Goal: Task Accomplishment & Management: Complete application form

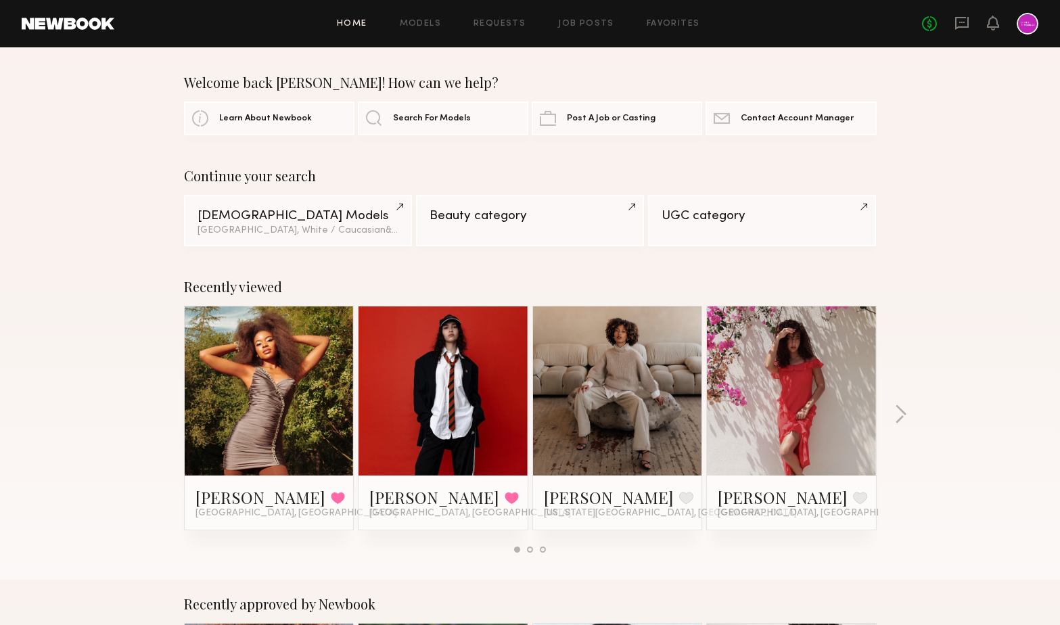
click at [1027, 22] on div at bounding box center [1028, 24] width 22 height 22
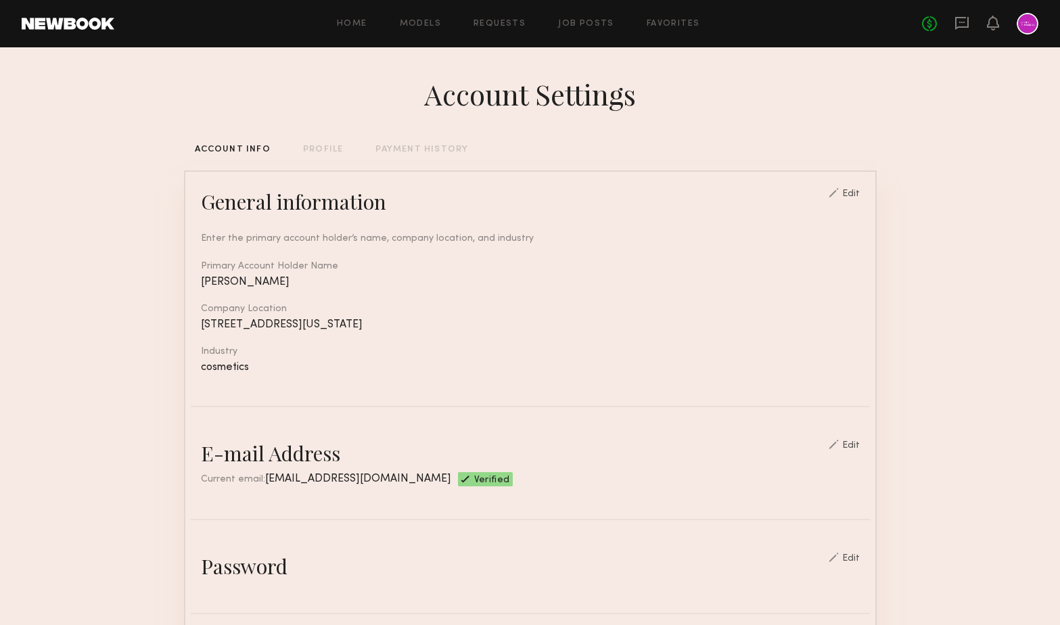
click at [572, 18] on div "Home Models Requests Job Posts Favorites Sign Out No fees up to $5,000" at bounding box center [576, 24] width 924 height 22
click at [577, 24] on link "Job Posts" at bounding box center [586, 24] width 56 height 9
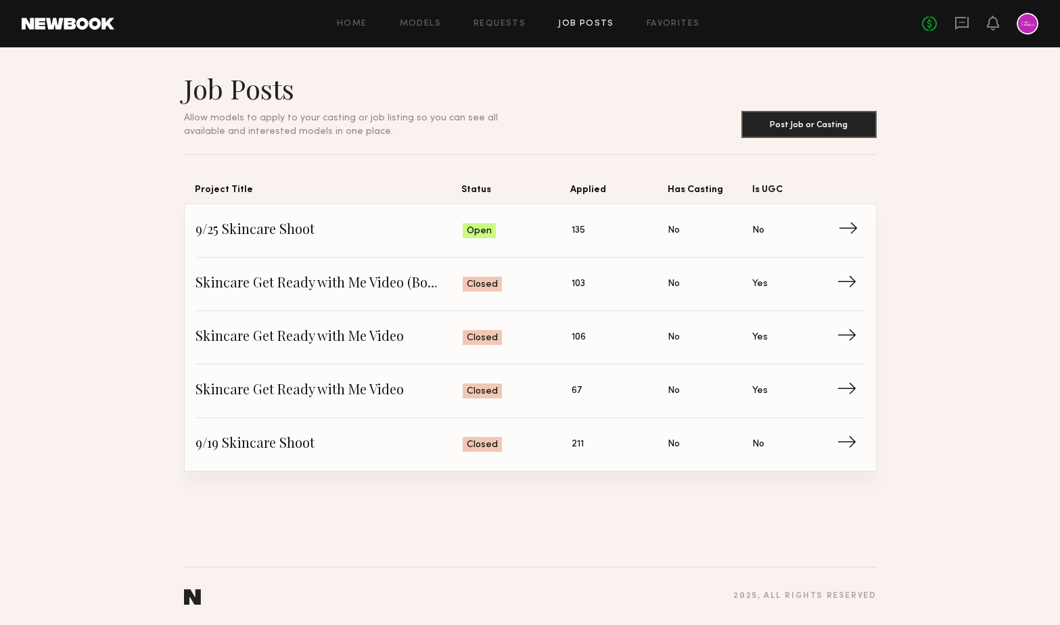
click at [268, 231] on span "9/25 Skincare Shoot" at bounding box center [330, 231] width 268 height 20
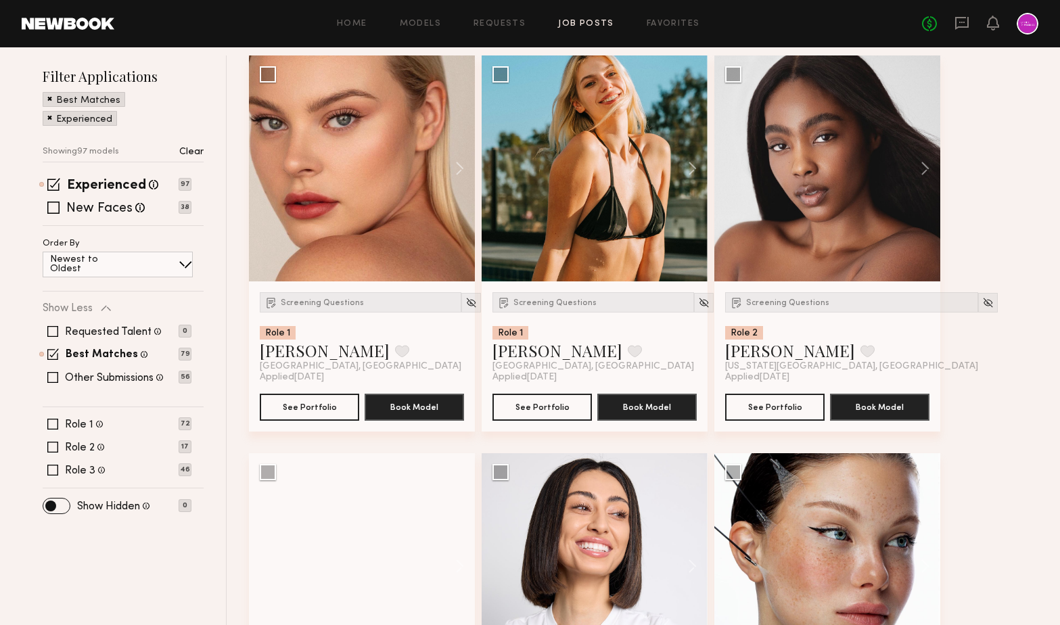
scroll to position [160, 0]
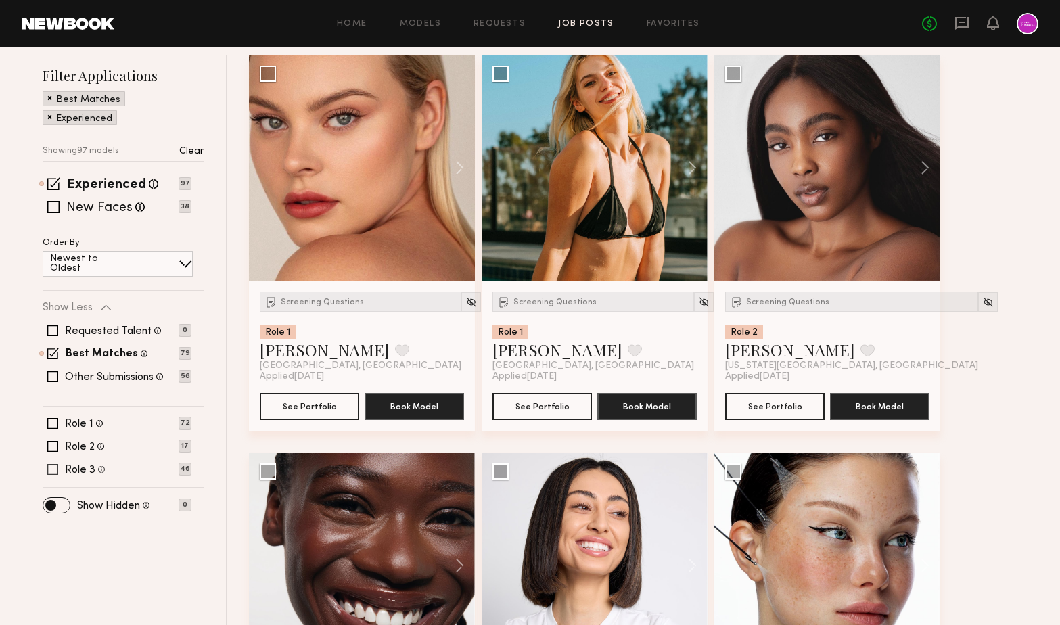
click at [50, 467] on span at bounding box center [52, 469] width 11 height 11
click at [53, 466] on span at bounding box center [53, 470] width 12 height 12
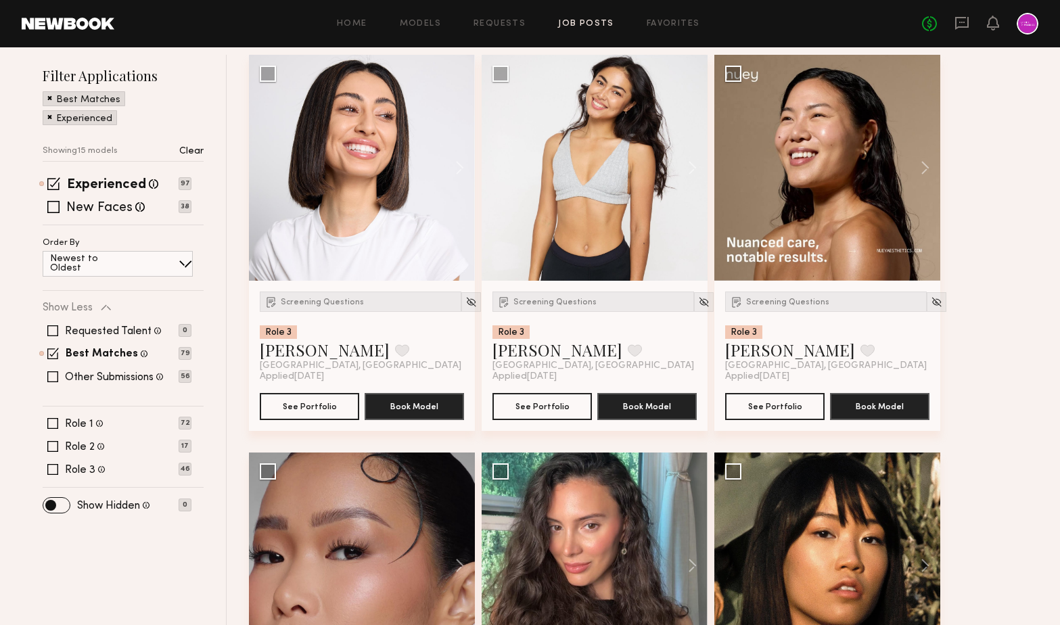
click at [55, 416] on div "Filter Applications Best Matches Experienced Showing 15 models Clear Experience…" at bounding box center [123, 288] width 161 height 445
click at [55, 426] on span at bounding box center [52, 423] width 11 height 11
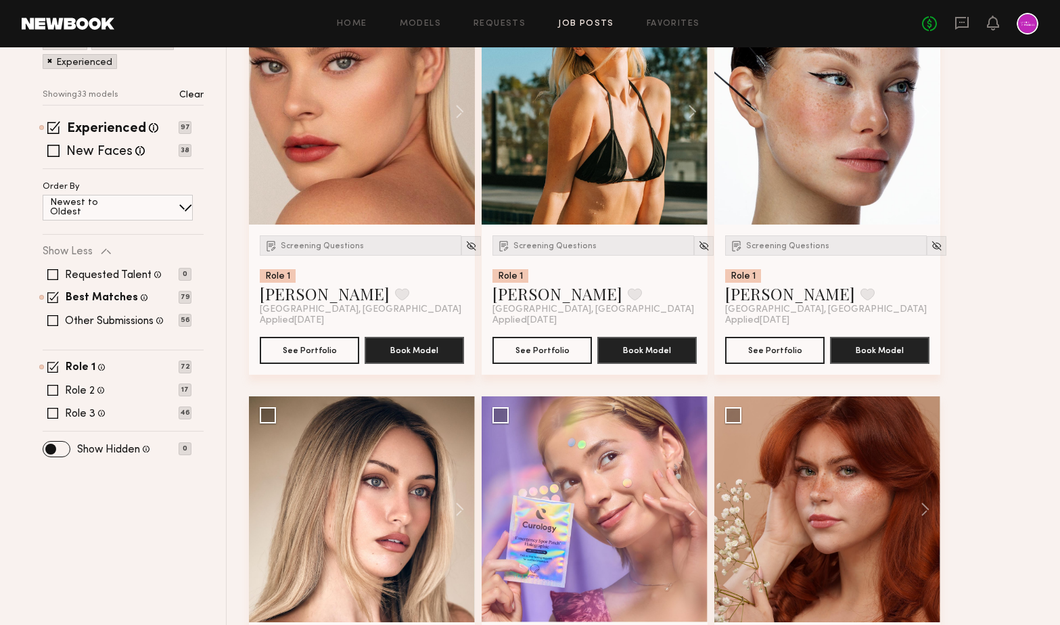
scroll to position [34, 0]
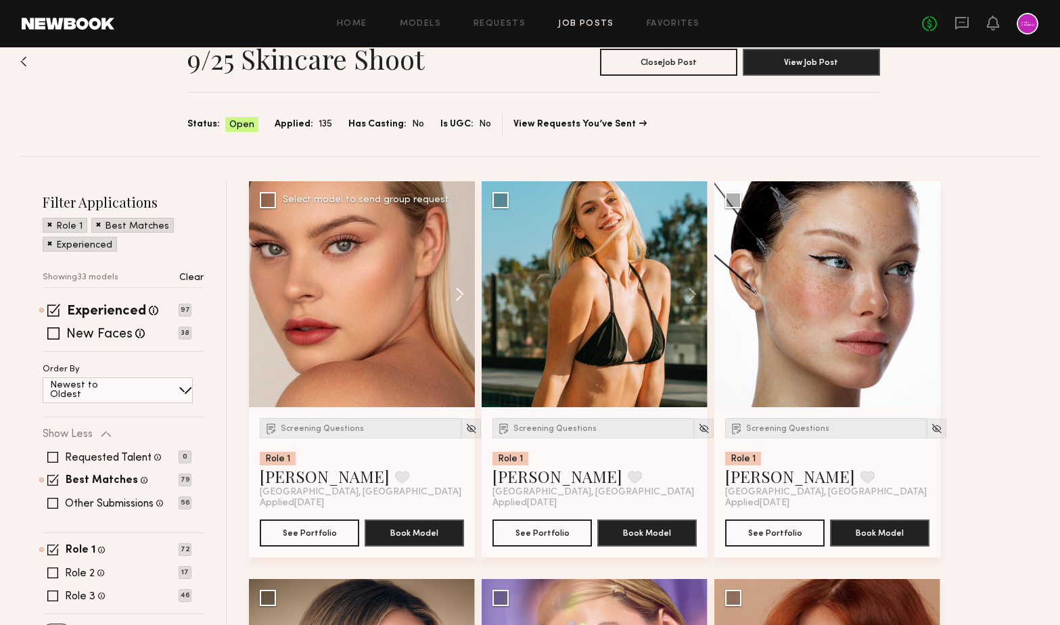
click at [462, 290] on button at bounding box center [453, 294] width 43 height 226
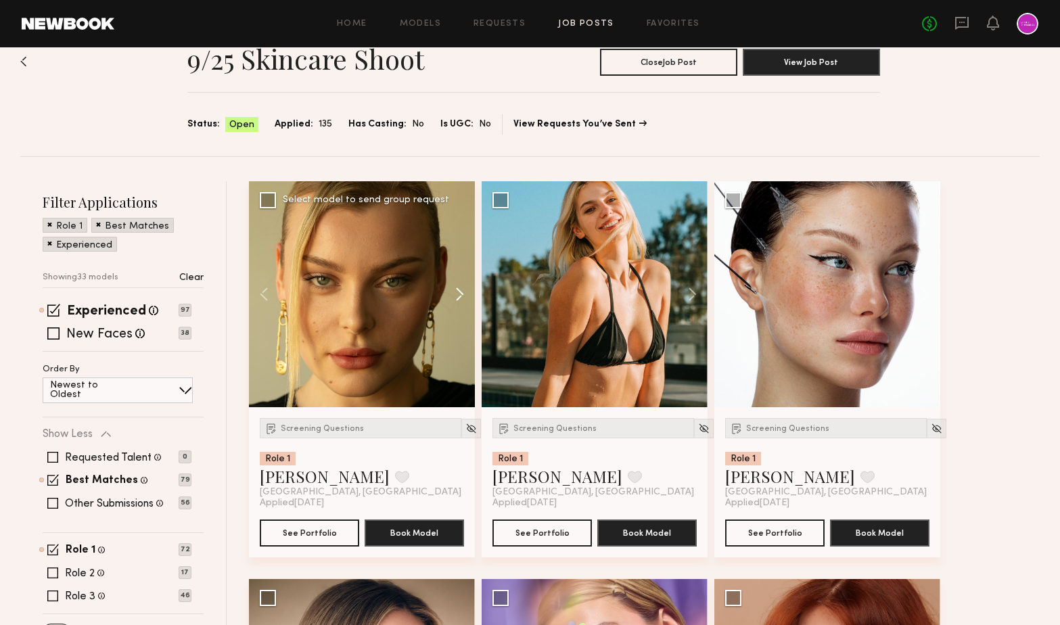
click at [462, 290] on button at bounding box center [453, 294] width 43 height 226
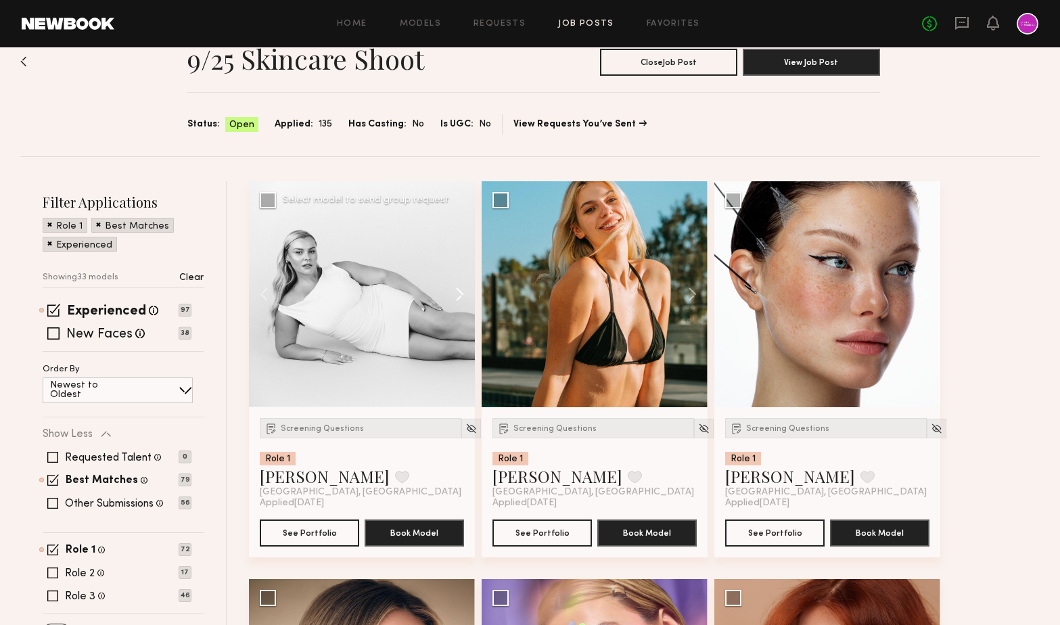
click at [462, 290] on button at bounding box center [453, 294] width 43 height 226
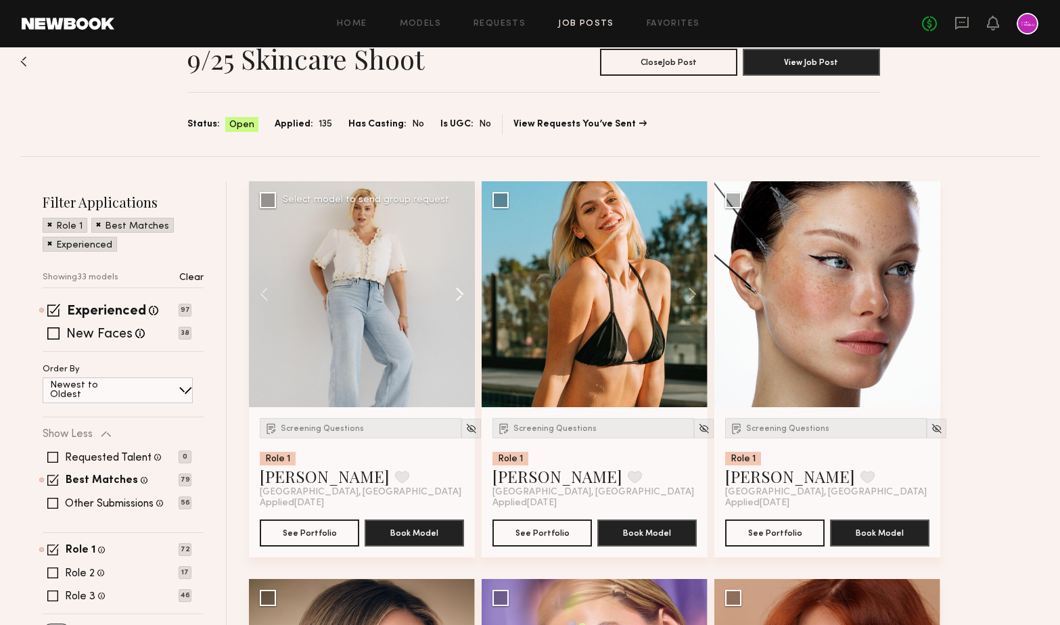
click at [462, 290] on button at bounding box center [453, 294] width 43 height 226
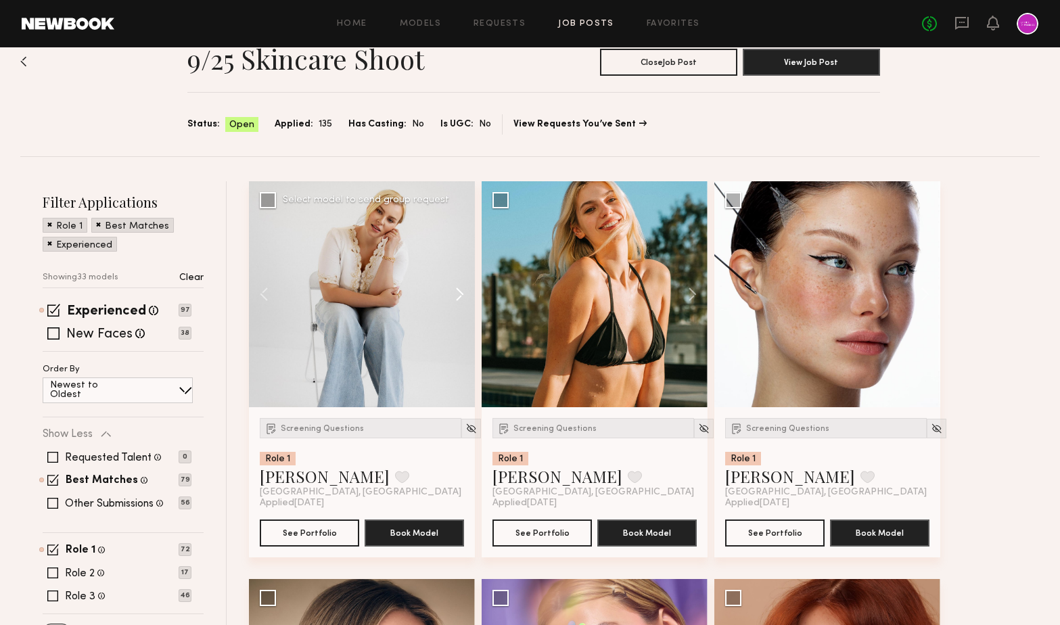
click at [462, 290] on button at bounding box center [453, 294] width 43 height 226
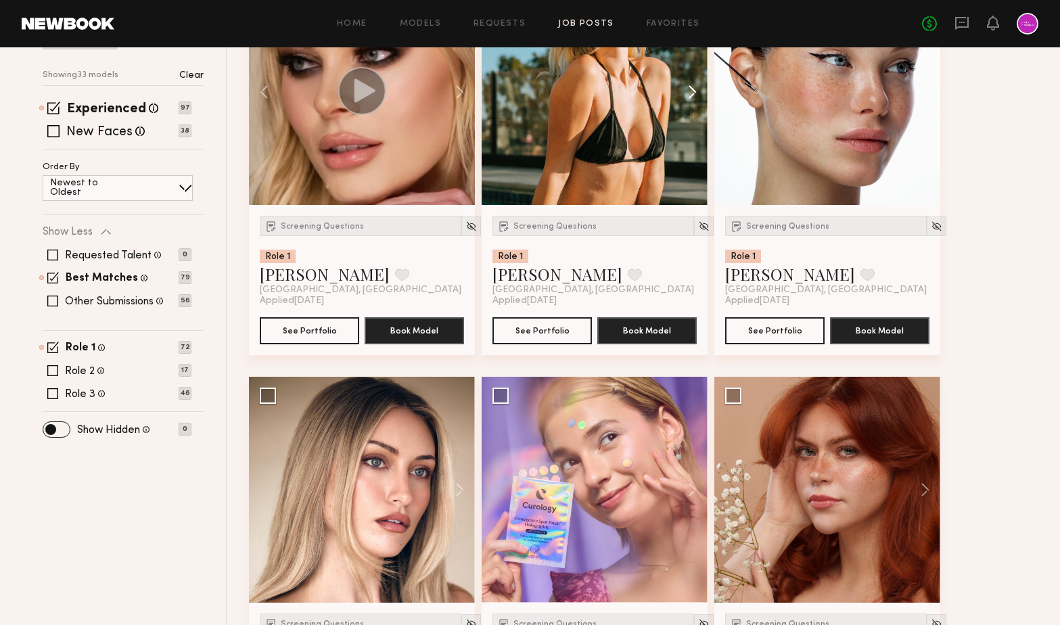
scroll to position [82, 0]
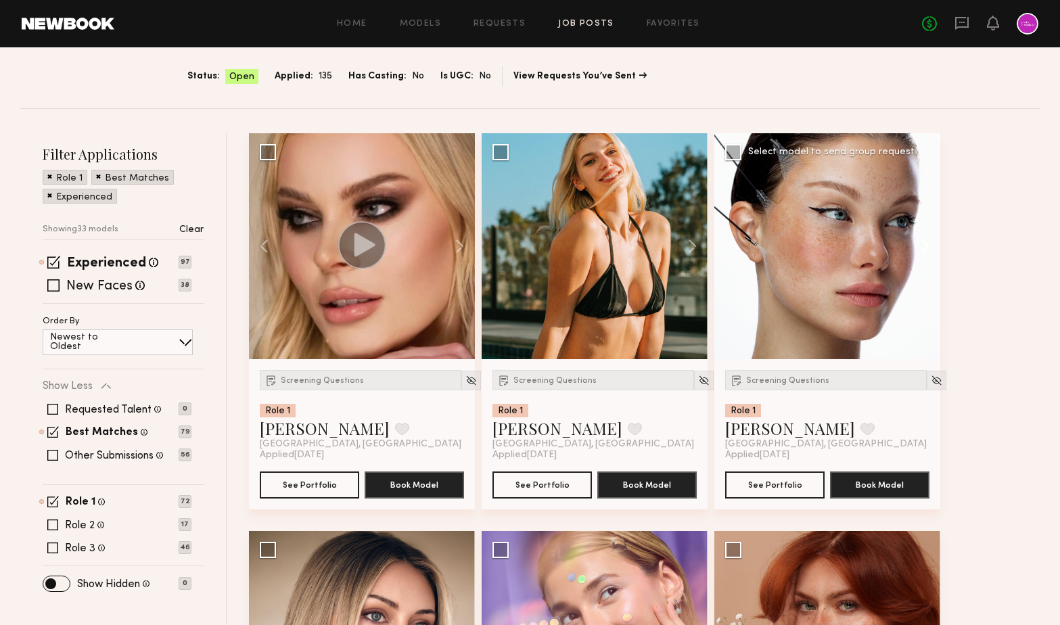
click at [928, 242] on button at bounding box center [918, 246] width 43 height 226
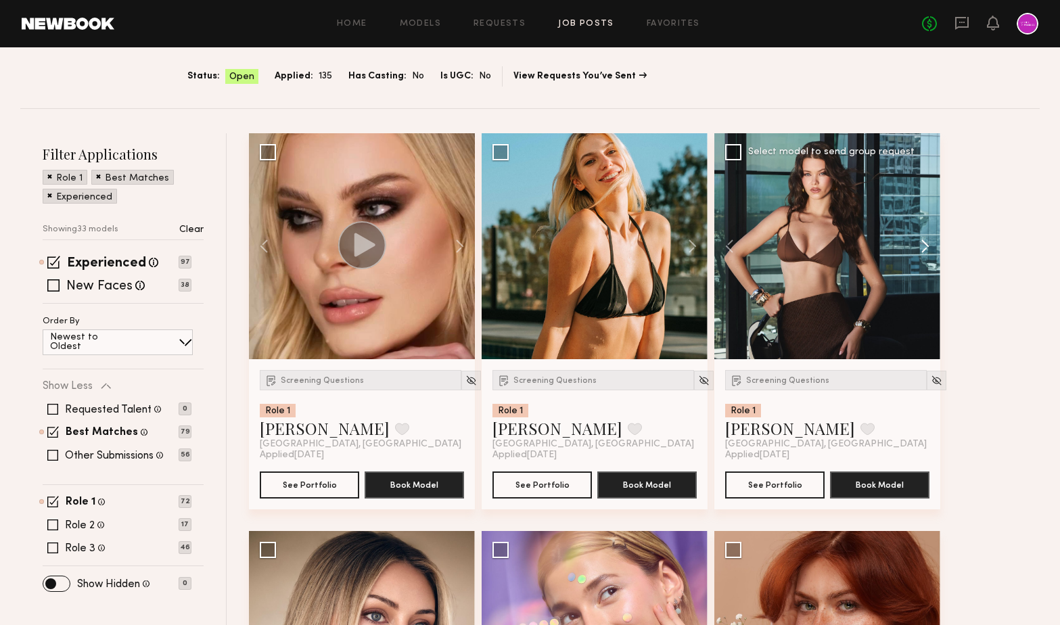
click at [928, 242] on button at bounding box center [918, 246] width 43 height 226
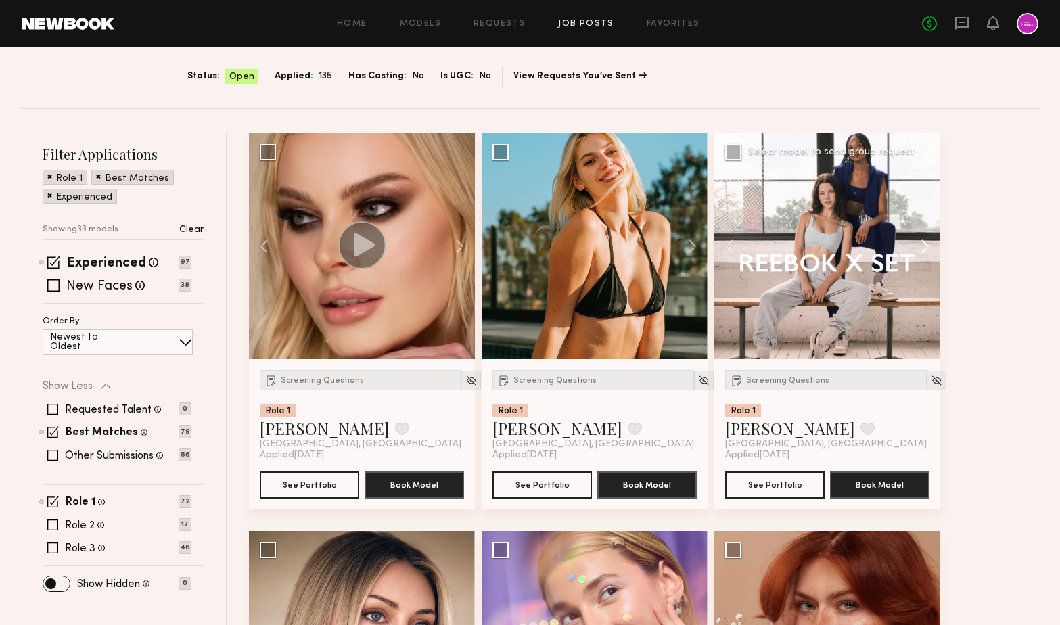
click at [928, 242] on button at bounding box center [918, 246] width 43 height 226
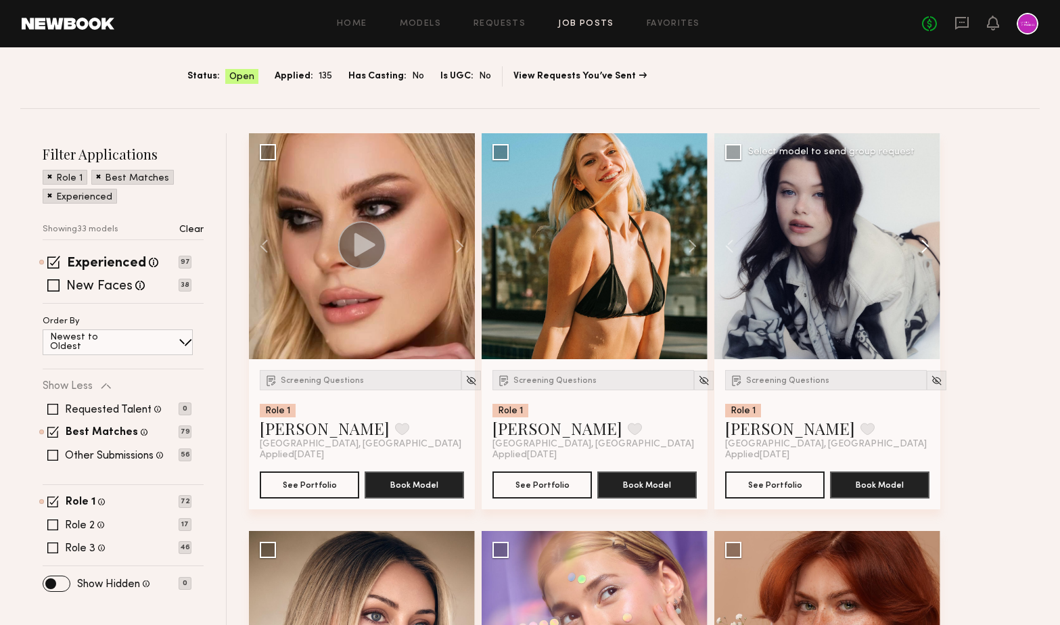
click at [928, 242] on button at bounding box center [918, 246] width 43 height 226
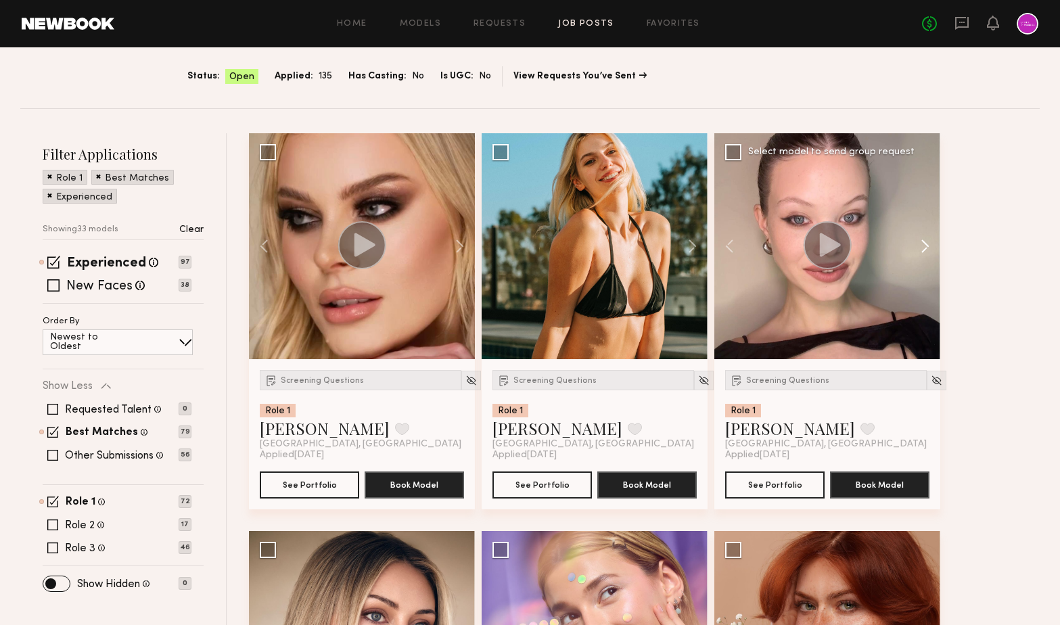
click at [928, 242] on button at bounding box center [918, 246] width 43 height 226
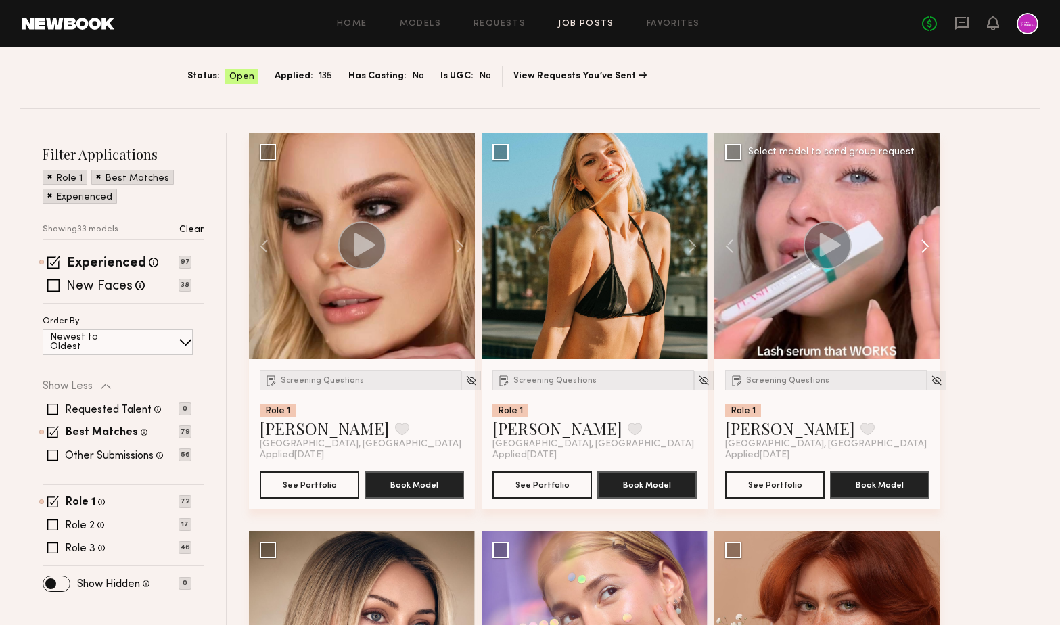
click at [928, 242] on button at bounding box center [918, 246] width 43 height 226
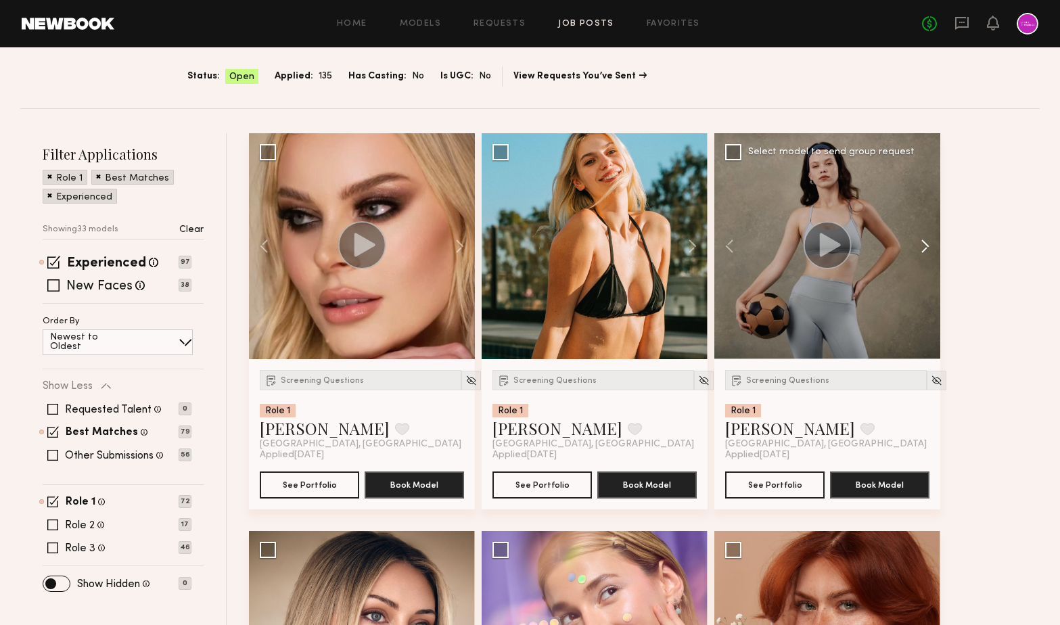
click at [928, 242] on button at bounding box center [918, 246] width 43 height 226
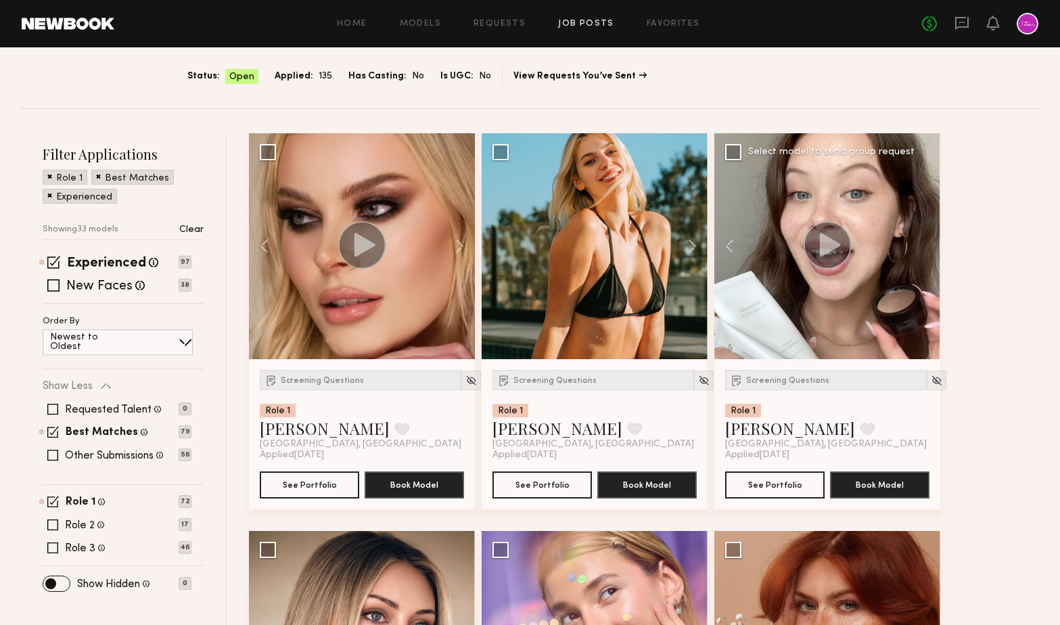
click at [928, 242] on div at bounding box center [828, 246] width 226 height 226
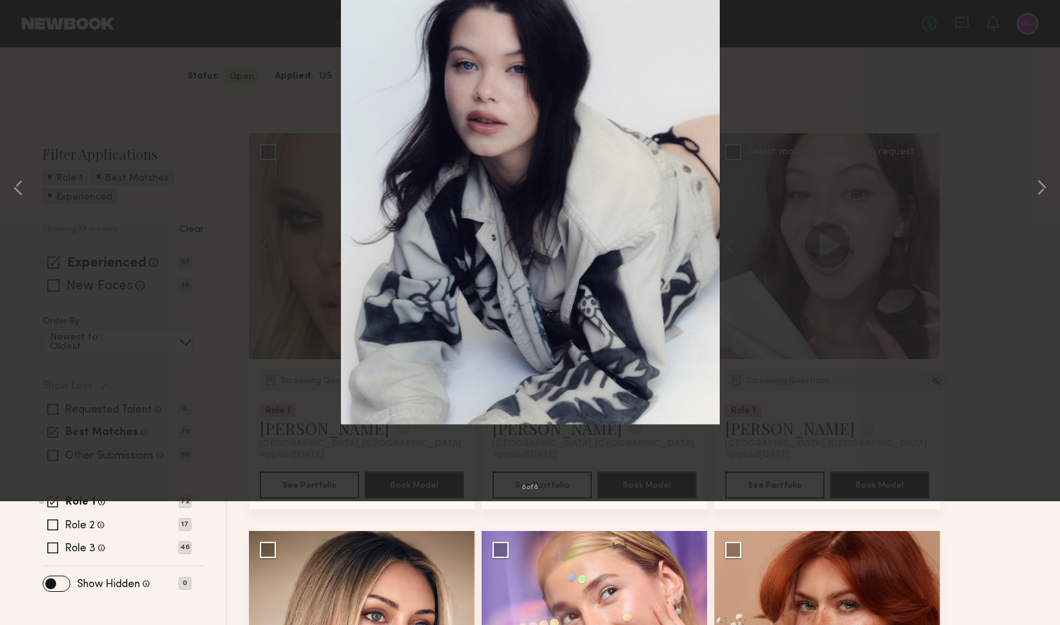
click at [987, 248] on div "8 of 8" at bounding box center [530, 312] width 1060 height 625
click at [28, 29] on button at bounding box center [31, 32] width 22 height 24
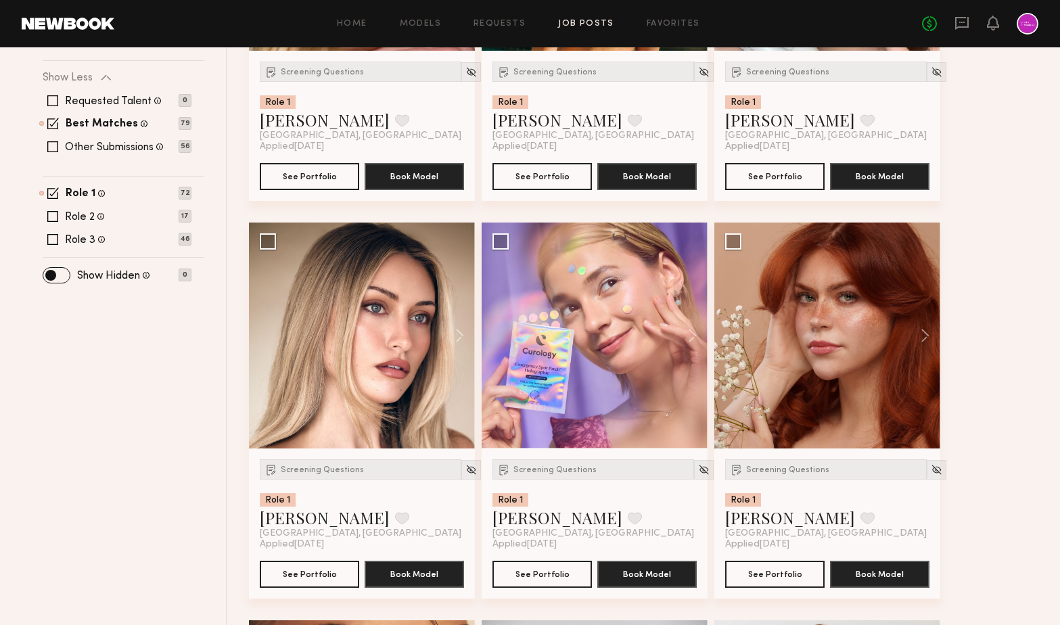
scroll to position [426, 0]
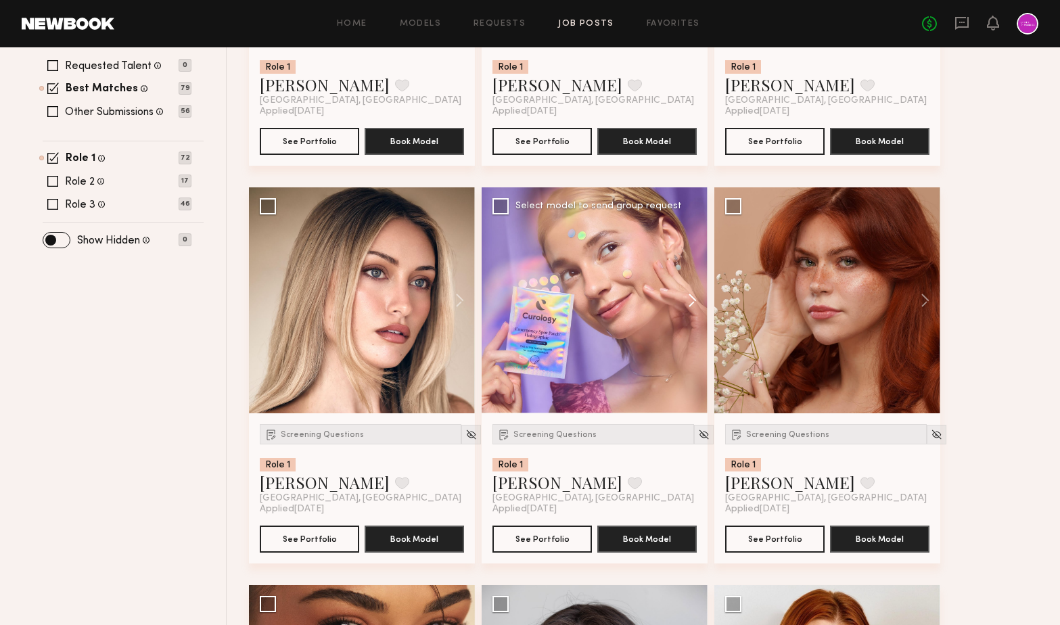
click at [688, 302] on button at bounding box center [686, 300] width 43 height 226
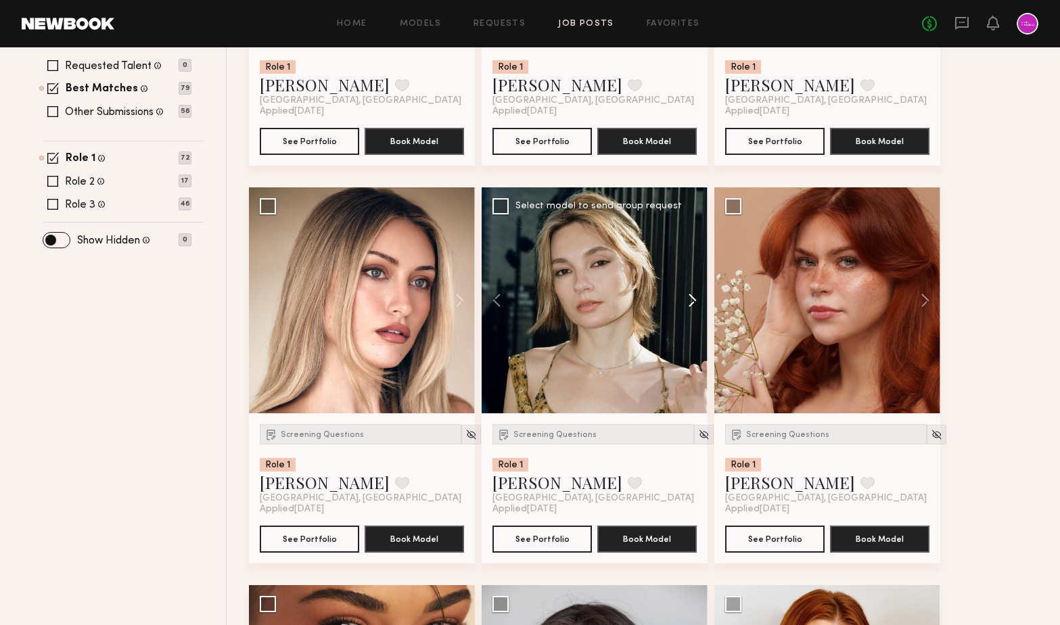
click at [688, 302] on button at bounding box center [686, 300] width 43 height 226
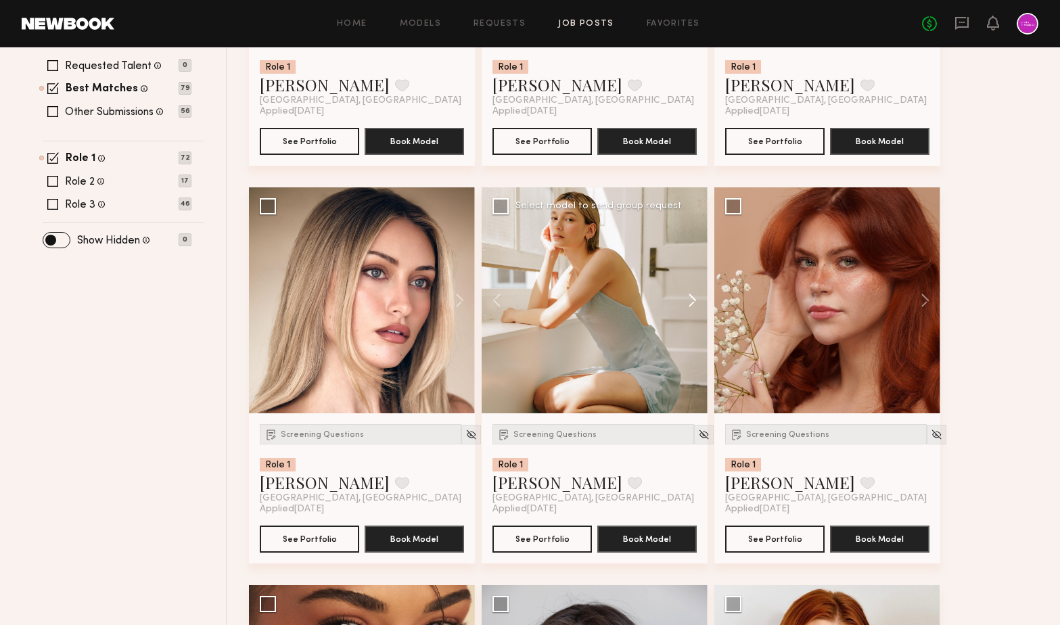
click at [688, 302] on button at bounding box center [686, 300] width 43 height 226
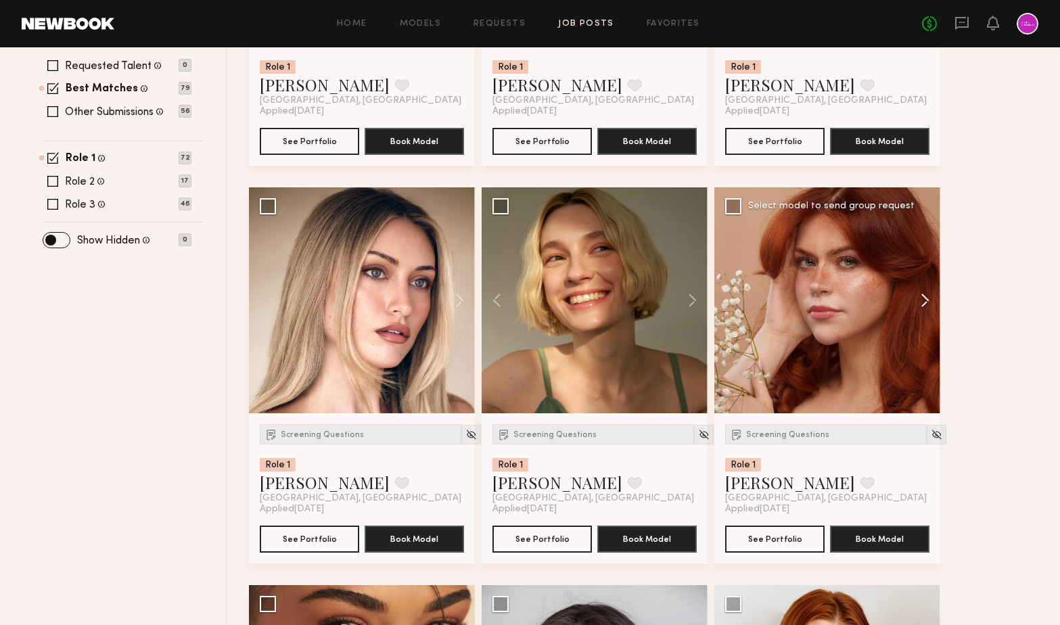
click at [926, 296] on button at bounding box center [918, 300] width 43 height 226
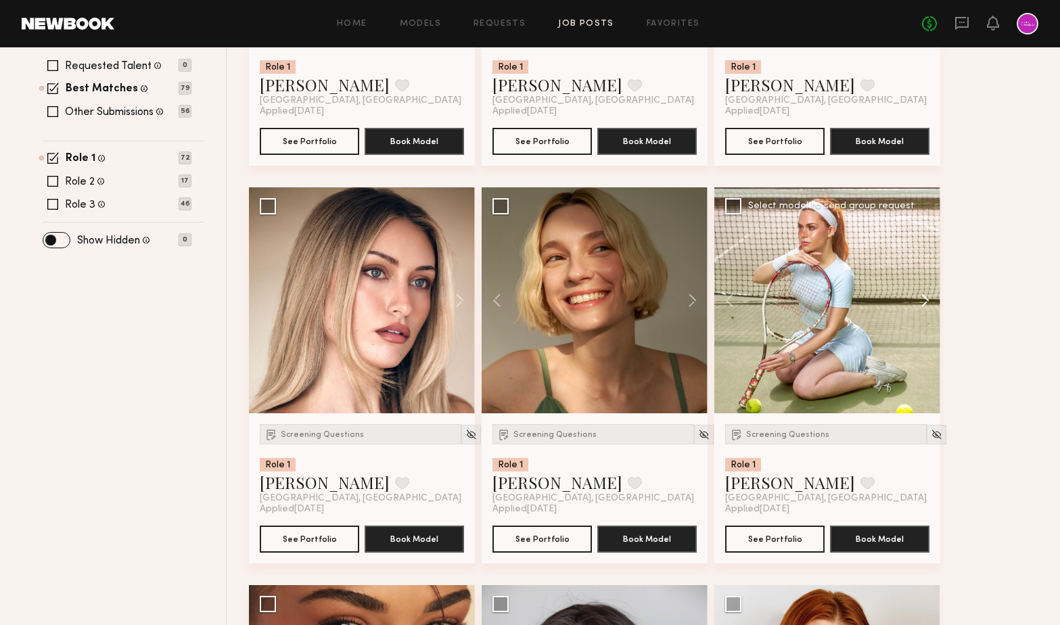
click at [926, 296] on button at bounding box center [918, 300] width 43 height 226
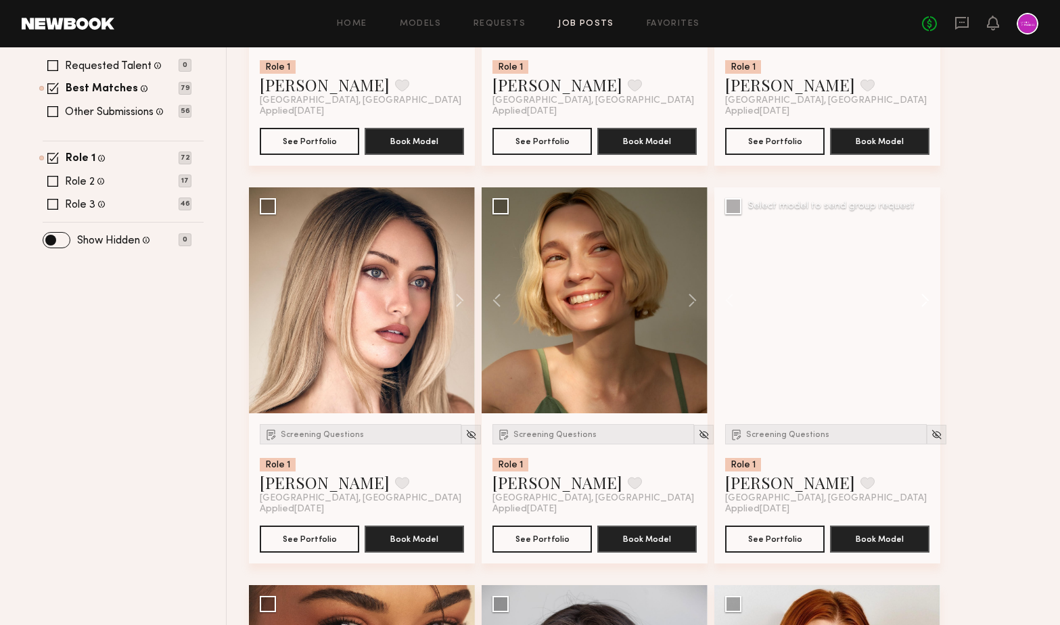
click at [926, 296] on button at bounding box center [918, 300] width 43 height 226
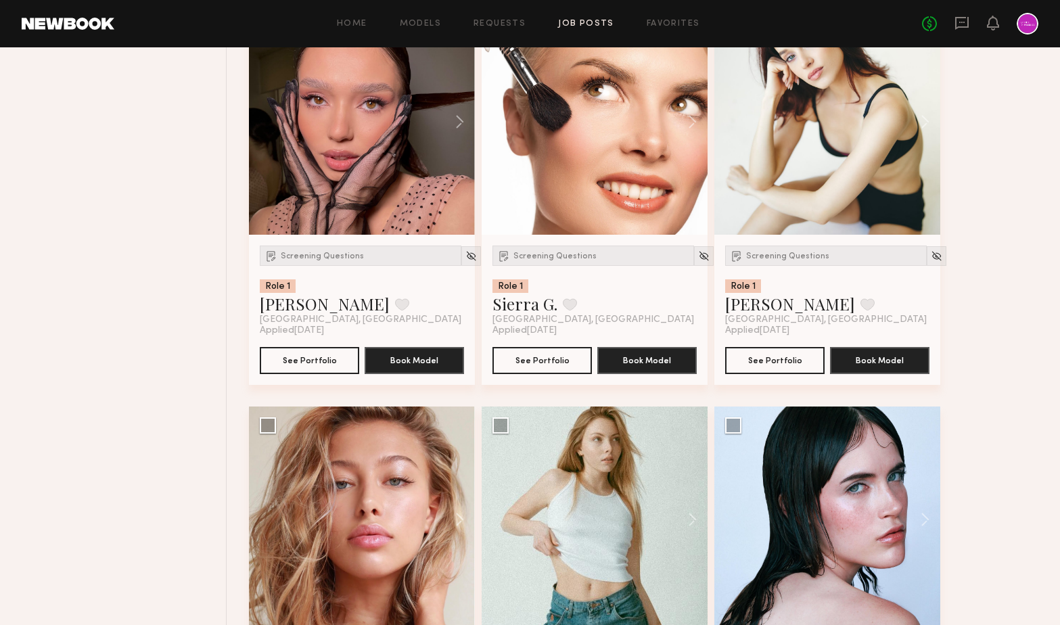
scroll to position [1261, 0]
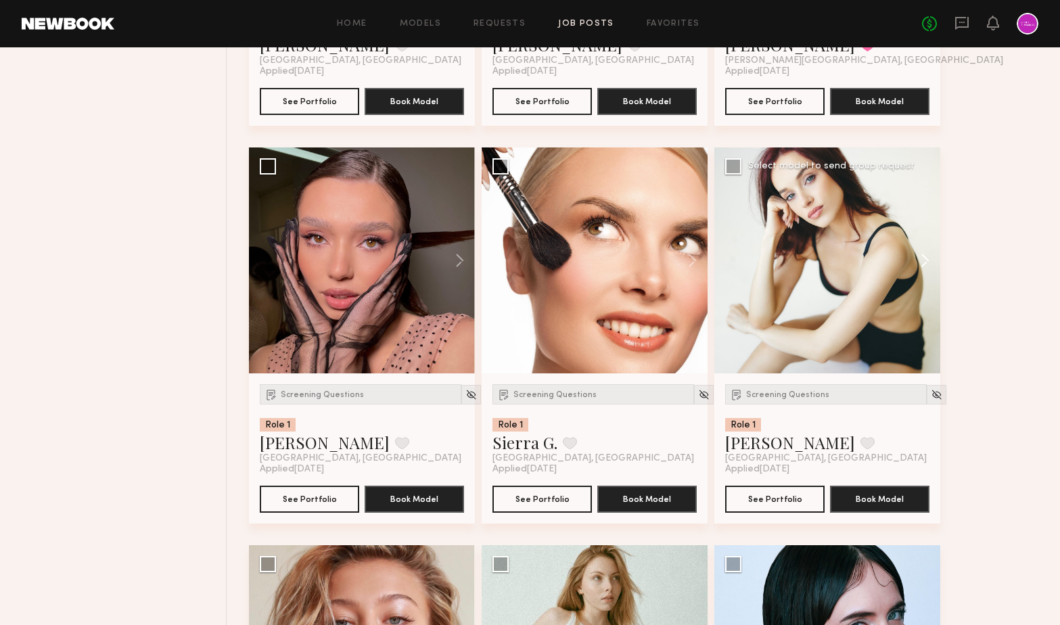
click at [929, 264] on button at bounding box center [918, 261] width 43 height 226
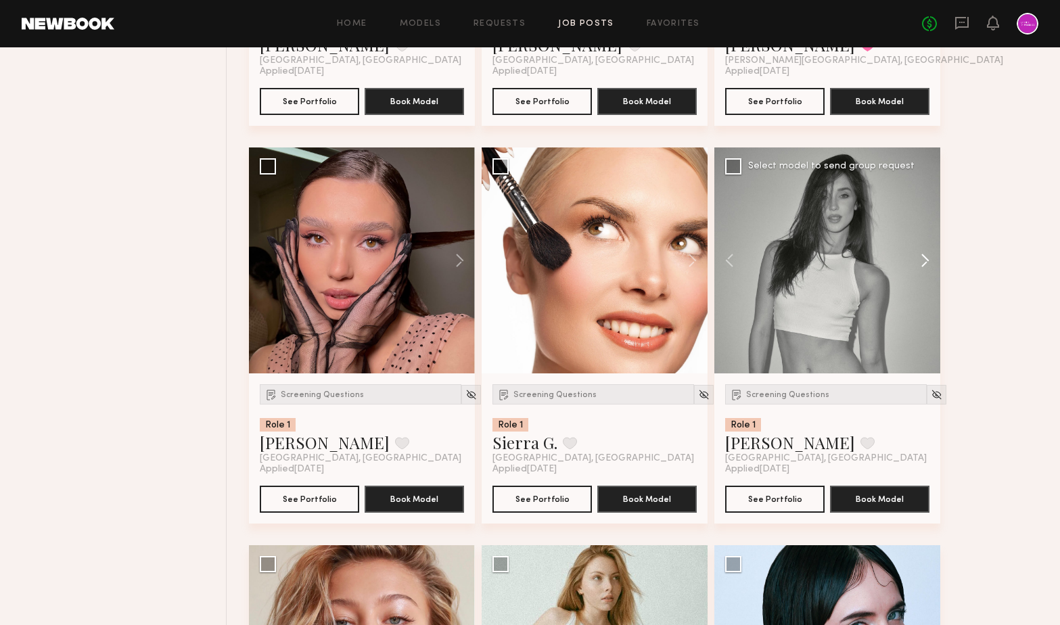
click at [929, 264] on button at bounding box center [918, 261] width 43 height 226
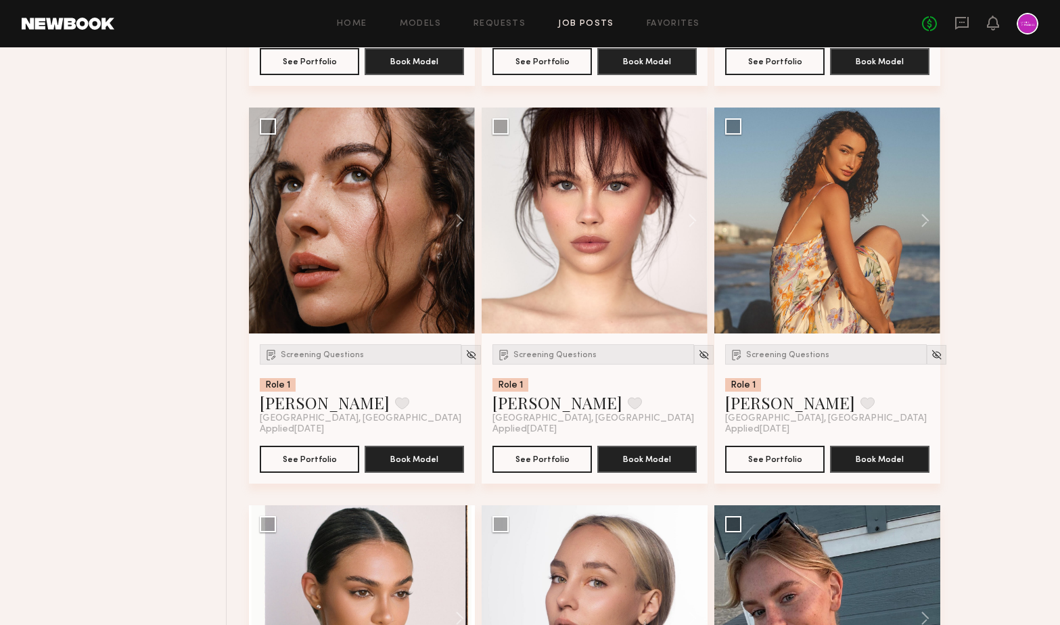
scroll to position [2491, 0]
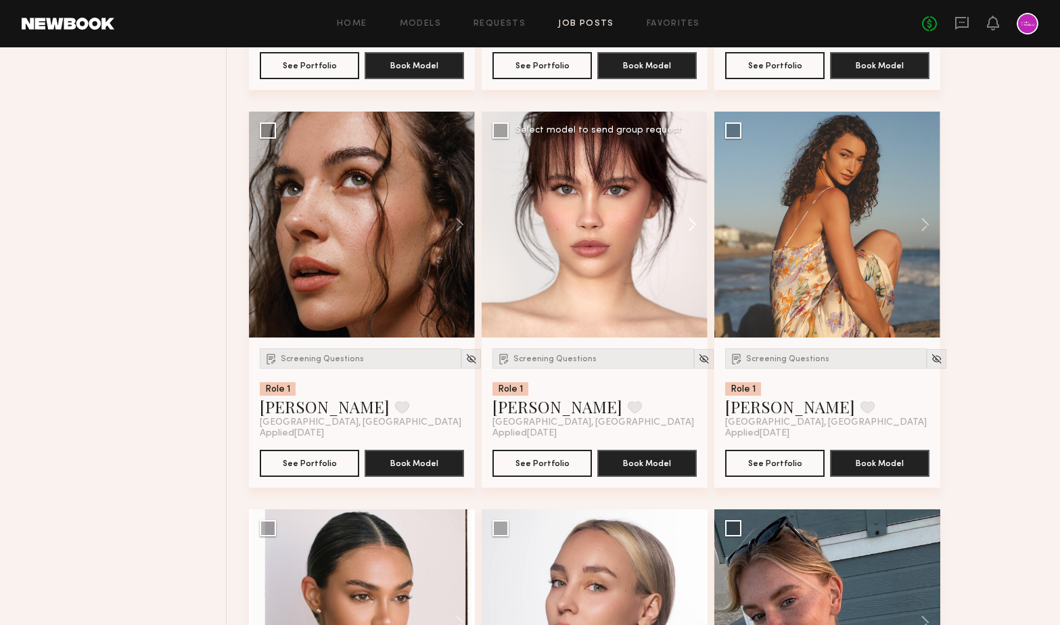
click at [694, 229] on button at bounding box center [686, 225] width 43 height 226
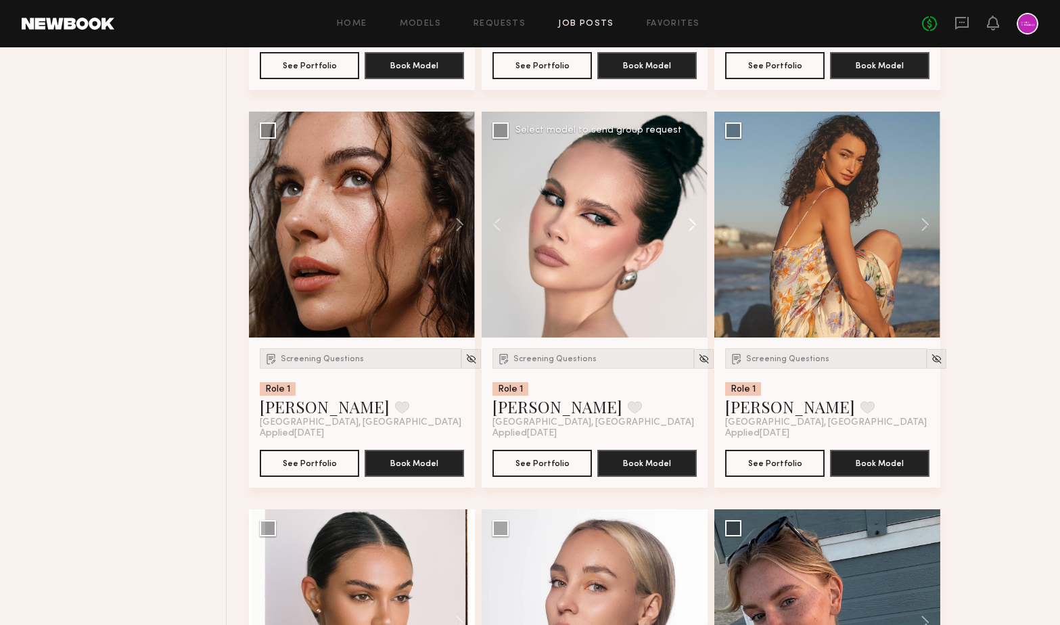
click at [694, 229] on button at bounding box center [686, 225] width 43 height 226
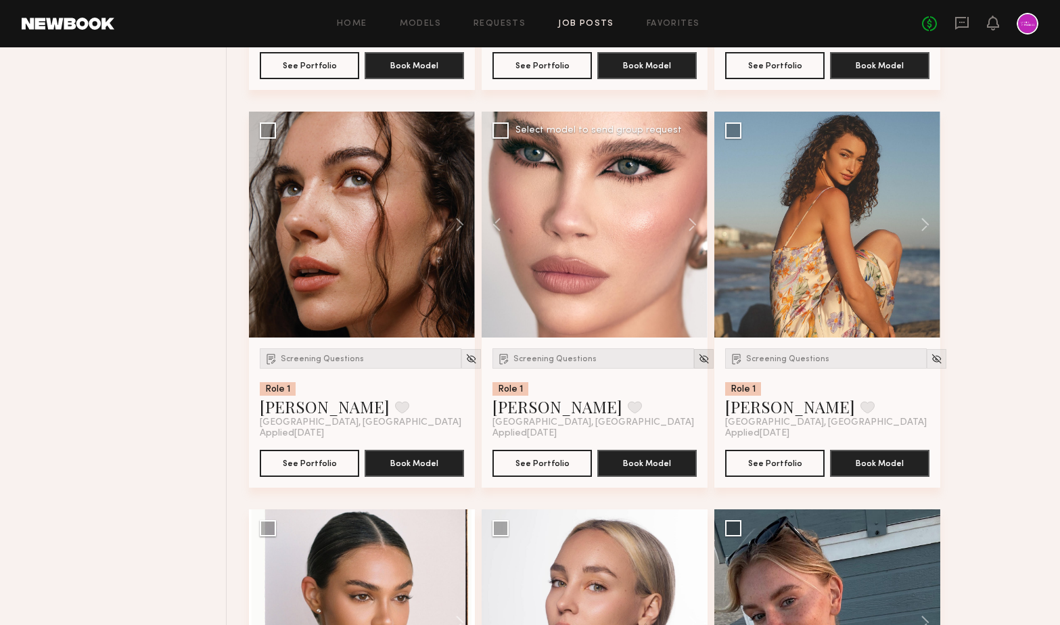
click at [698, 361] on img at bounding box center [704, 359] width 12 height 12
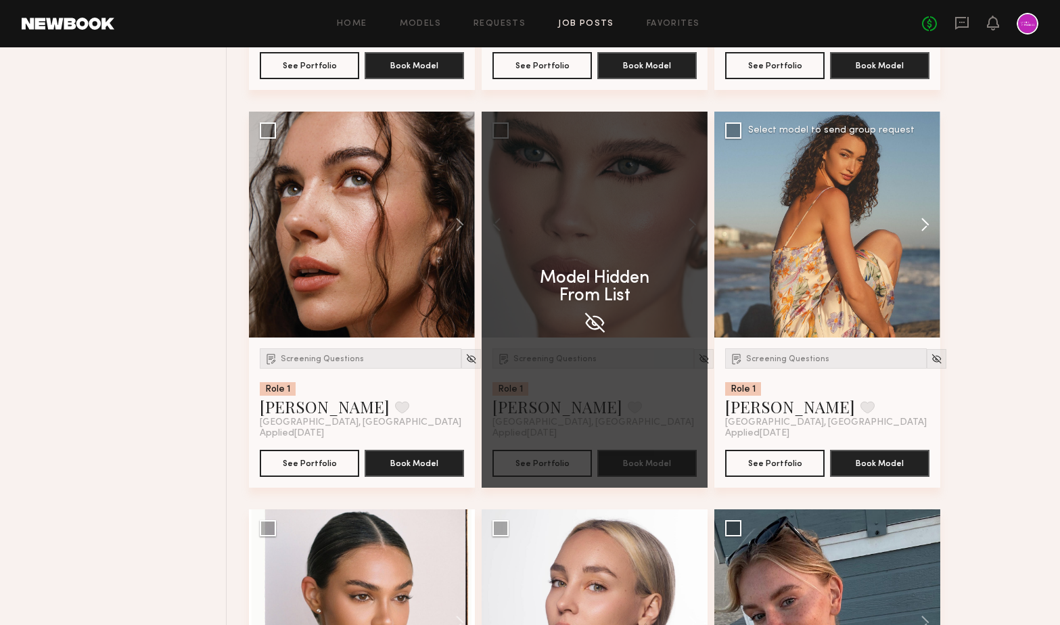
click at [926, 226] on button at bounding box center [918, 225] width 43 height 226
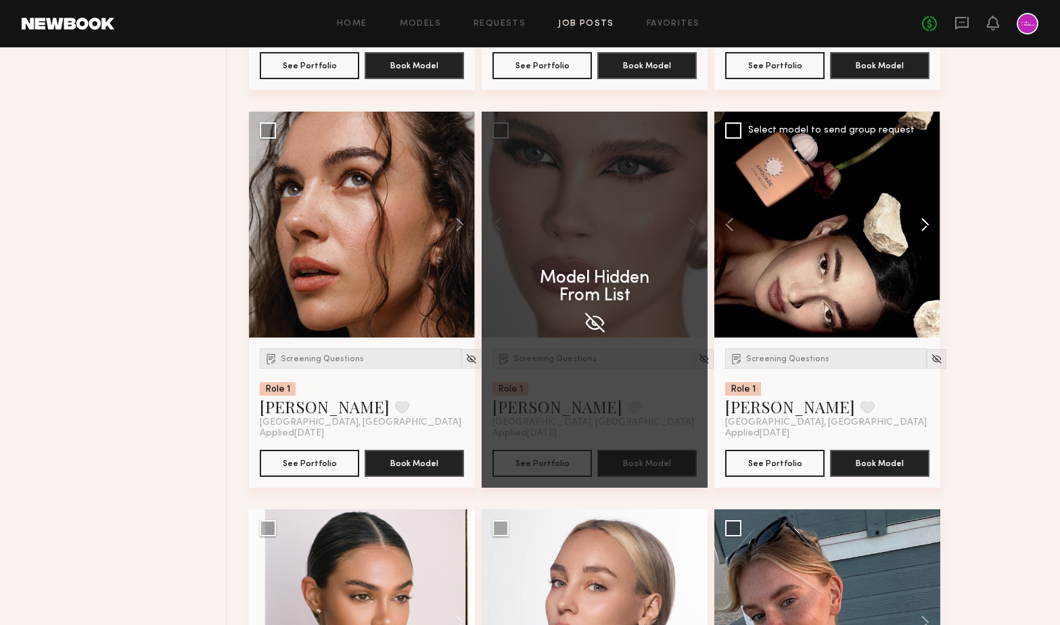
click at [926, 226] on button at bounding box center [918, 225] width 43 height 226
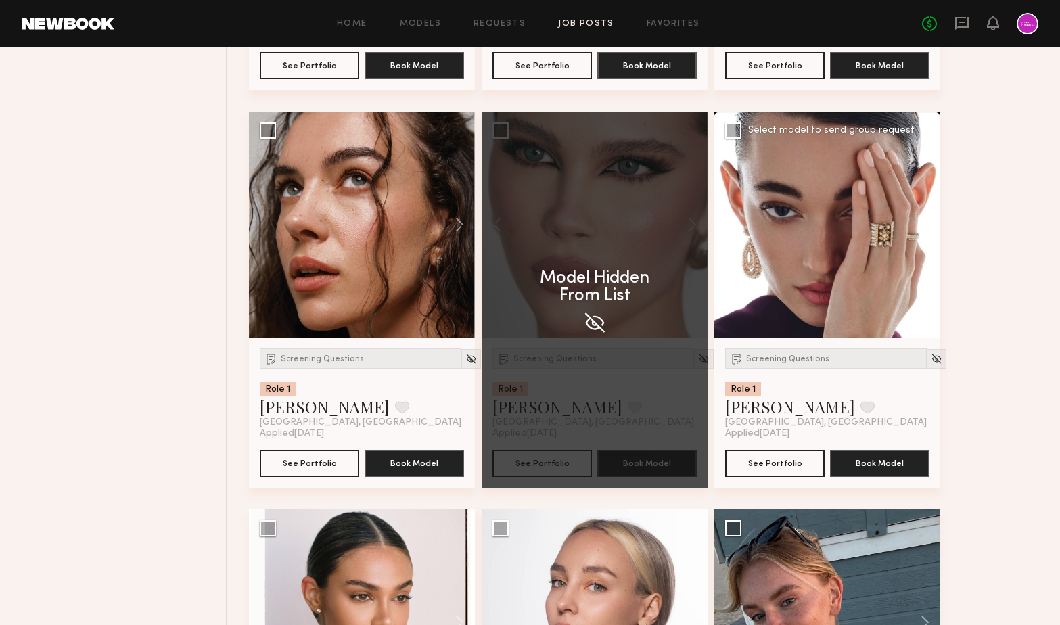
click at [926, 226] on button at bounding box center [918, 225] width 43 height 226
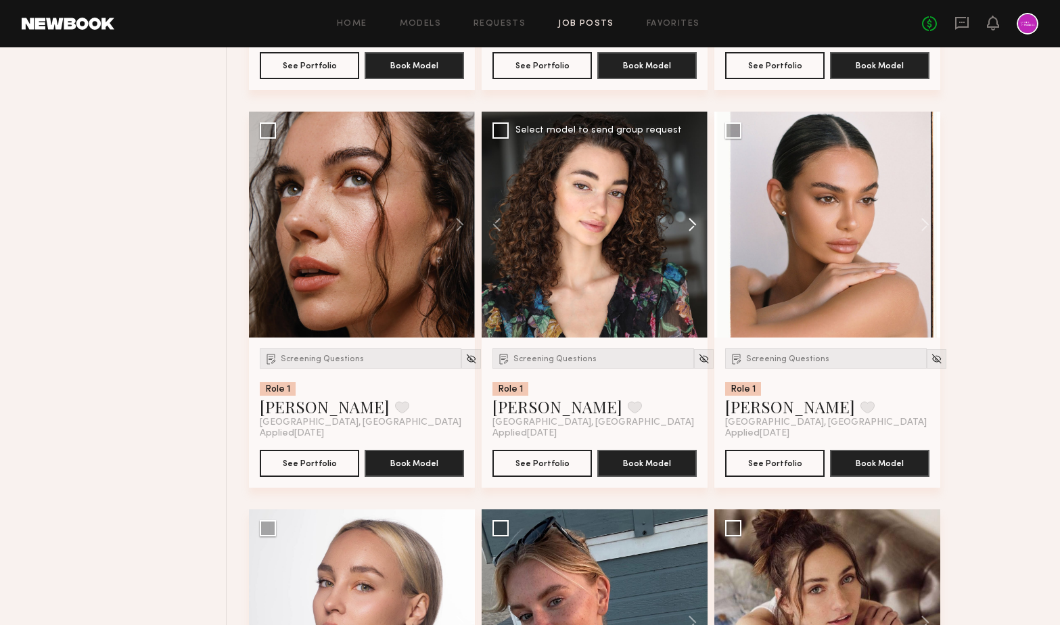
click at [926, 226] on button at bounding box center [918, 225] width 43 height 226
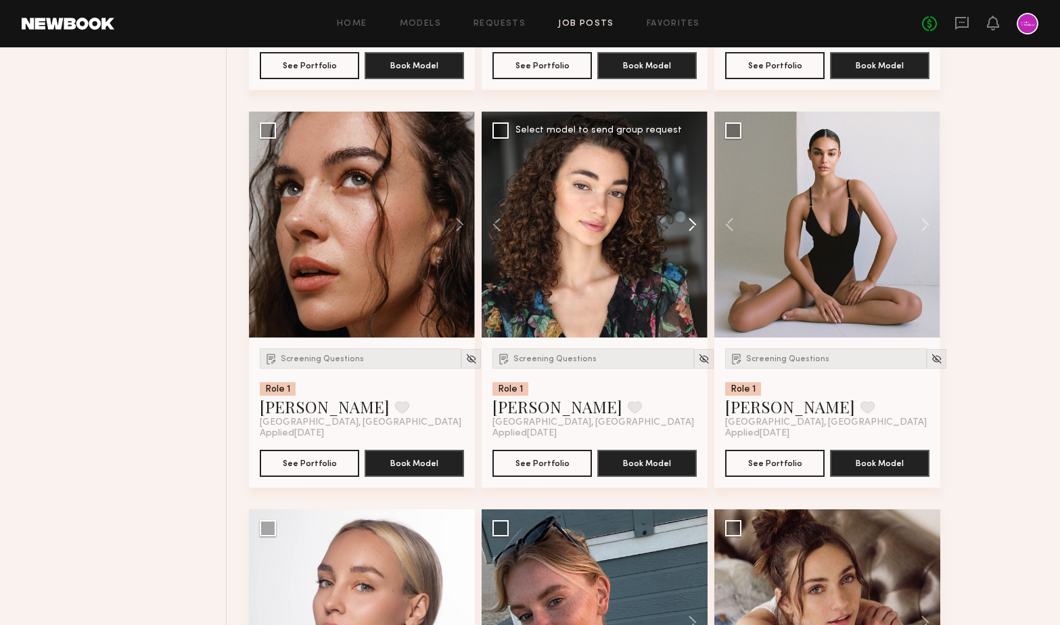
click at [926, 226] on button at bounding box center [918, 225] width 43 height 226
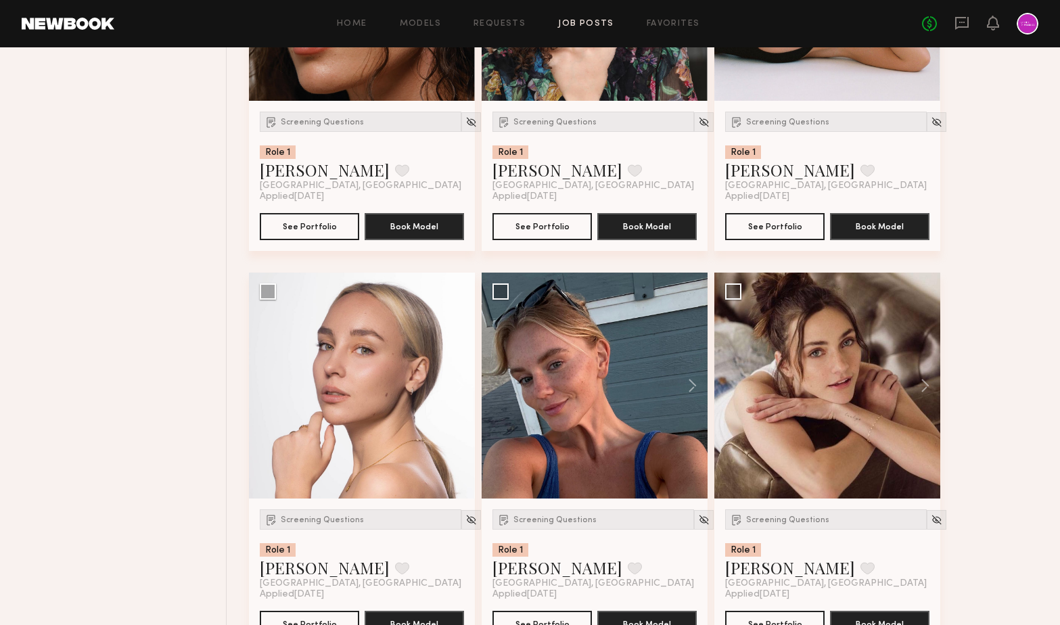
scroll to position [2403, 0]
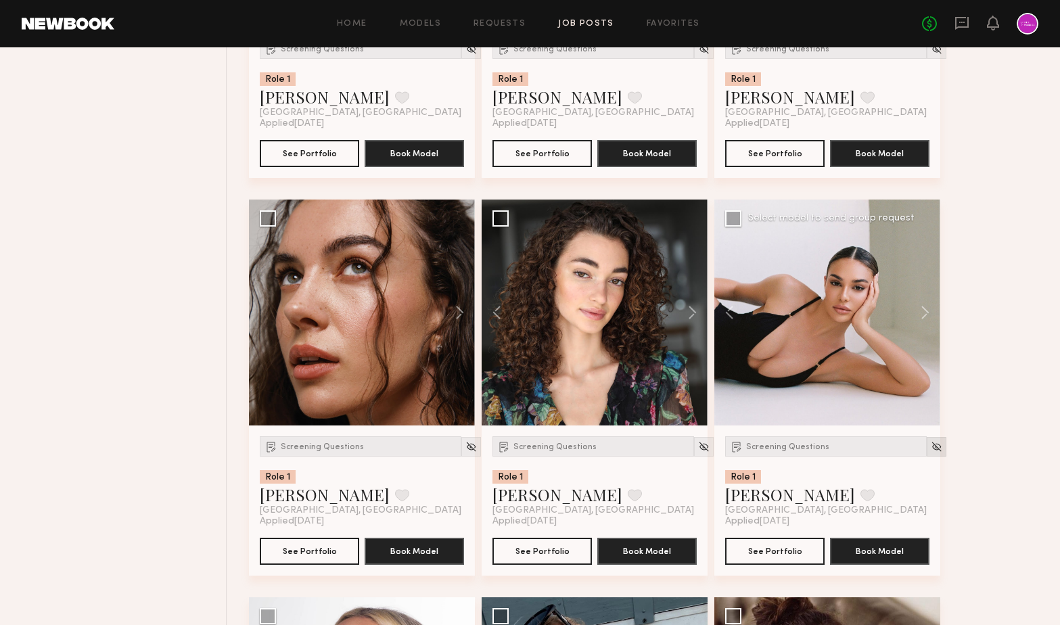
click at [931, 448] on img at bounding box center [937, 447] width 12 height 12
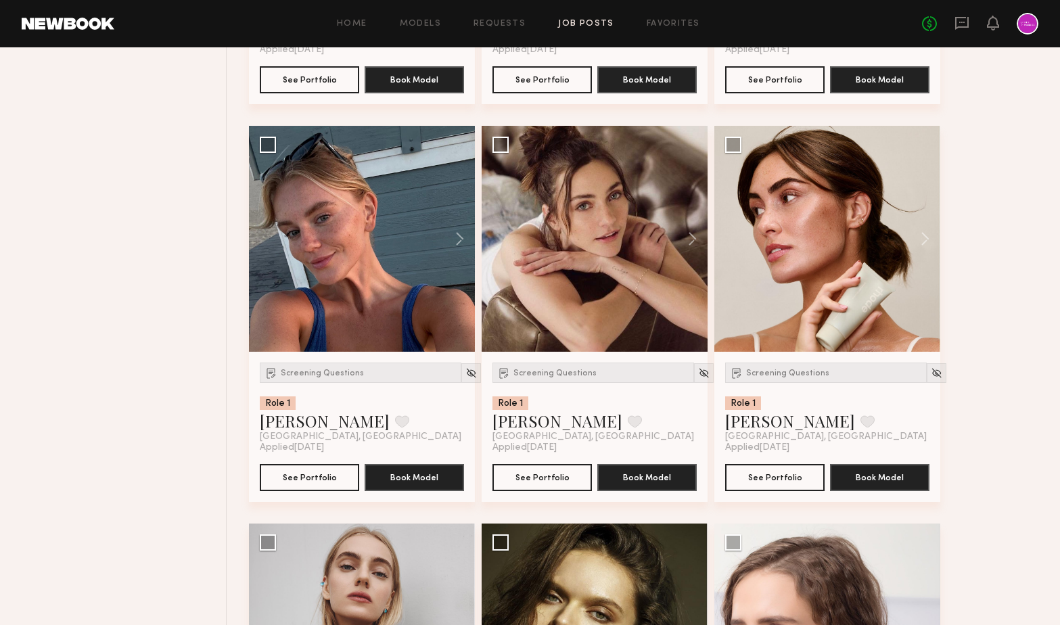
scroll to position [2854, 0]
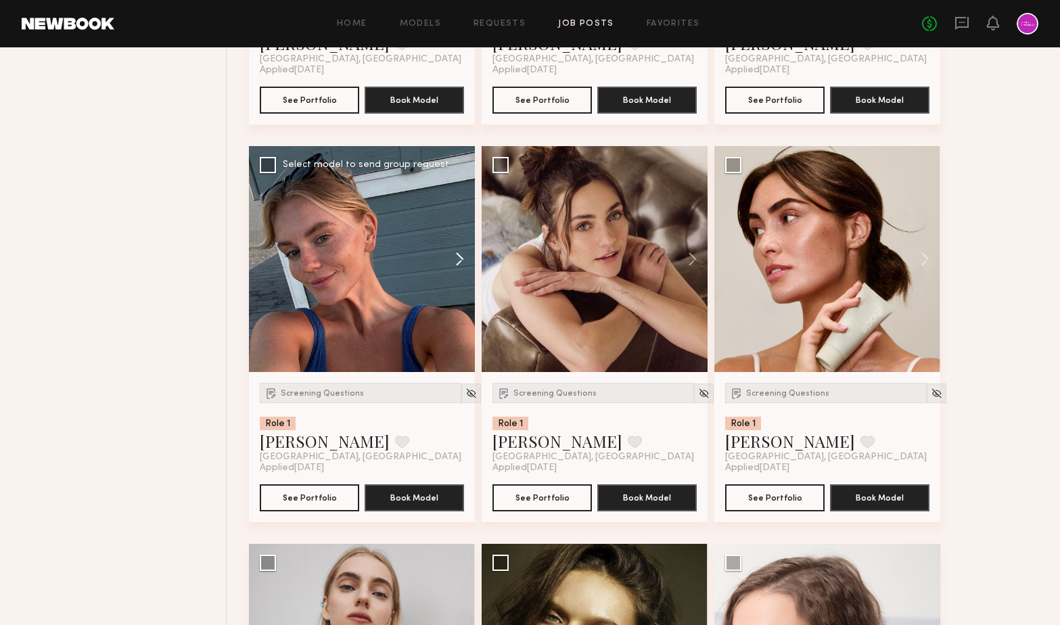
click at [463, 262] on button at bounding box center [453, 259] width 43 height 226
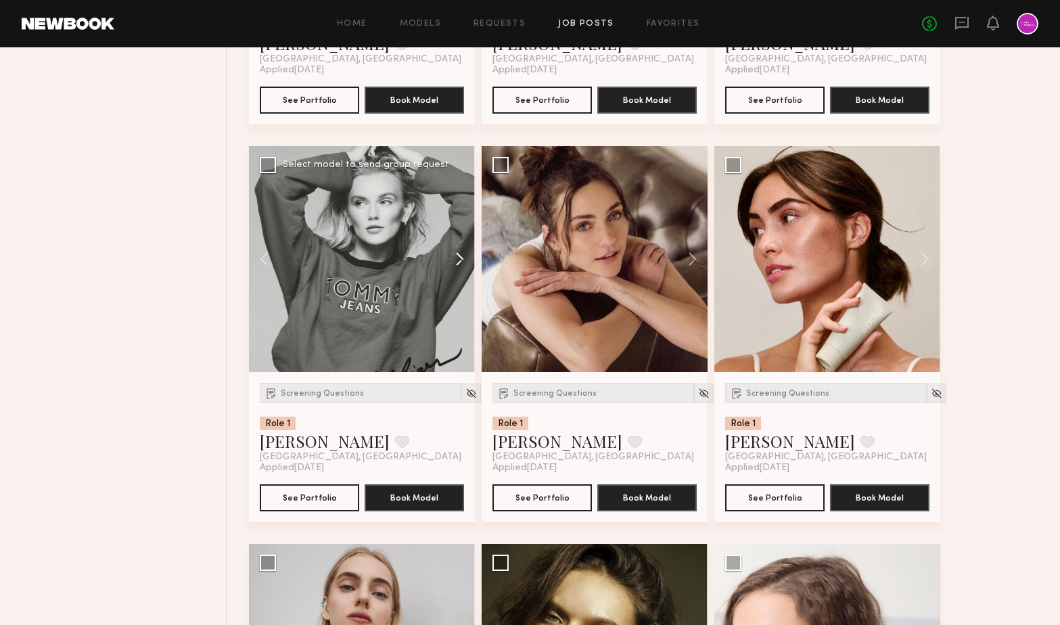
click at [463, 262] on button at bounding box center [453, 259] width 43 height 226
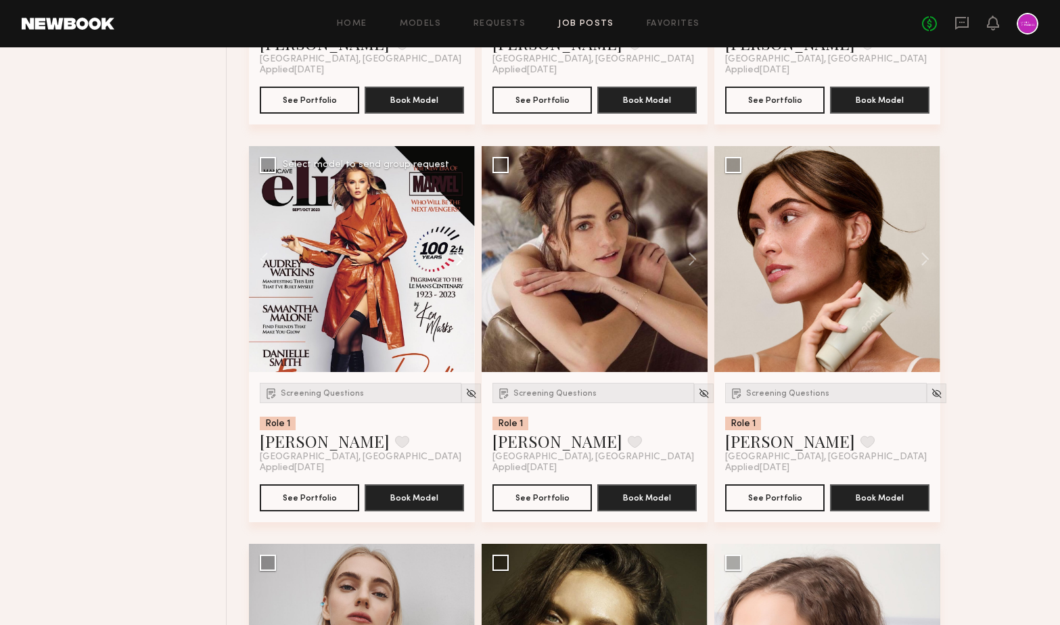
click at [463, 262] on button at bounding box center [453, 259] width 43 height 226
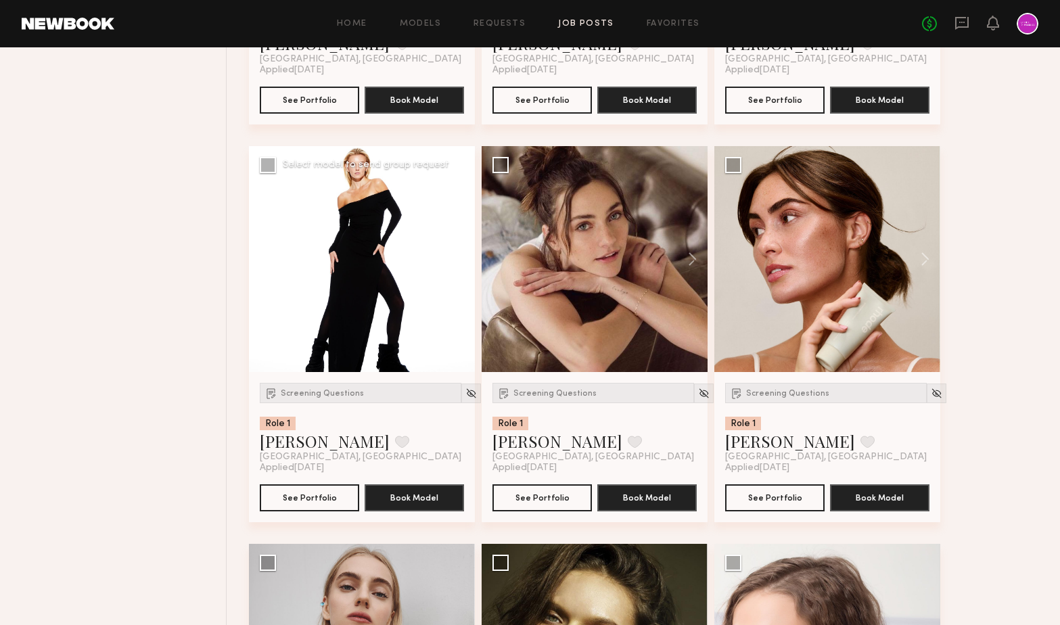
click at [463, 262] on button at bounding box center [453, 259] width 43 height 226
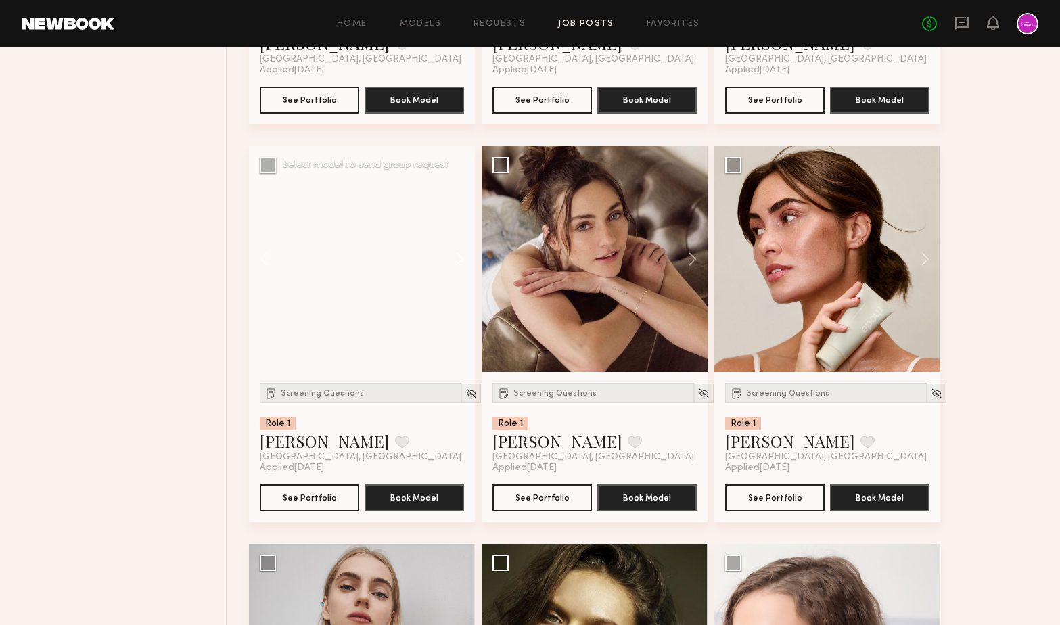
click at [463, 262] on button at bounding box center [453, 259] width 43 height 226
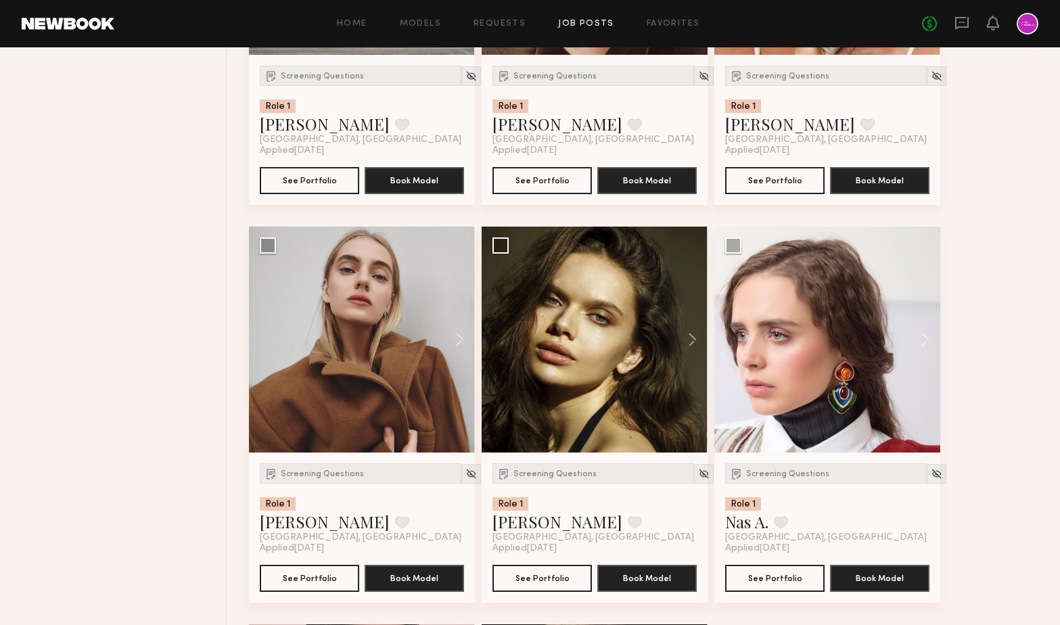
scroll to position [3206, 0]
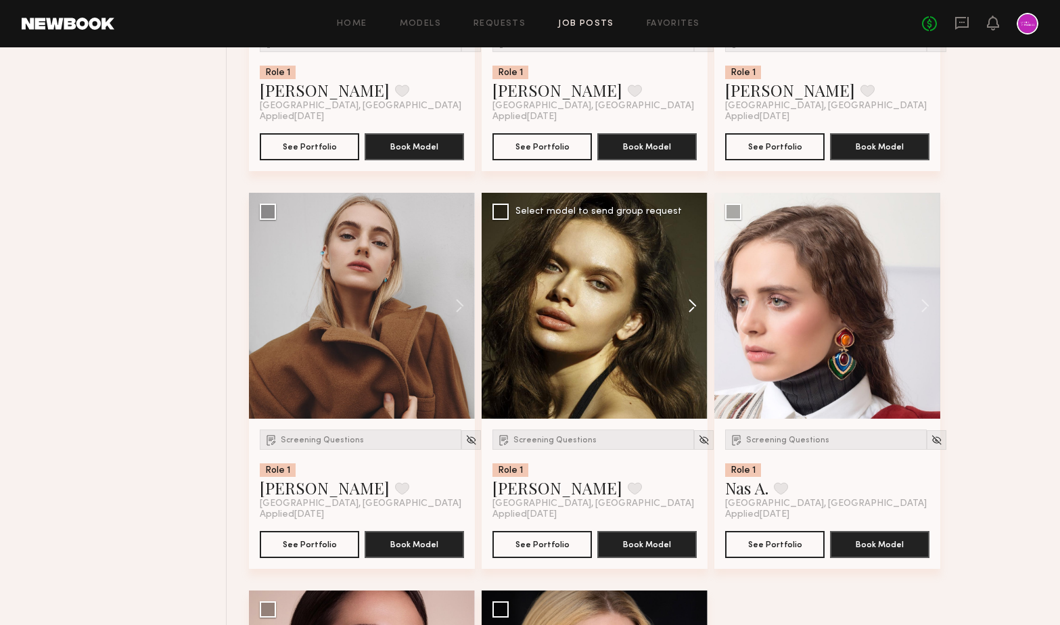
click at [692, 307] on button at bounding box center [686, 306] width 43 height 226
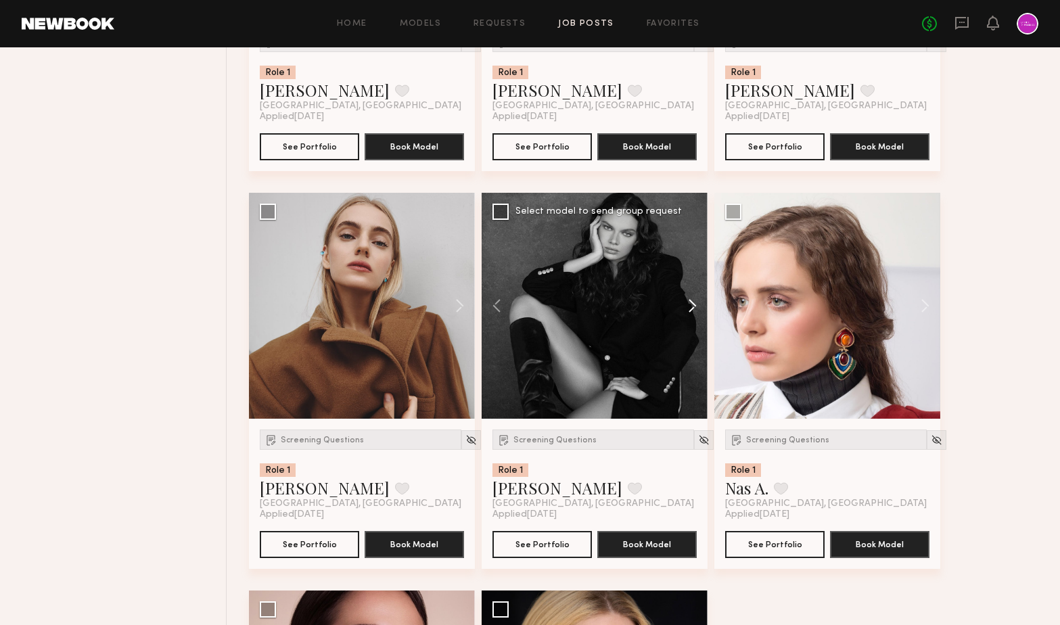
click at [692, 307] on button at bounding box center [686, 306] width 43 height 226
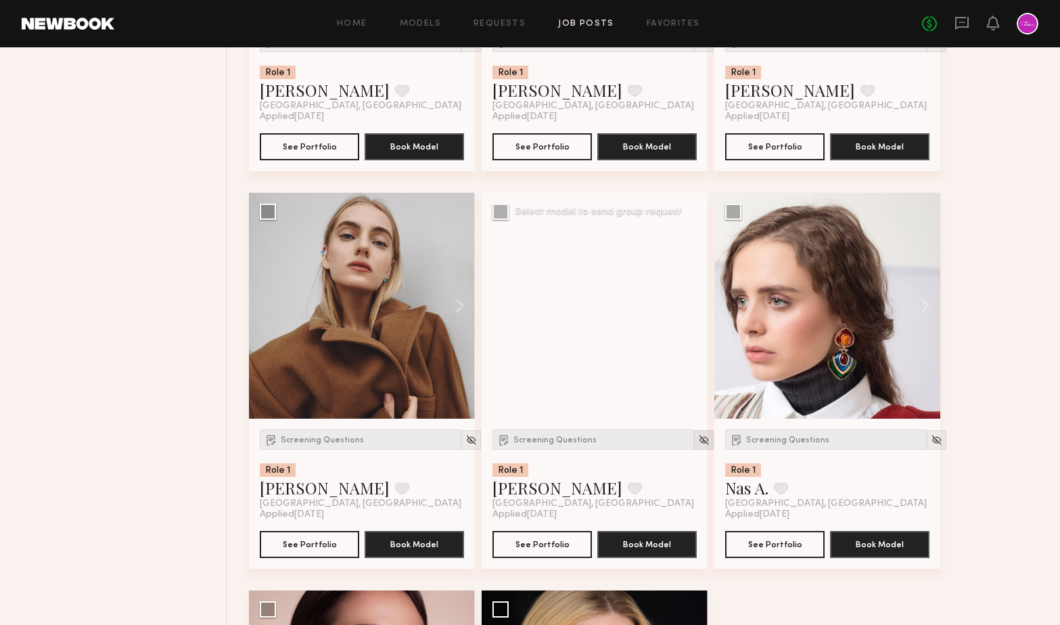
click at [698, 437] on img at bounding box center [704, 440] width 12 height 12
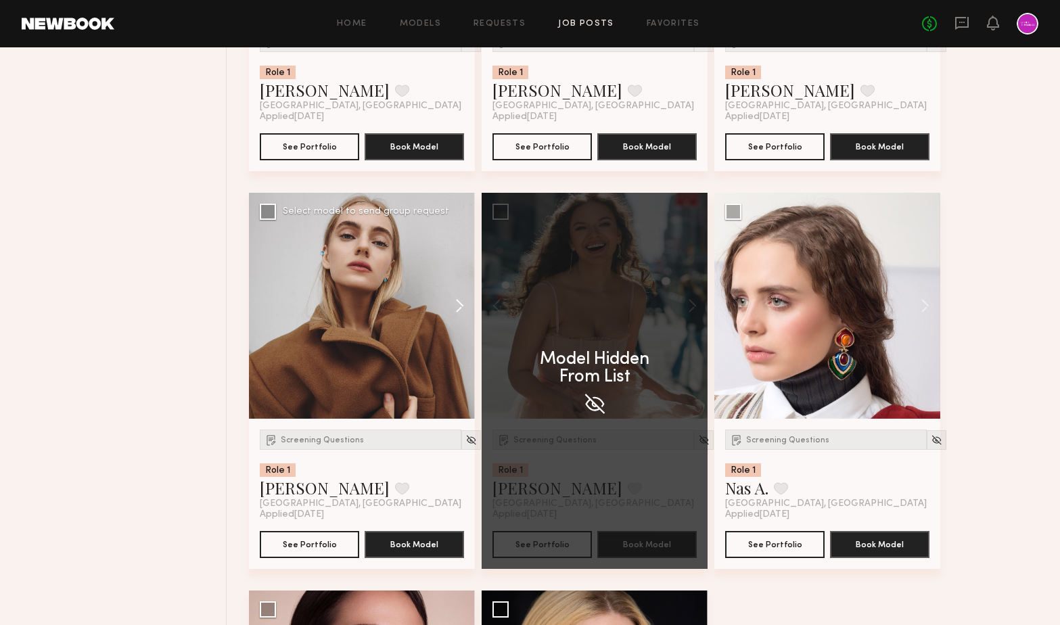
click at [457, 309] on button at bounding box center [453, 306] width 43 height 226
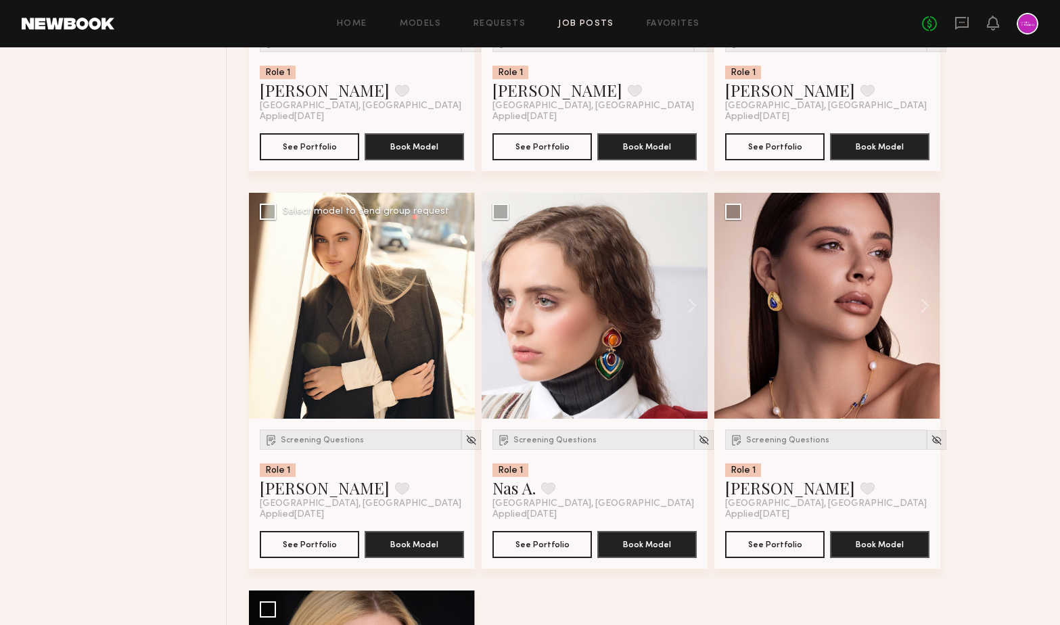
click at [457, 309] on button at bounding box center [453, 306] width 43 height 226
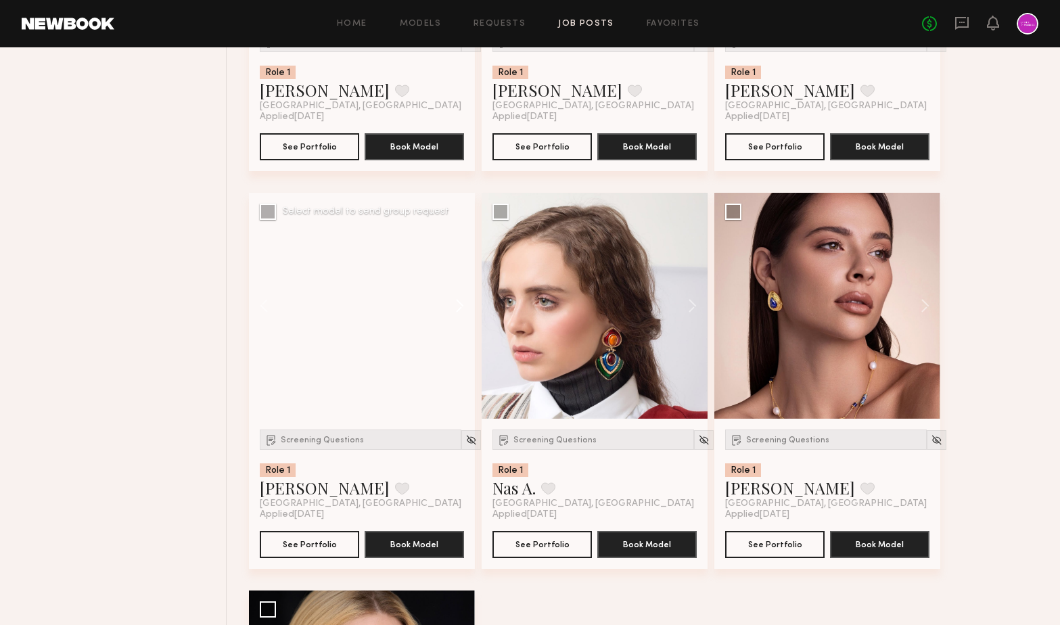
click at [457, 309] on button at bounding box center [453, 306] width 43 height 226
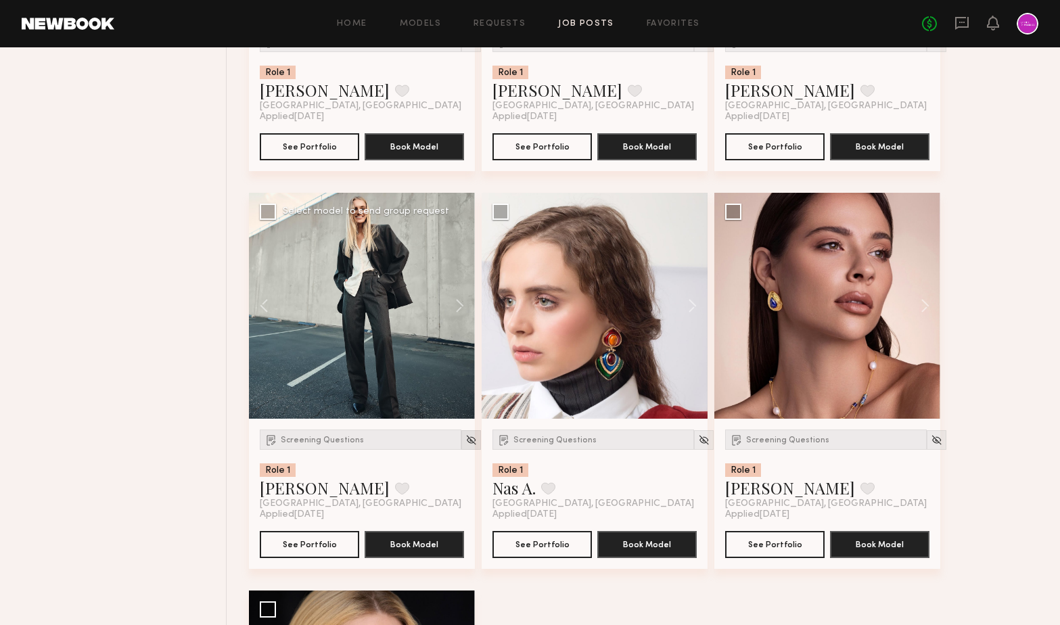
click at [466, 443] on img at bounding box center [472, 440] width 12 height 12
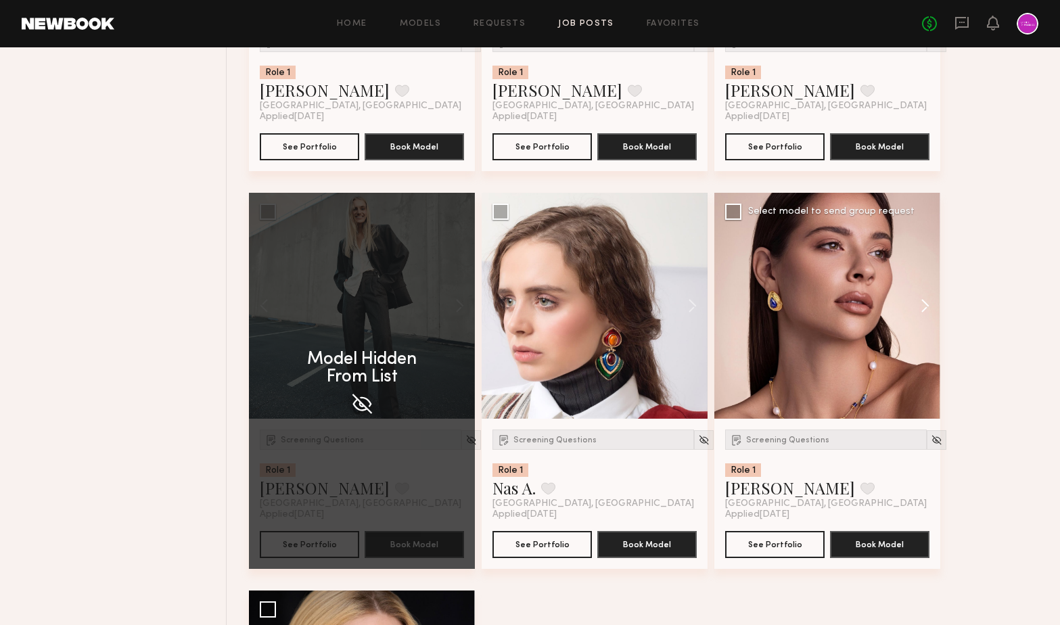
click at [920, 315] on button at bounding box center [918, 306] width 43 height 226
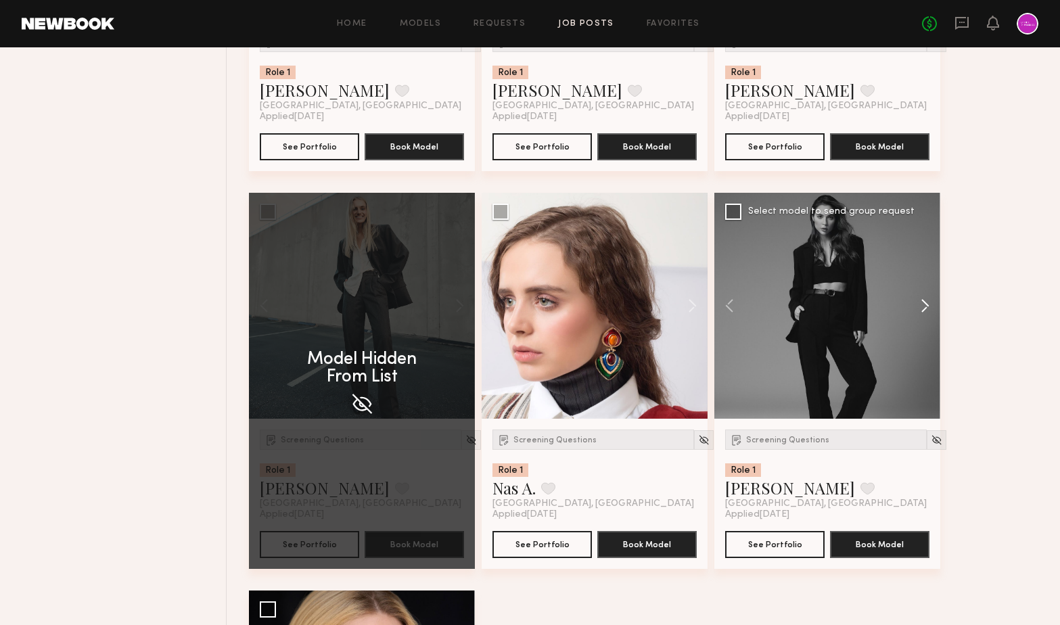
click at [920, 315] on button at bounding box center [918, 306] width 43 height 226
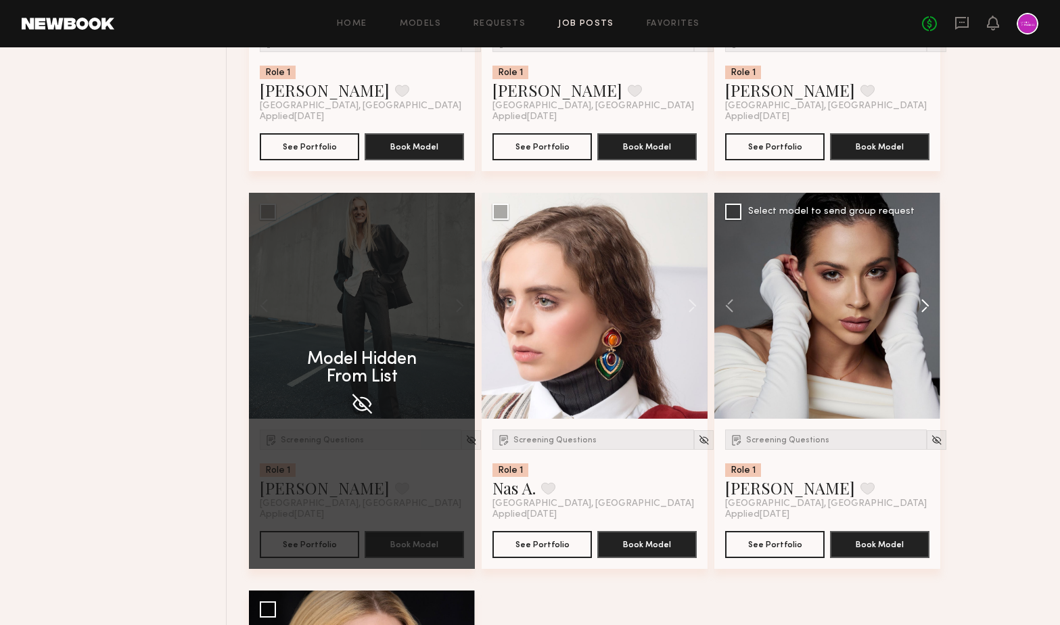
click at [920, 315] on button at bounding box center [918, 306] width 43 height 226
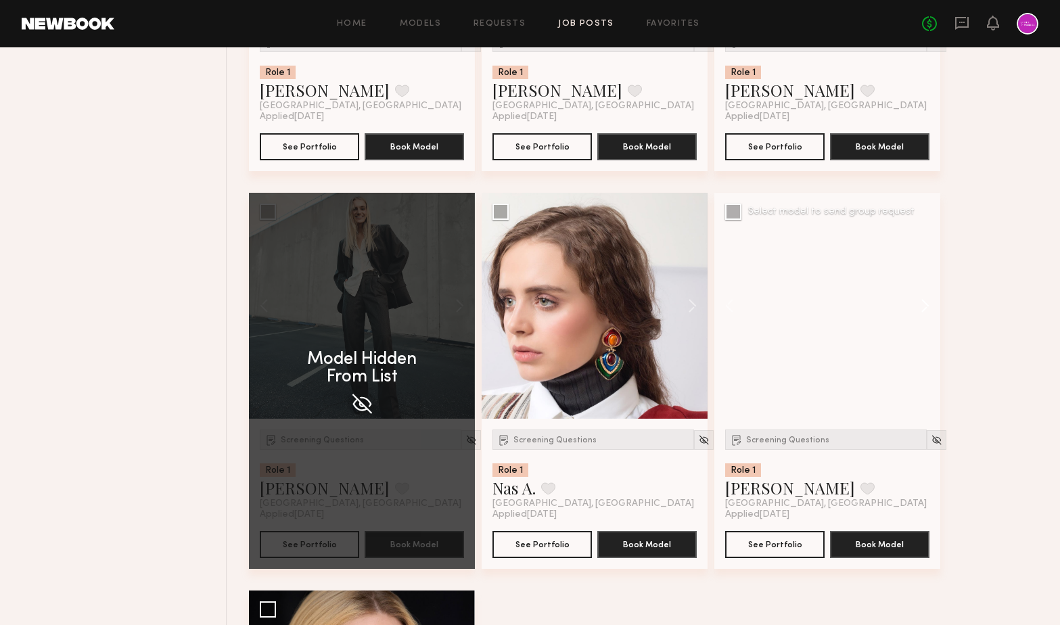
click at [920, 315] on button at bounding box center [918, 306] width 43 height 226
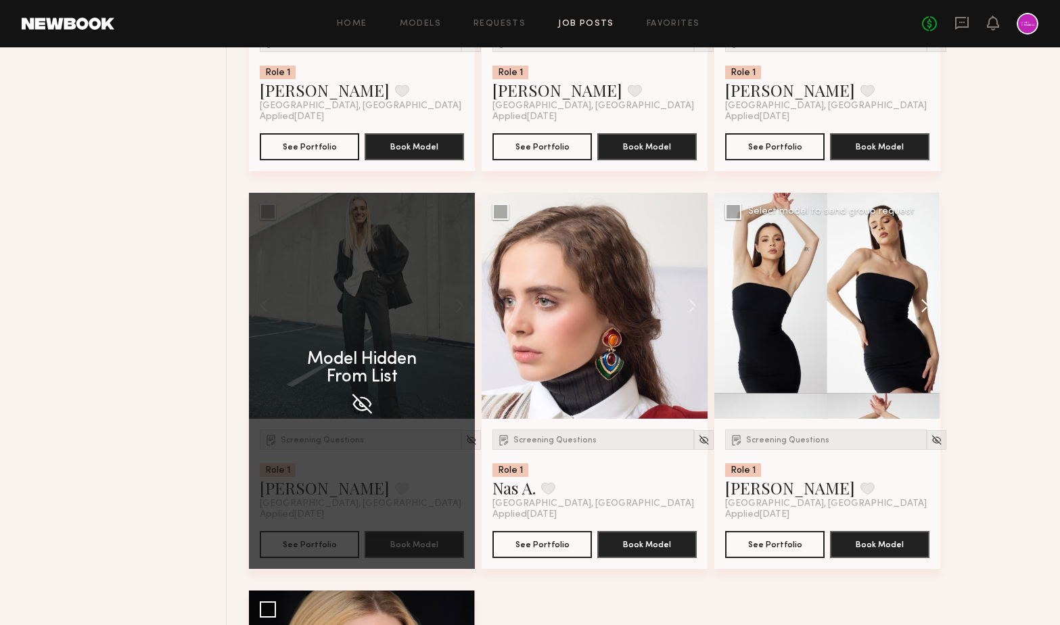
scroll to position [3174, 0]
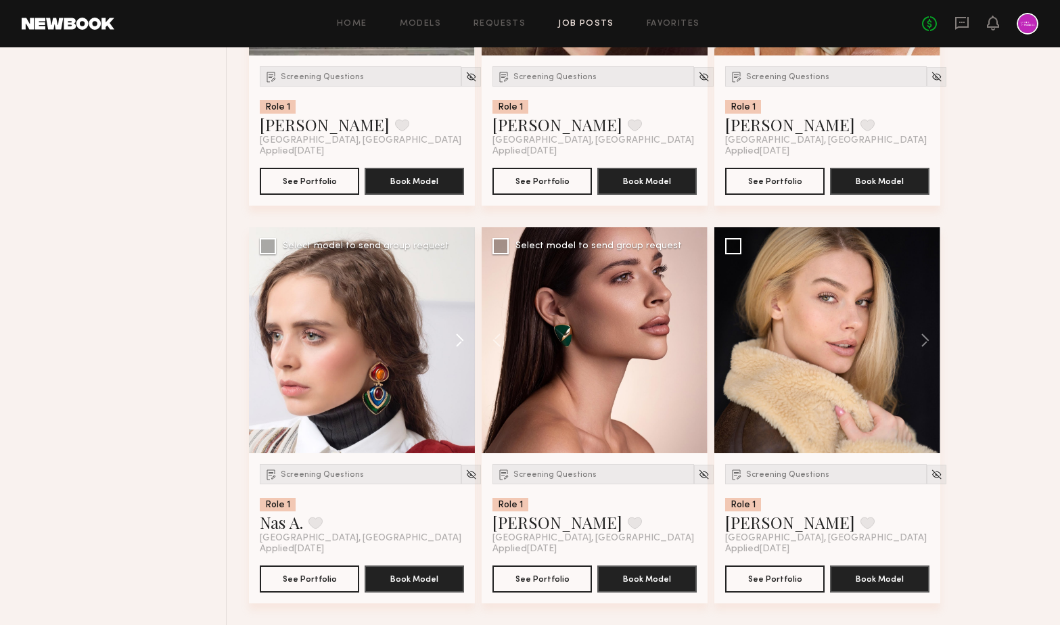
click at [461, 346] on button at bounding box center [453, 340] width 43 height 226
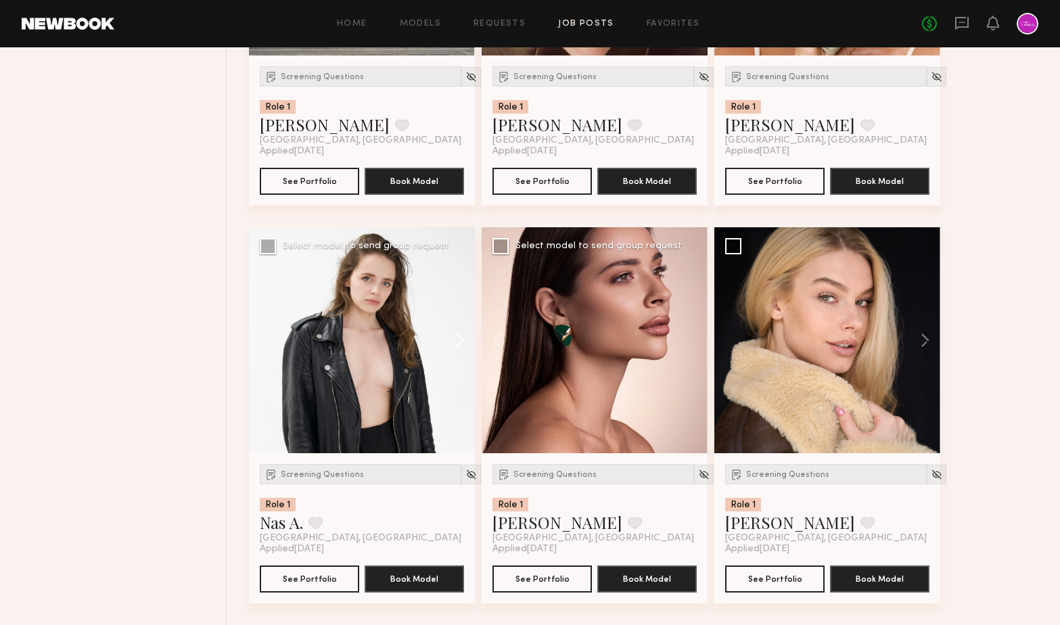
click at [461, 346] on button at bounding box center [453, 340] width 43 height 226
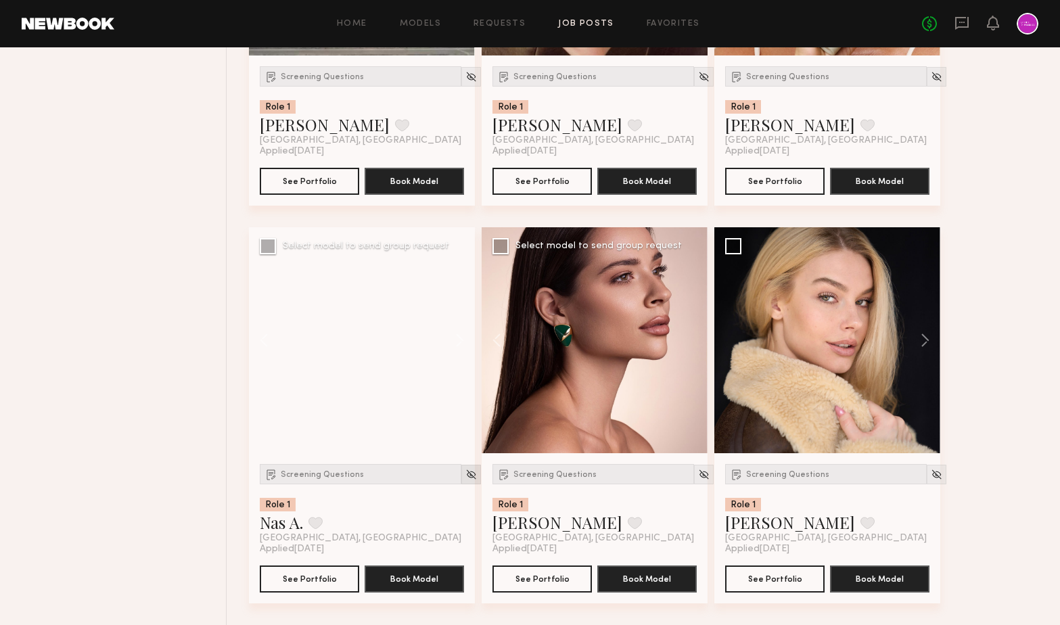
click at [466, 474] on img at bounding box center [472, 475] width 12 height 12
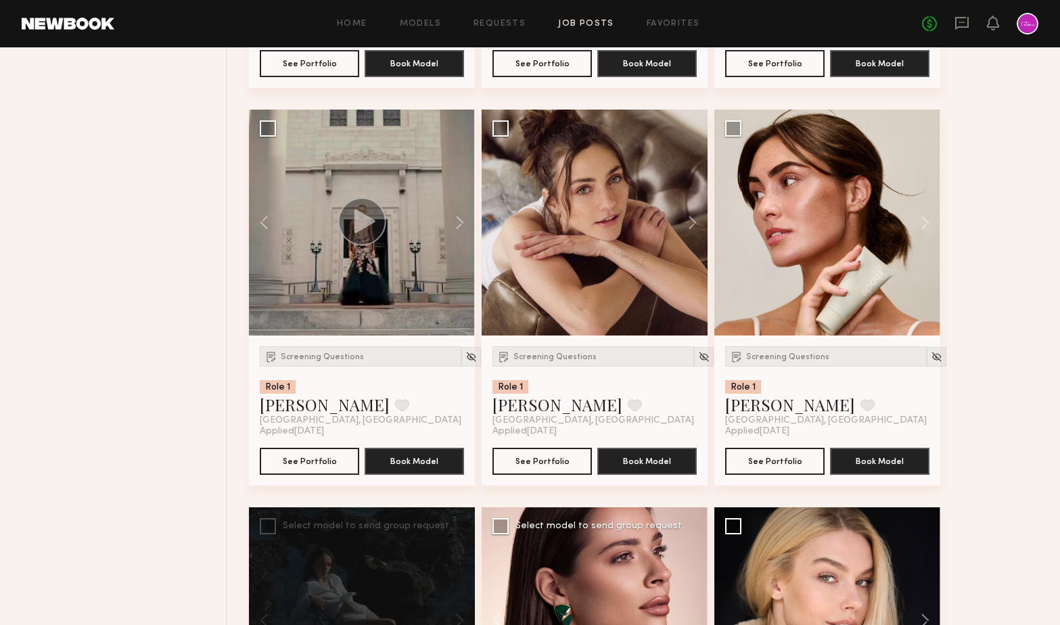
scroll to position [2889, 0]
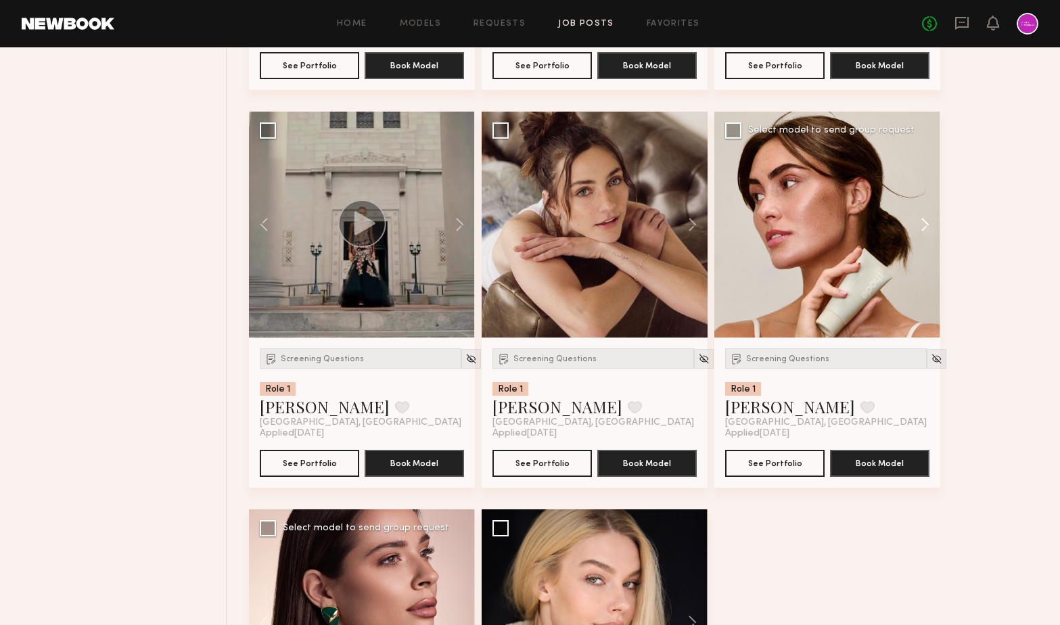
click at [931, 220] on button at bounding box center [918, 225] width 43 height 226
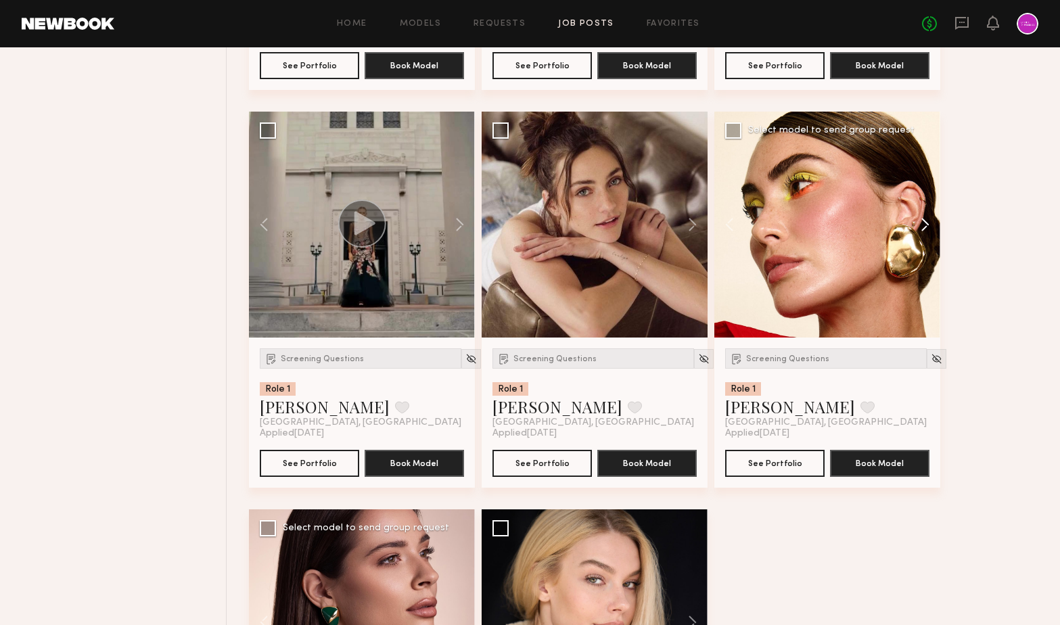
click at [931, 220] on button at bounding box center [918, 225] width 43 height 226
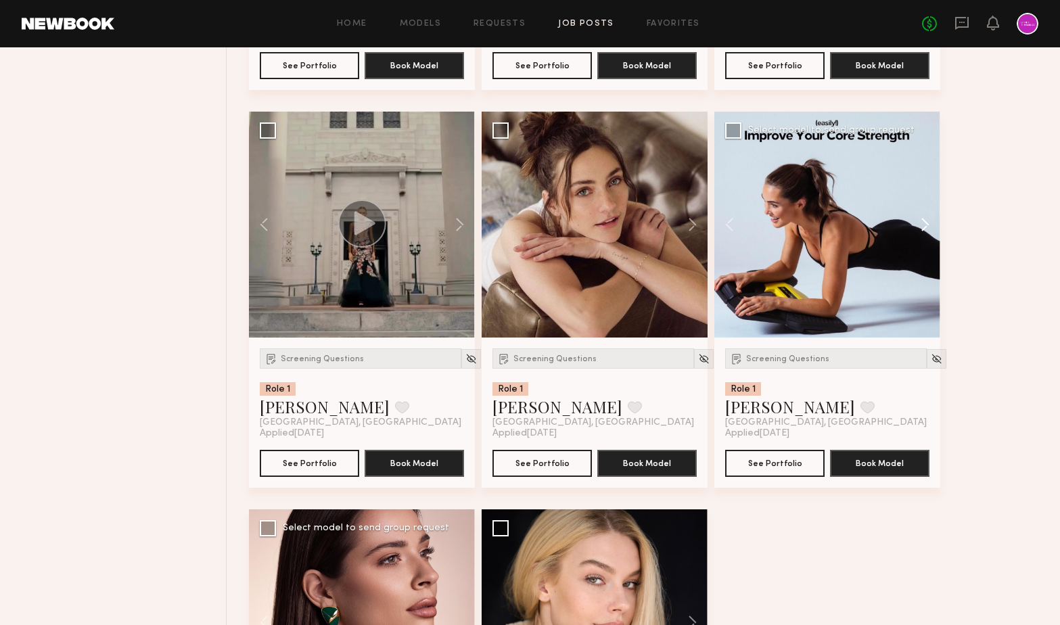
click at [931, 220] on button at bounding box center [918, 225] width 43 height 226
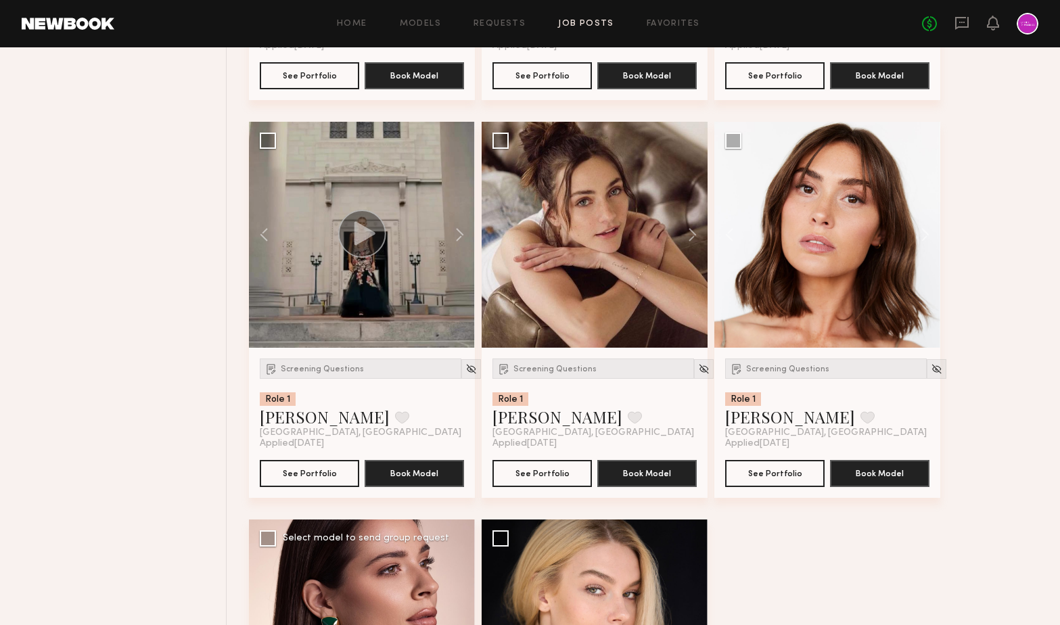
scroll to position [2878, 0]
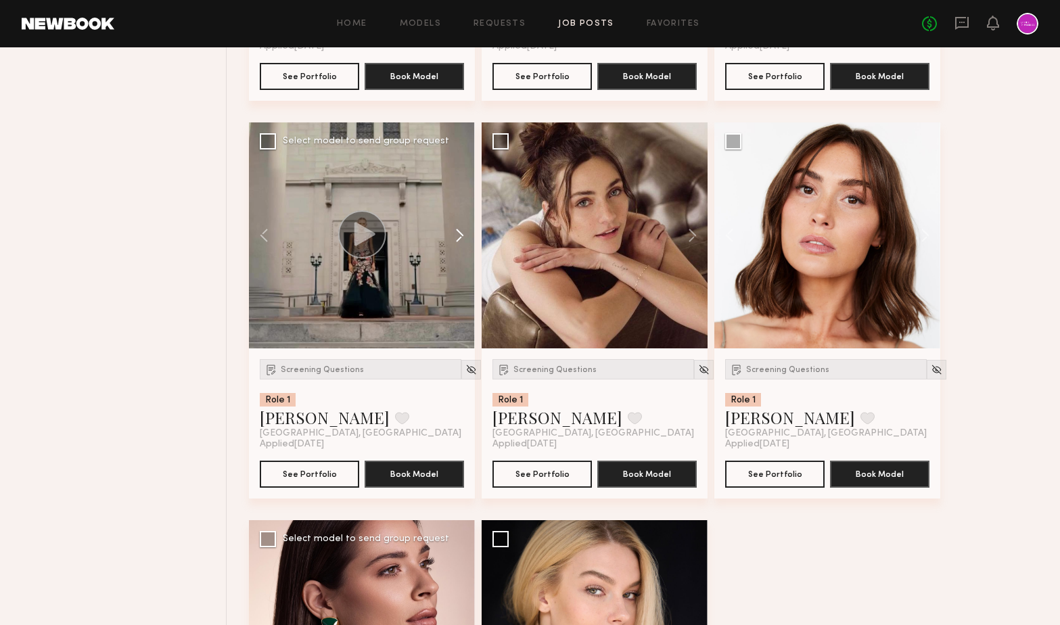
click at [461, 239] on button at bounding box center [453, 235] width 43 height 226
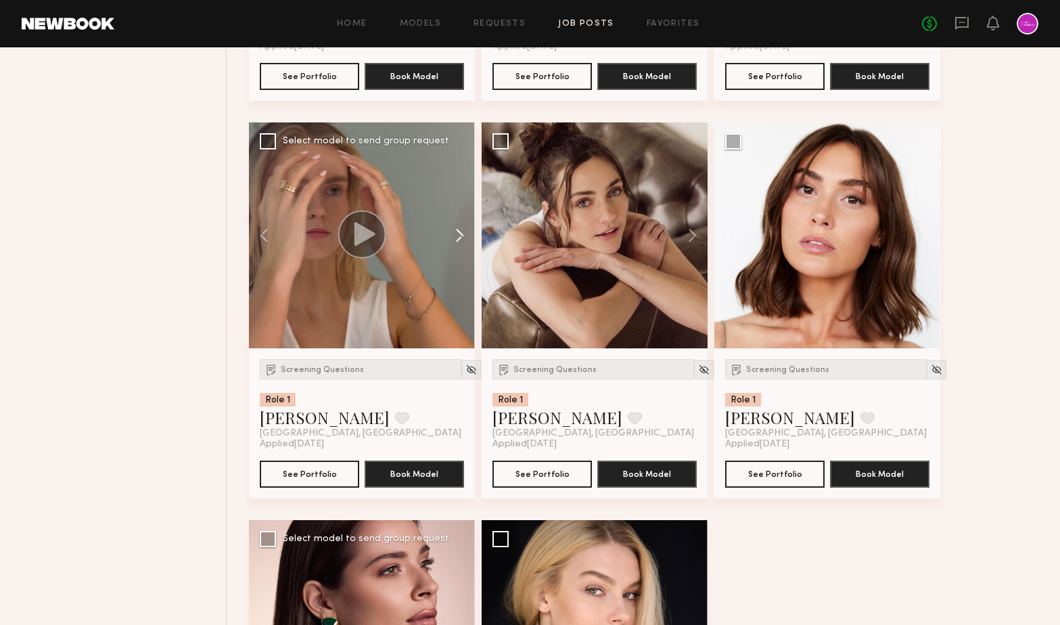
click at [461, 239] on button at bounding box center [453, 235] width 43 height 226
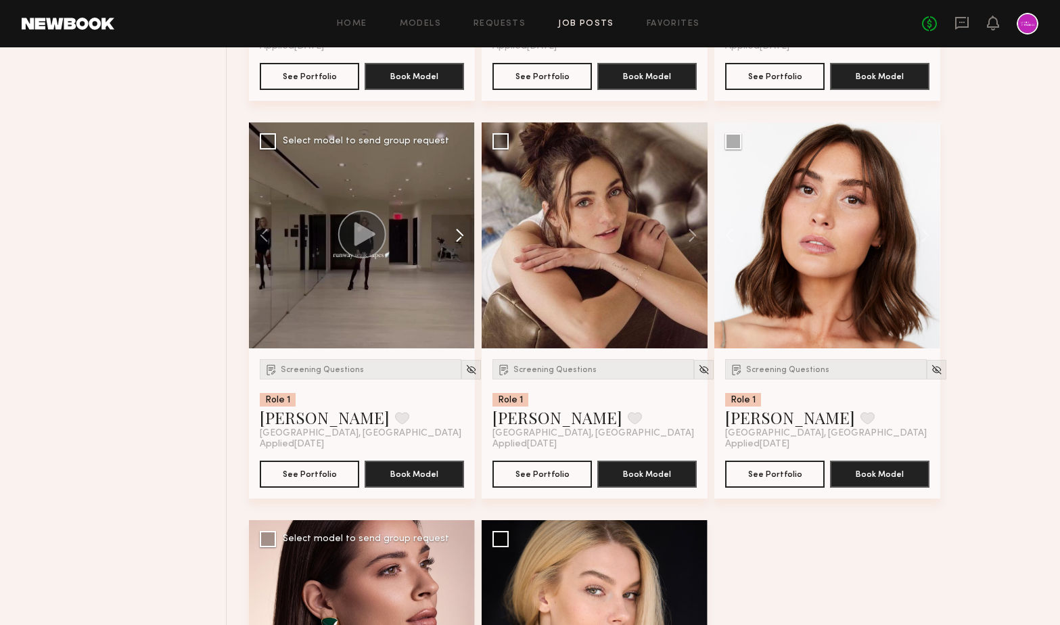
click at [461, 239] on button at bounding box center [453, 235] width 43 height 226
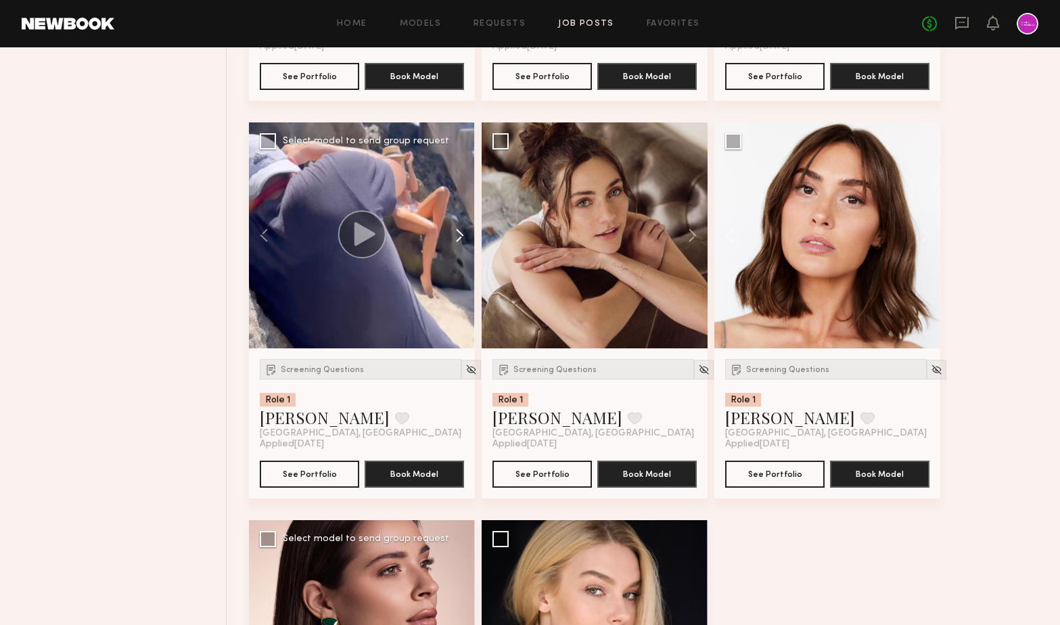
click at [461, 239] on button at bounding box center [453, 235] width 43 height 226
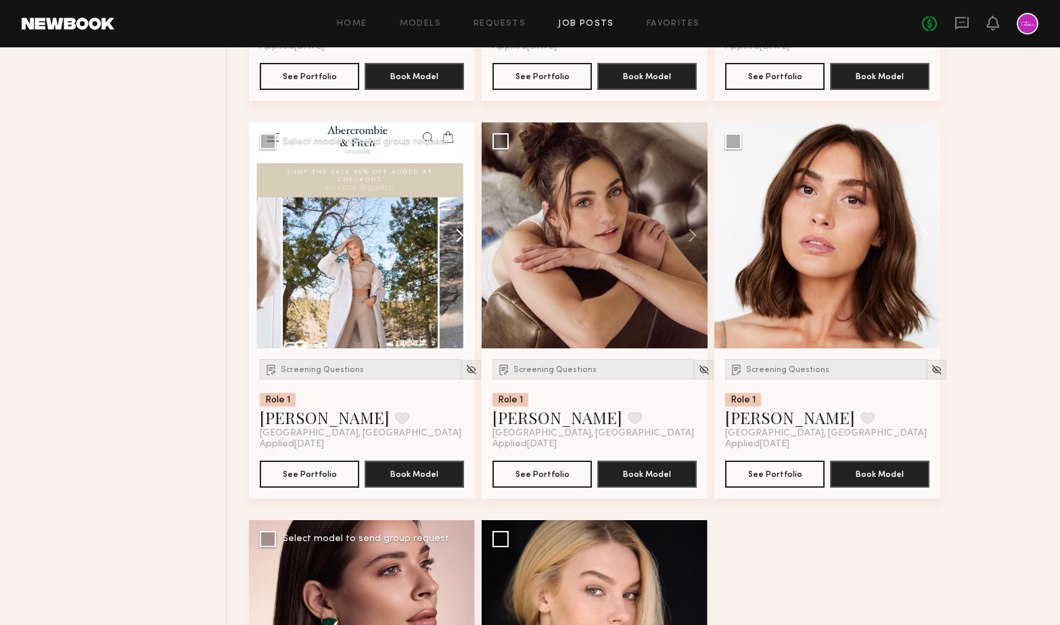
click at [461, 239] on button at bounding box center [453, 235] width 43 height 226
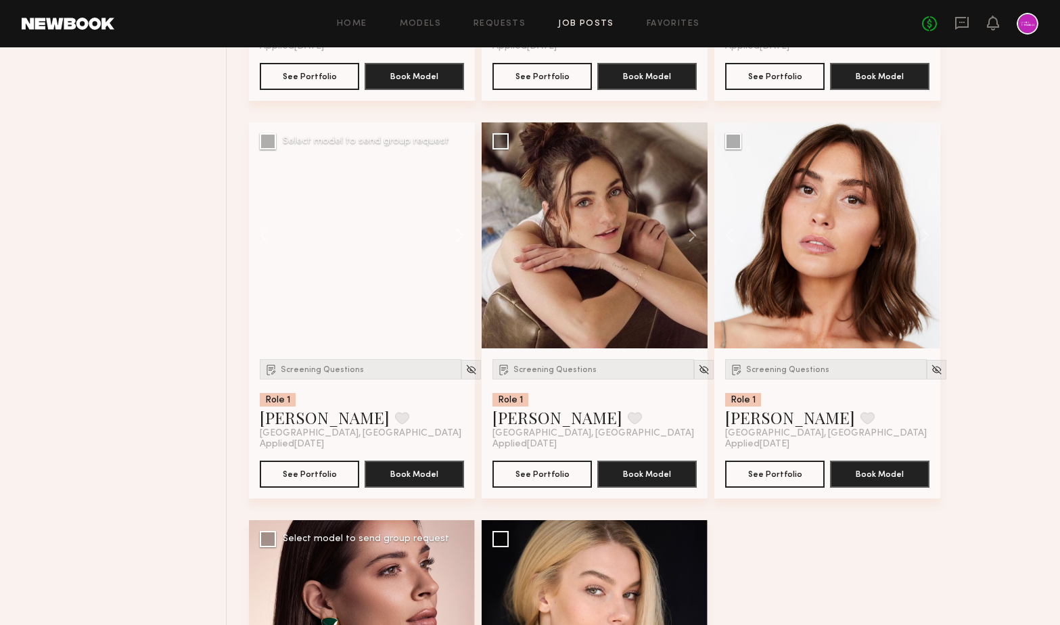
click at [461, 239] on button at bounding box center [453, 235] width 43 height 226
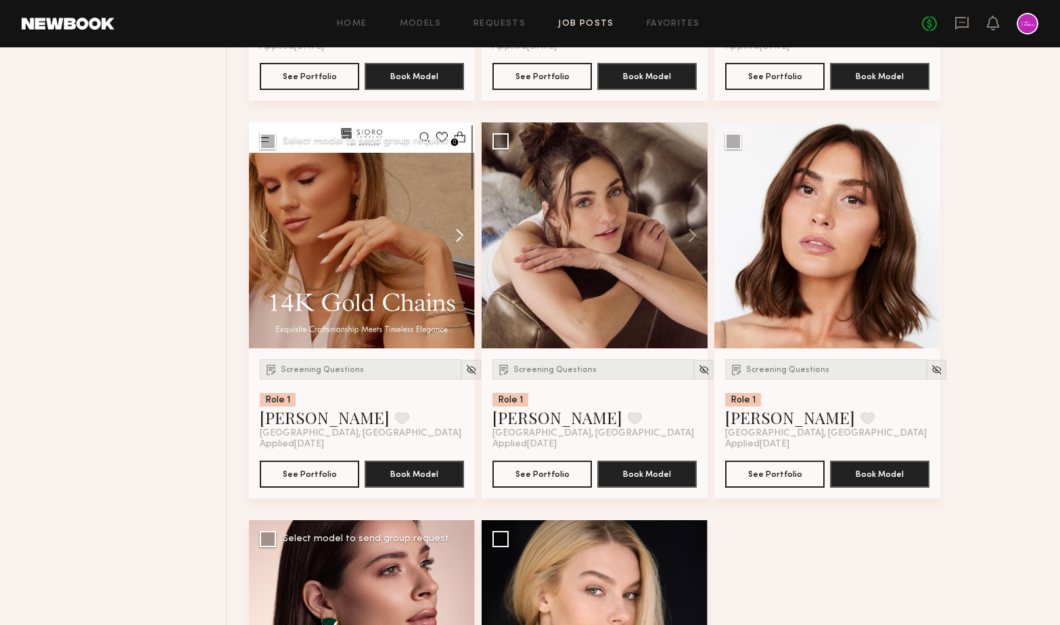
click at [461, 239] on button at bounding box center [453, 235] width 43 height 226
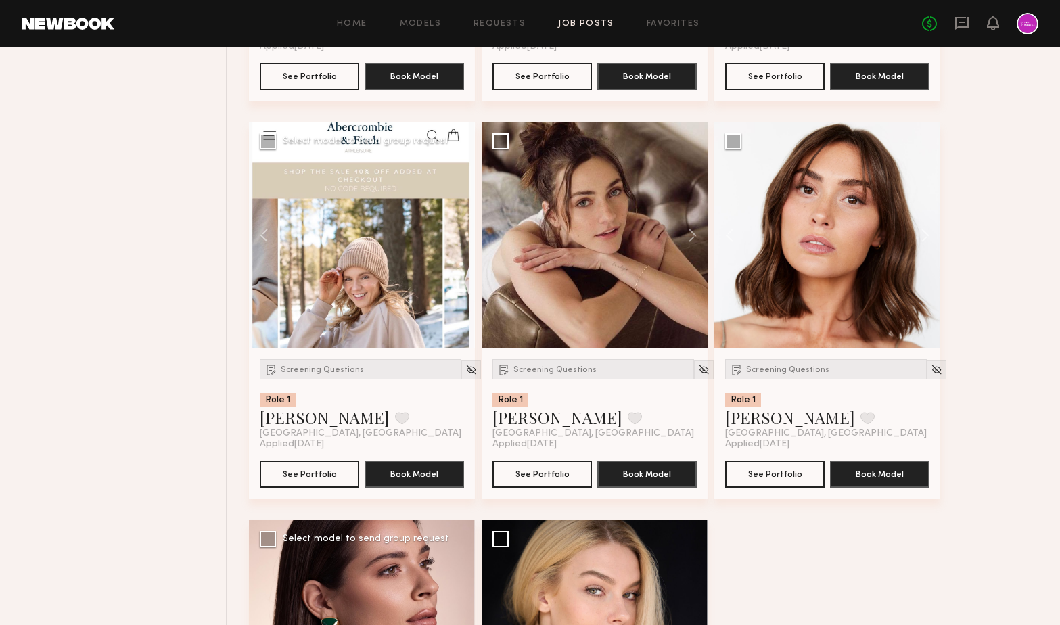
click at [461, 239] on div at bounding box center [362, 235] width 226 height 226
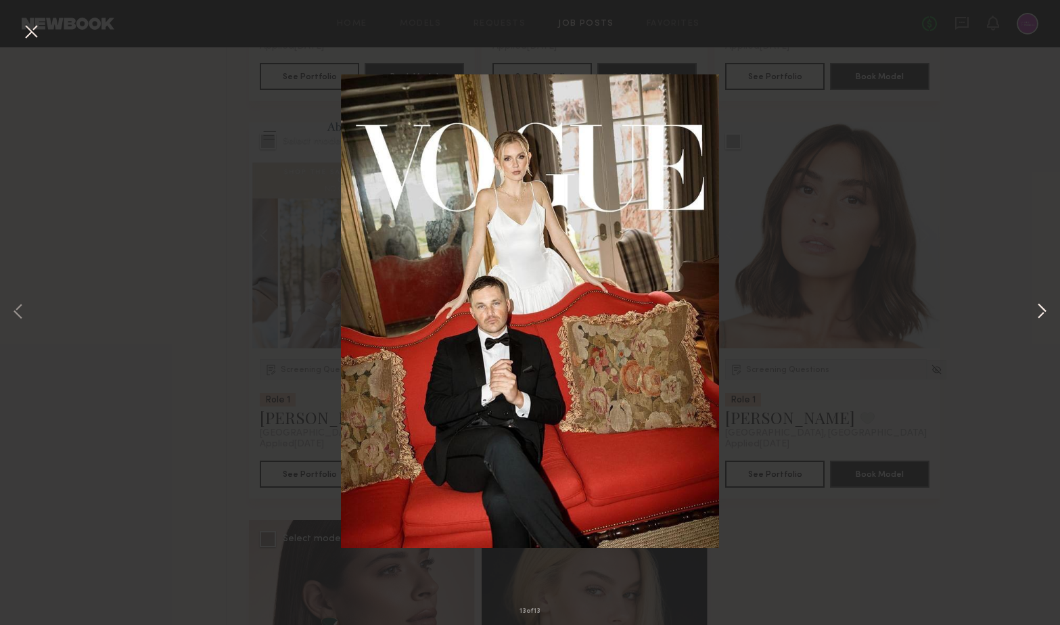
click at [1041, 313] on button at bounding box center [1042, 312] width 16 height 500
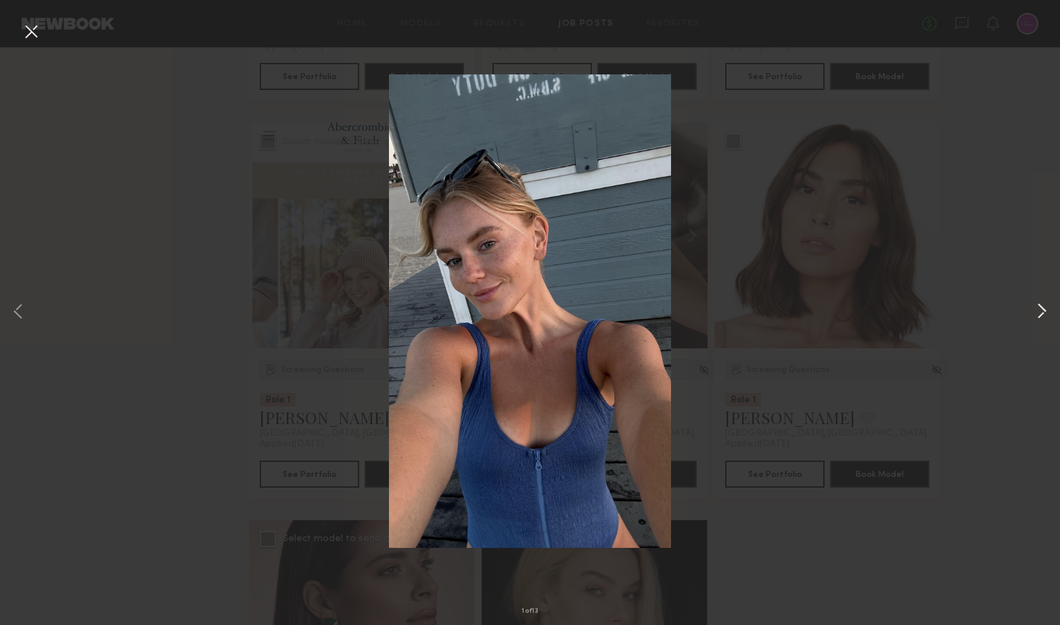
click at [1041, 311] on button at bounding box center [1042, 312] width 16 height 500
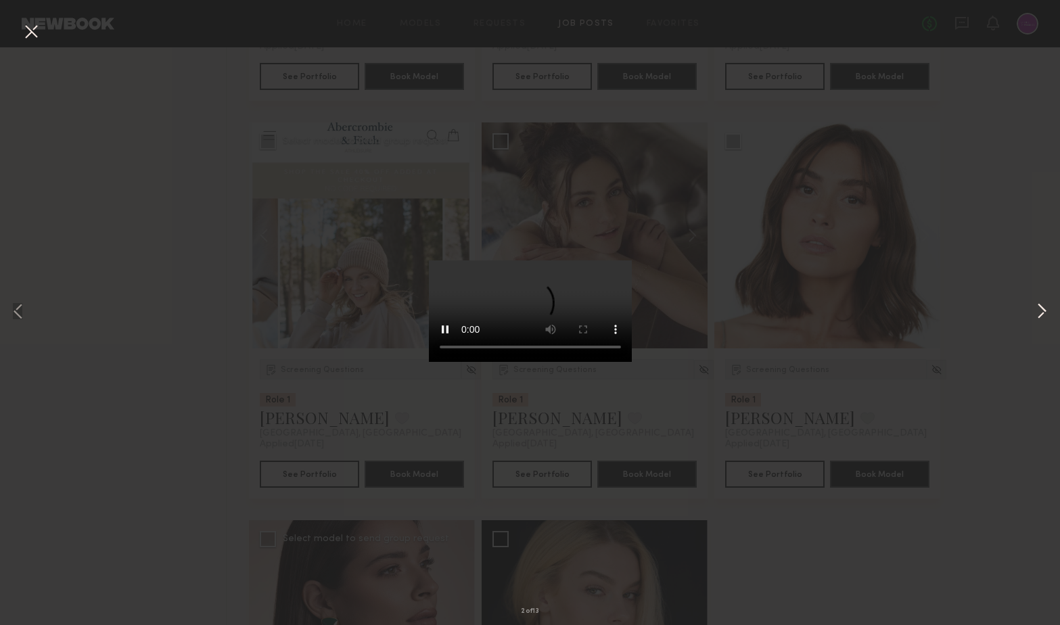
click at [1041, 311] on button at bounding box center [1042, 312] width 16 height 500
click at [991, 335] on div "3 of 13" at bounding box center [530, 312] width 1060 height 625
click at [981, 351] on div "3 of 13" at bounding box center [530, 312] width 1060 height 625
click at [28, 40] on button at bounding box center [31, 32] width 22 height 24
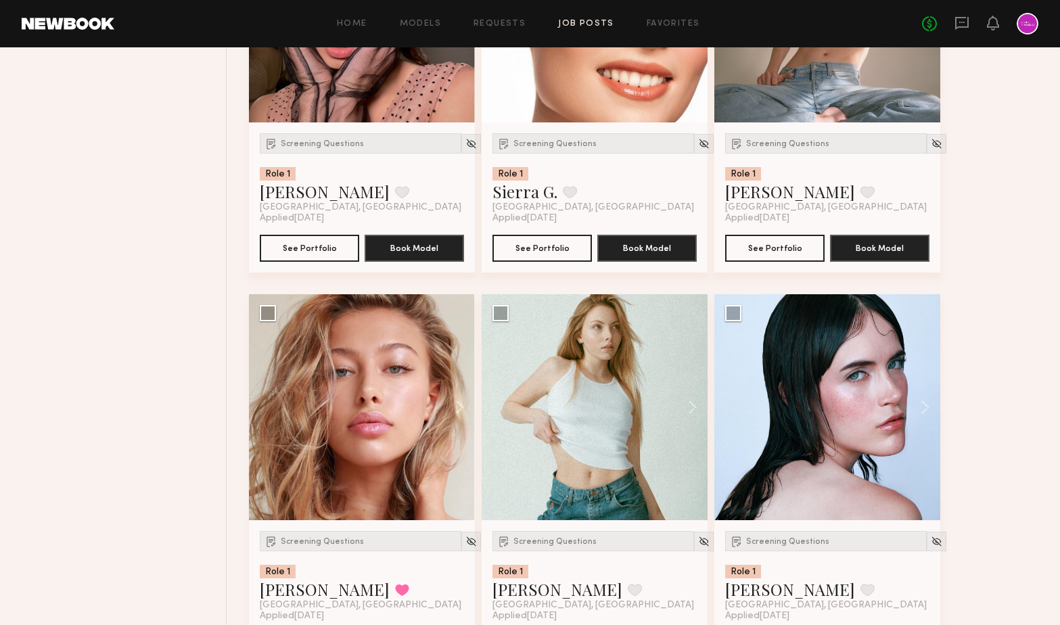
scroll to position [1363, 0]
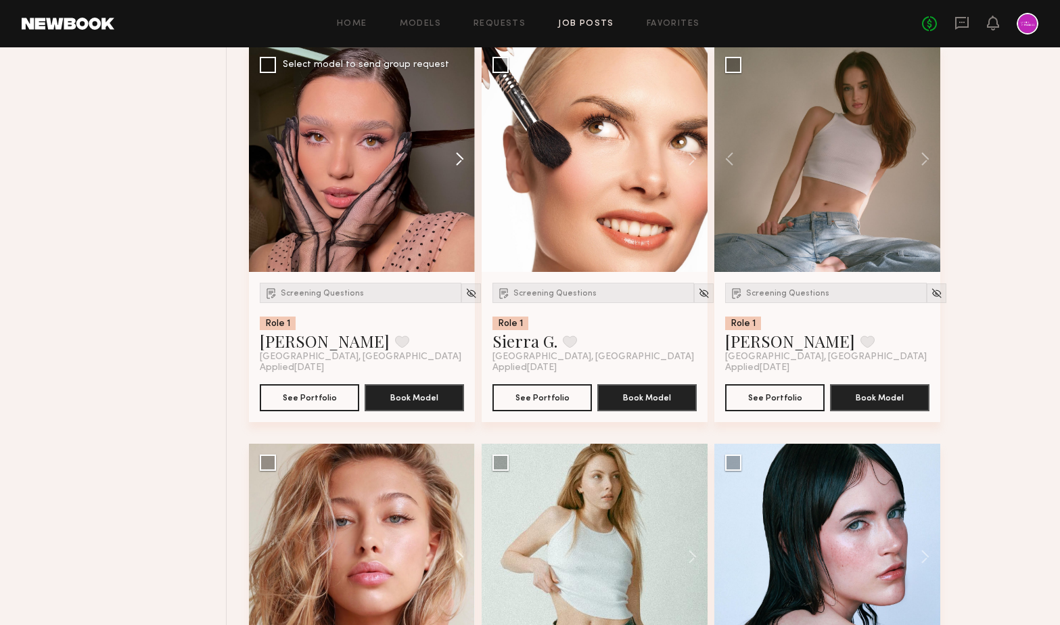
click at [457, 165] on button at bounding box center [453, 159] width 43 height 226
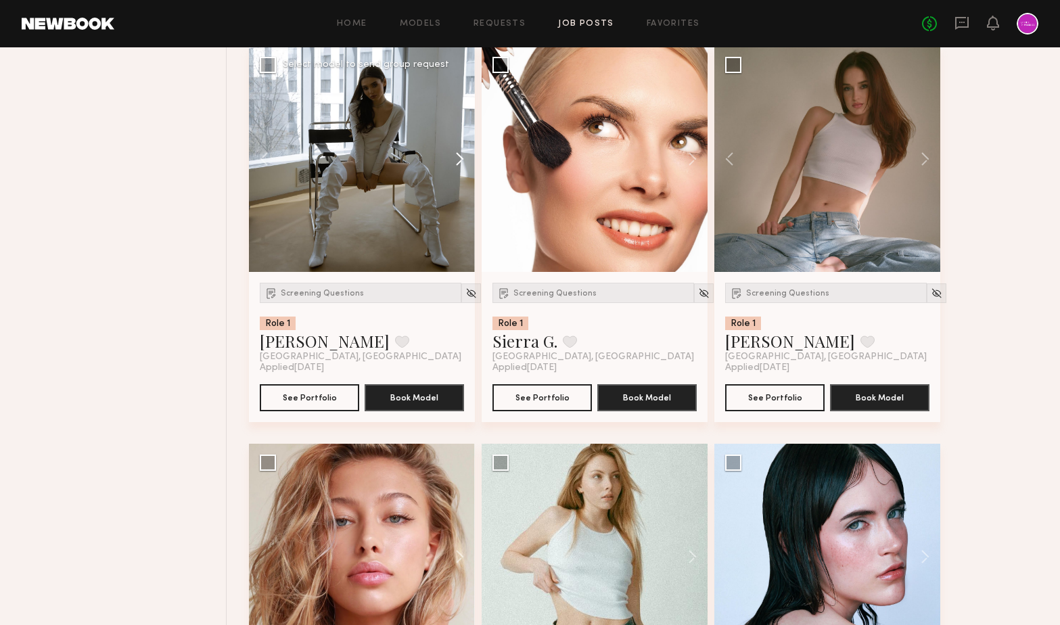
click at [457, 165] on button at bounding box center [453, 159] width 43 height 226
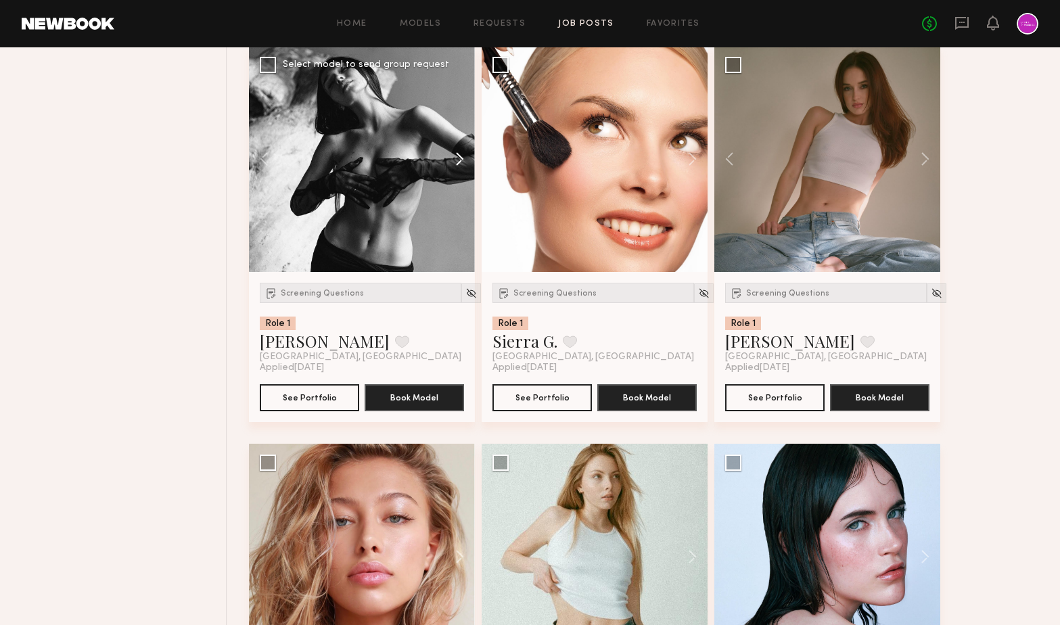
click at [457, 165] on button at bounding box center [453, 159] width 43 height 226
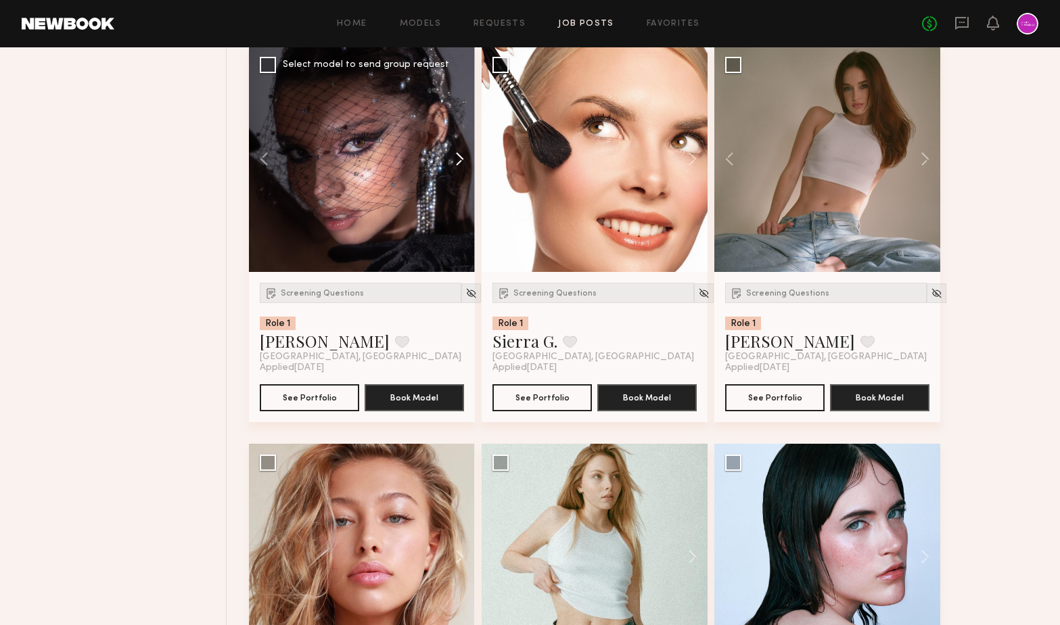
click at [457, 165] on button at bounding box center [453, 159] width 43 height 226
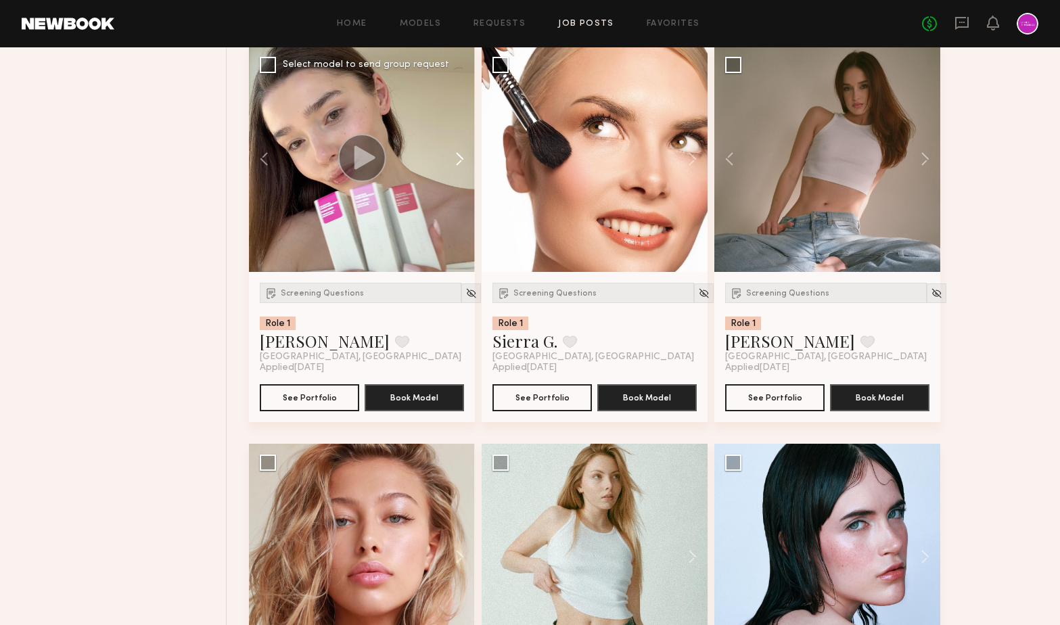
click at [457, 165] on button at bounding box center [453, 159] width 43 height 226
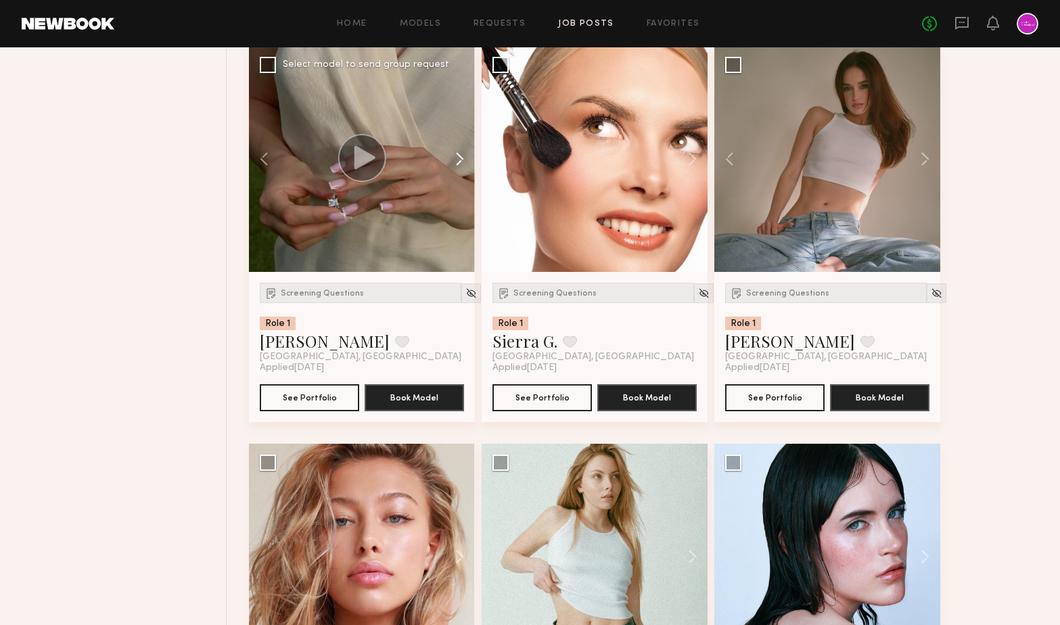
click at [457, 165] on button at bounding box center [453, 159] width 43 height 226
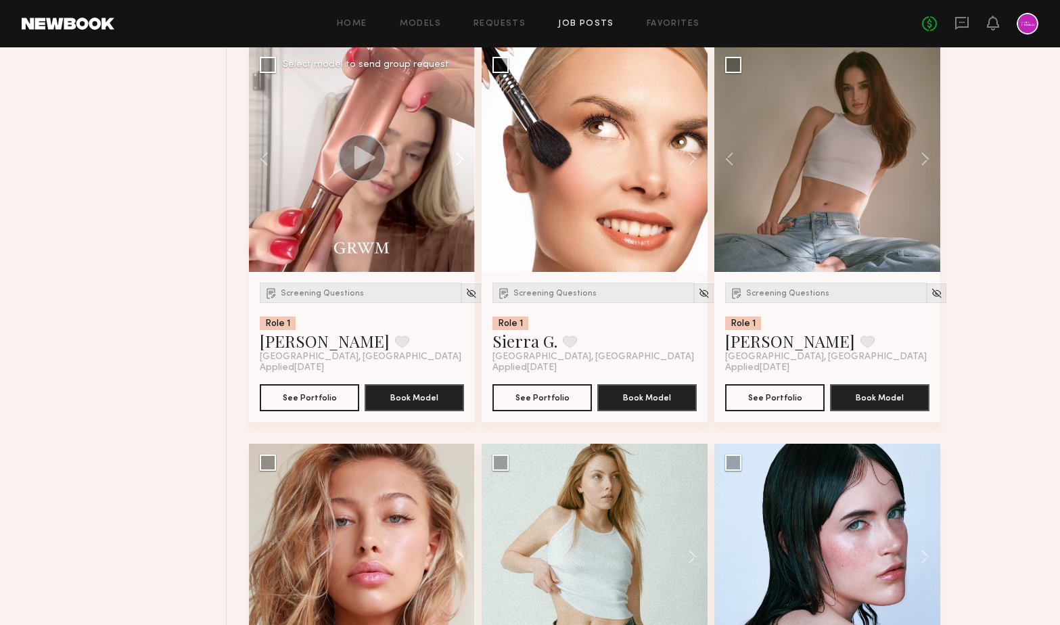
click at [457, 165] on button at bounding box center [453, 159] width 43 height 226
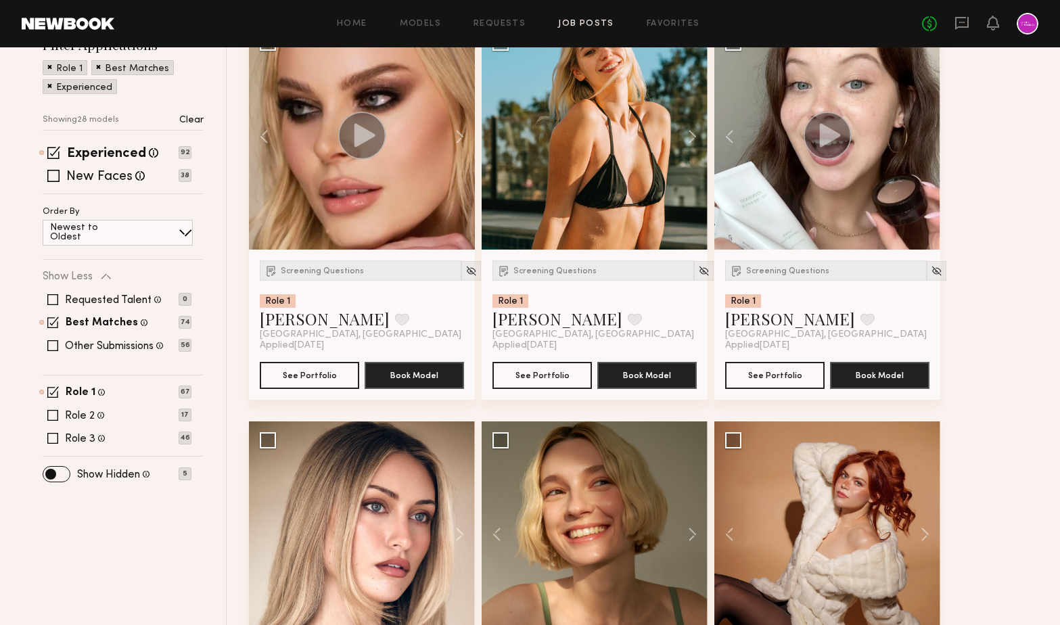
scroll to position [235, 0]
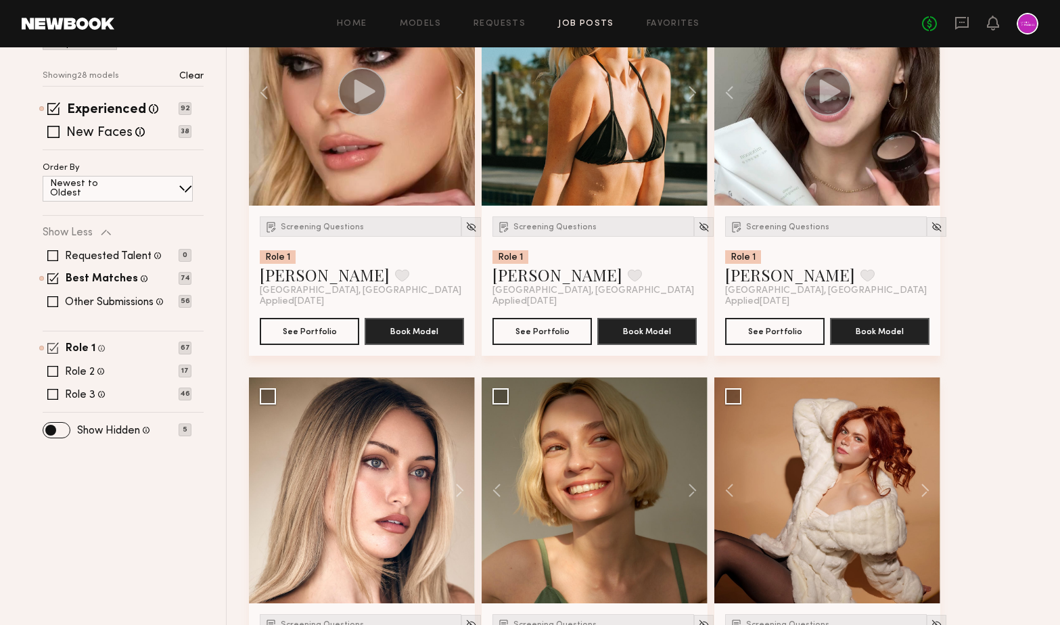
click at [55, 347] on span at bounding box center [53, 348] width 12 height 12
click at [49, 373] on span at bounding box center [52, 371] width 11 height 11
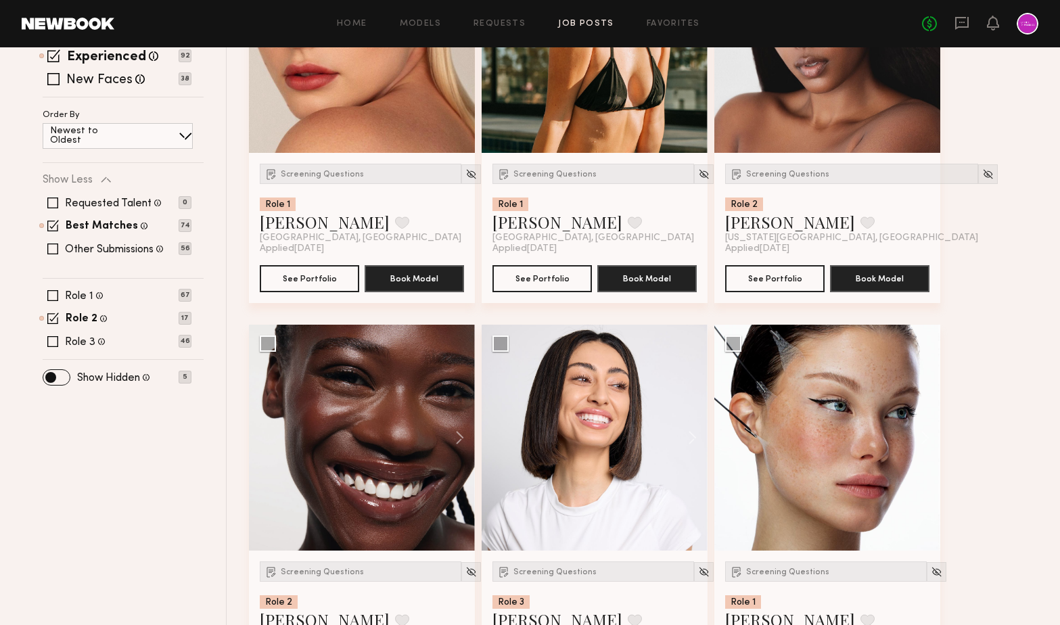
scroll to position [0, 0]
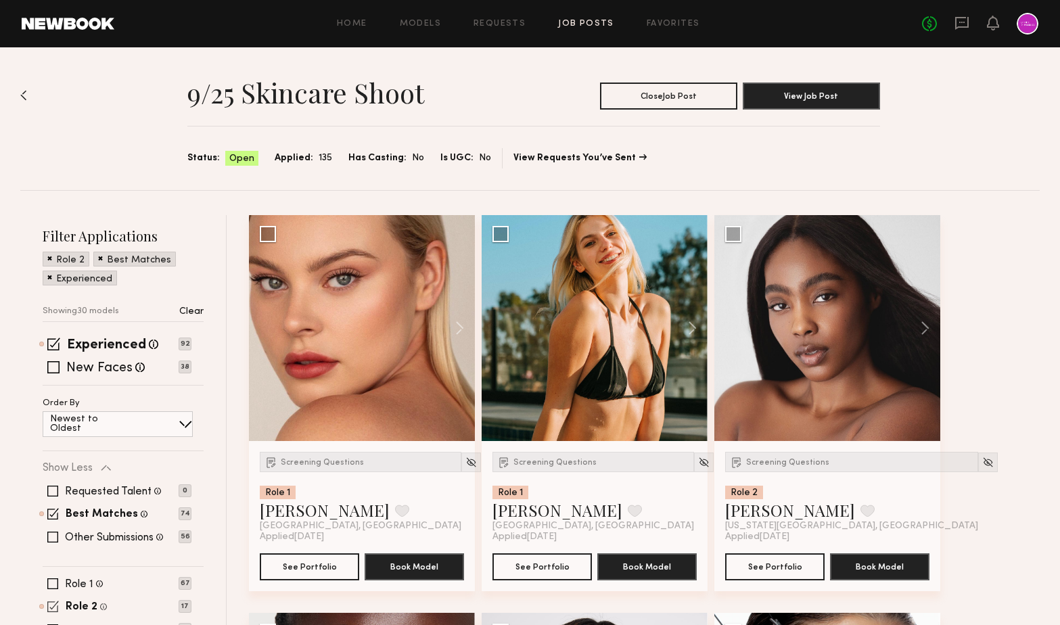
click at [54, 606] on span at bounding box center [53, 607] width 12 height 12
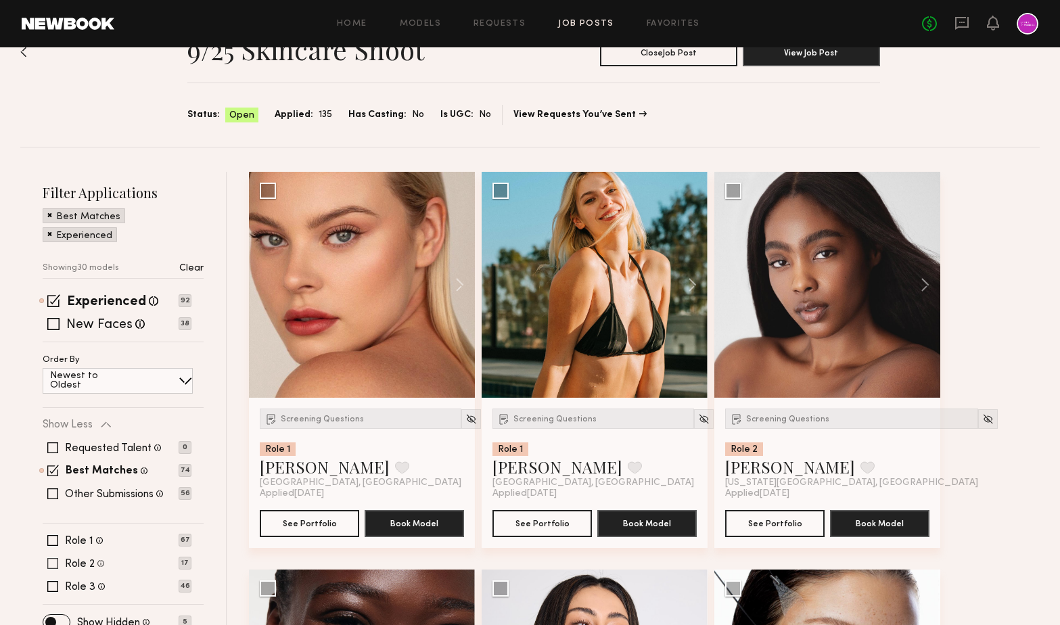
scroll to position [76, 0]
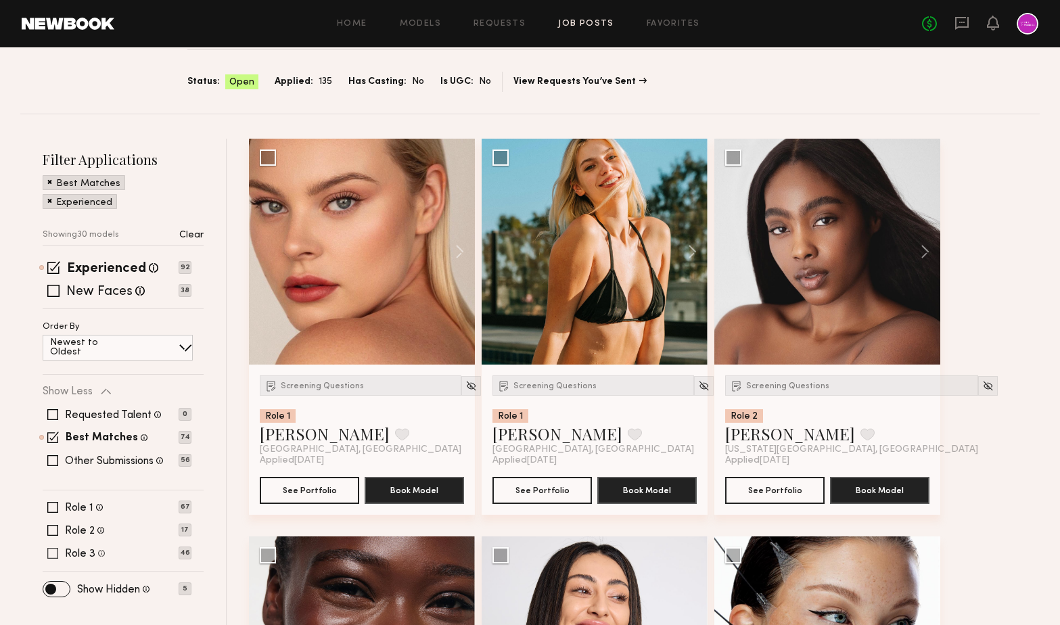
click at [58, 556] on span at bounding box center [52, 553] width 11 height 11
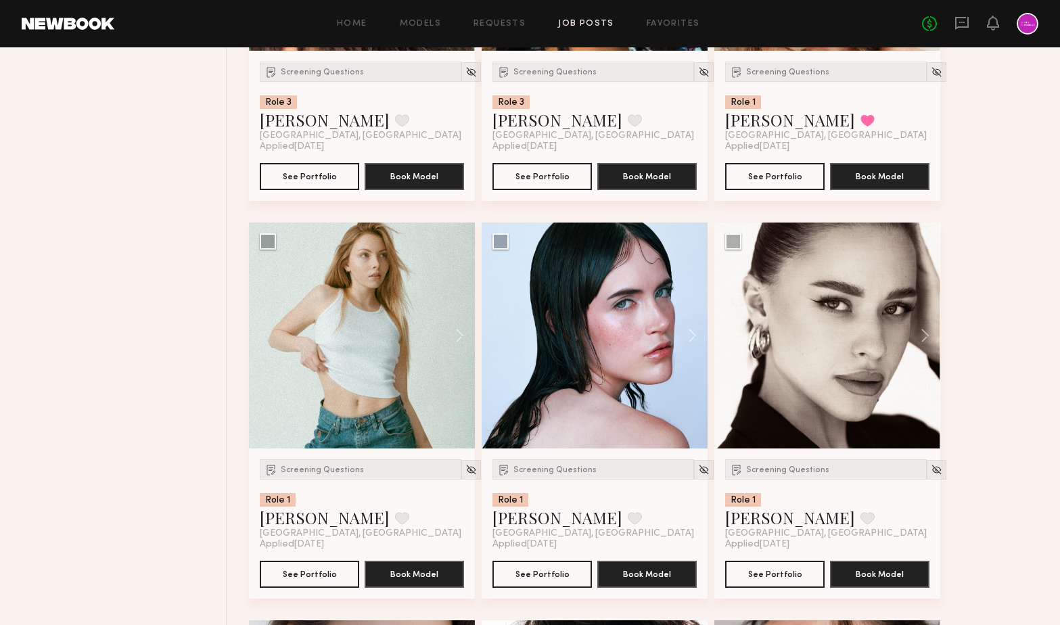
scroll to position [2841, 0]
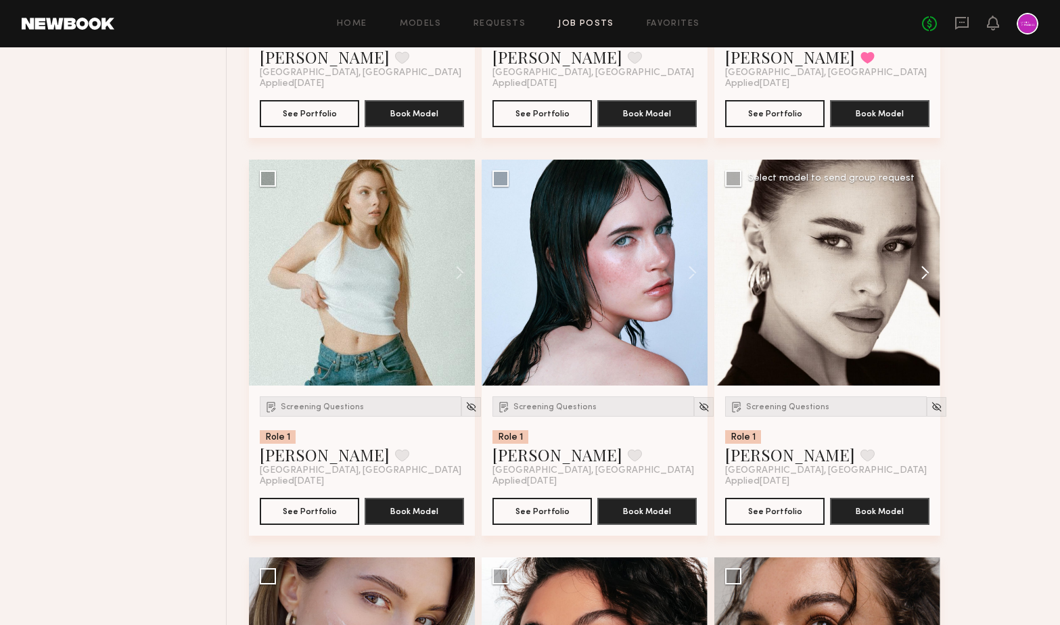
click at [917, 283] on button at bounding box center [918, 273] width 43 height 226
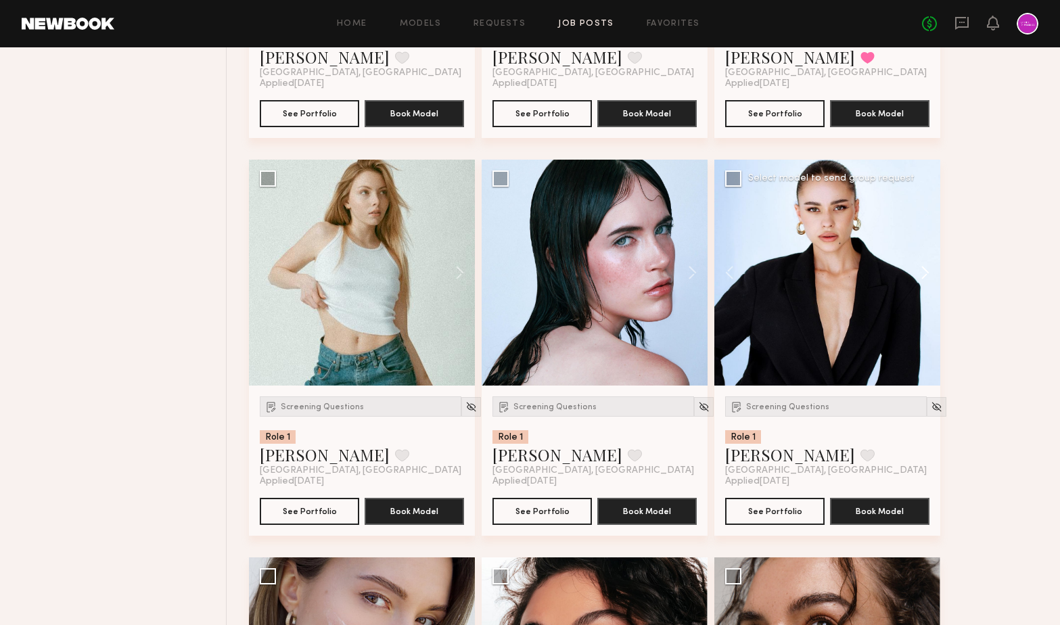
click at [907, 275] on button at bounding box center [918, 273] width 43 height 226
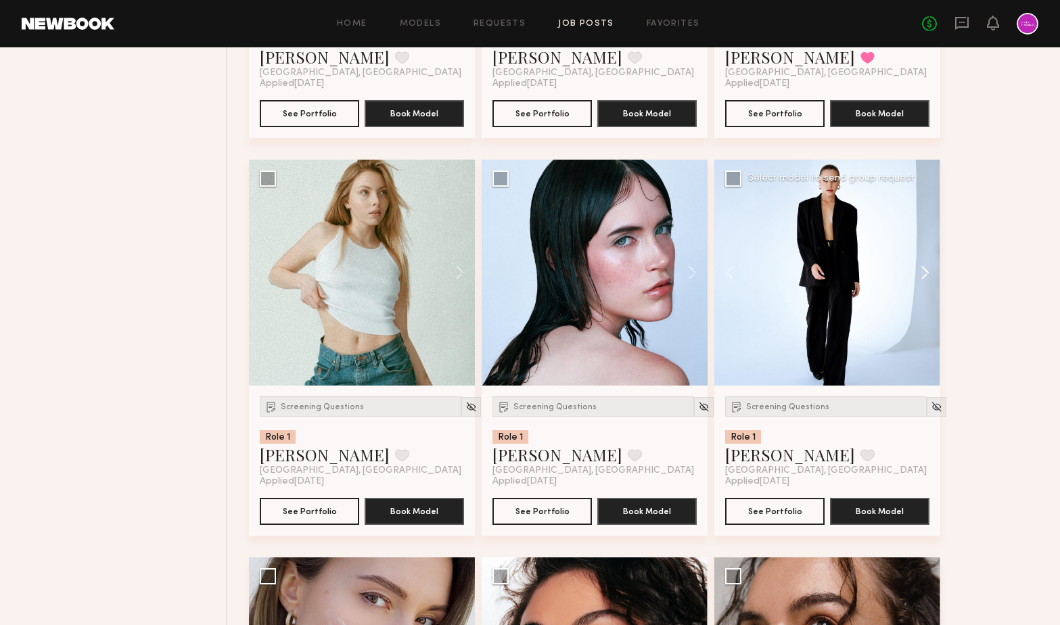
click at [907, 275] on button at bounding box center [918, 273] width 43 height 226
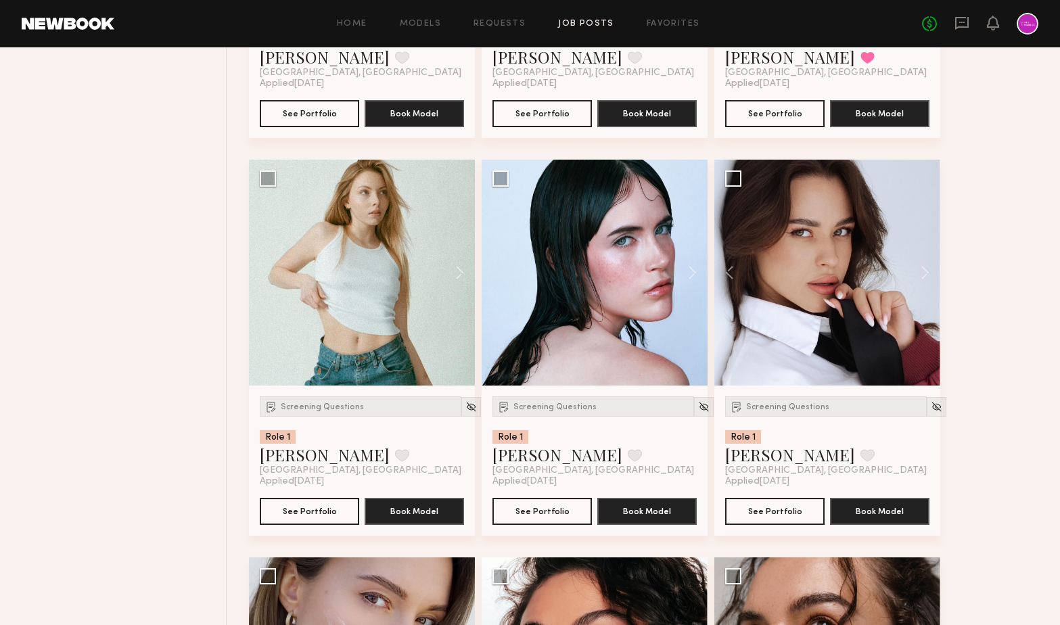
click at [924, 279] on button at bounding box center [918, 273] width 43 height 226
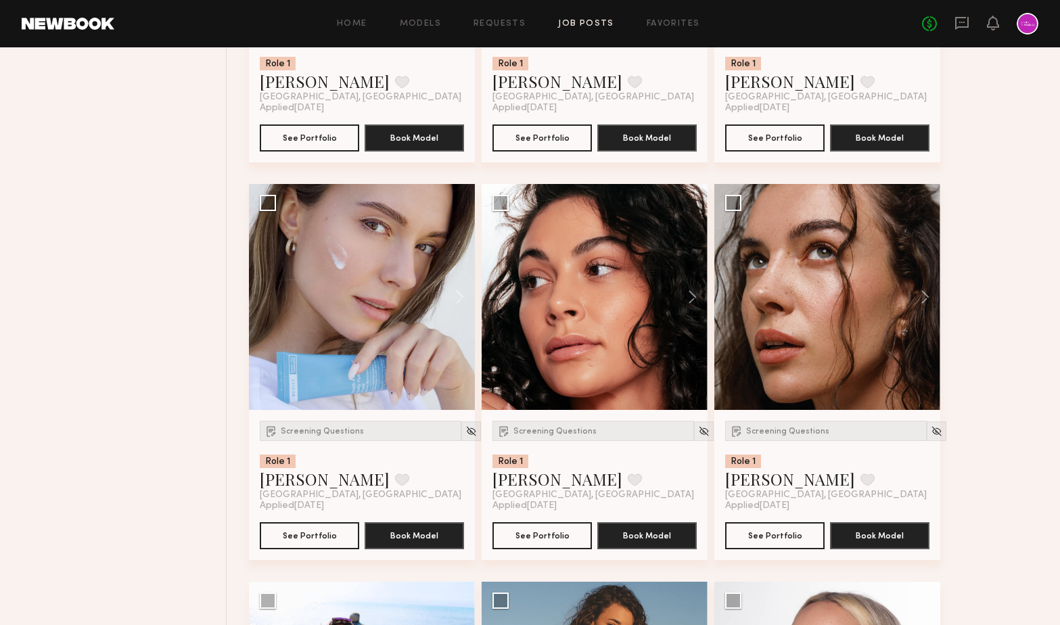
scroll to position [3572, 0]
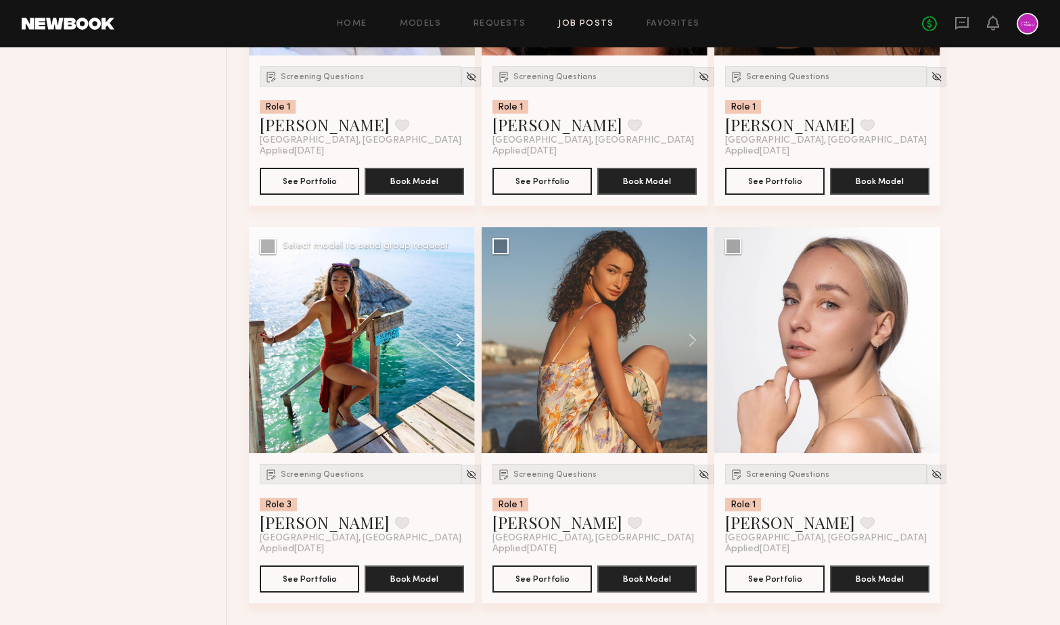
click at [463, 329] on button at bounding box center [453, 340] width 43 height 226
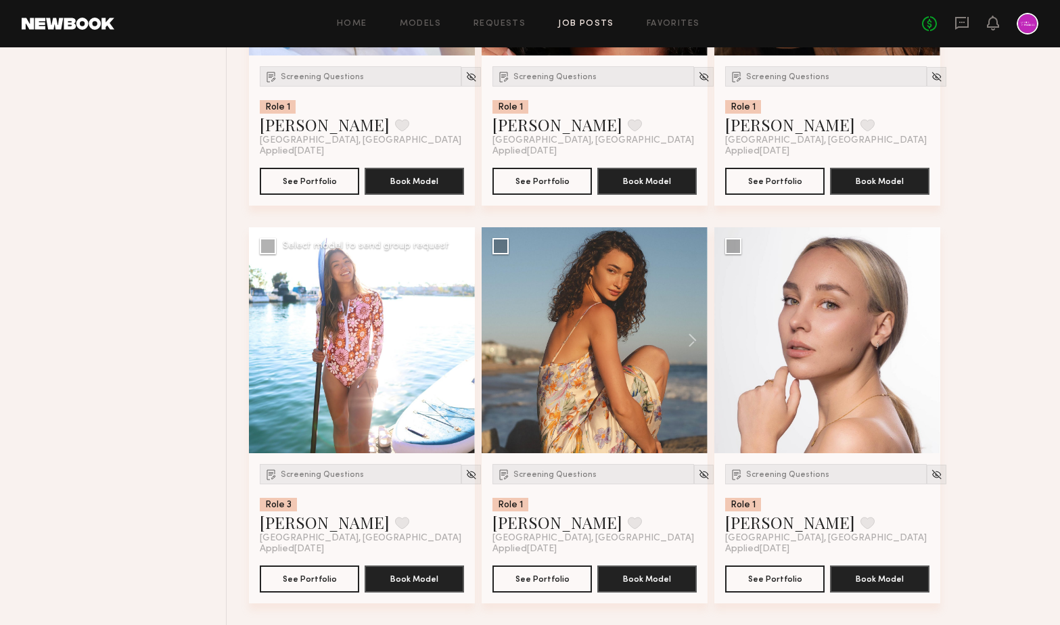
click at [463, 329] on button at bounding box center [453, 340] width 43 height 226
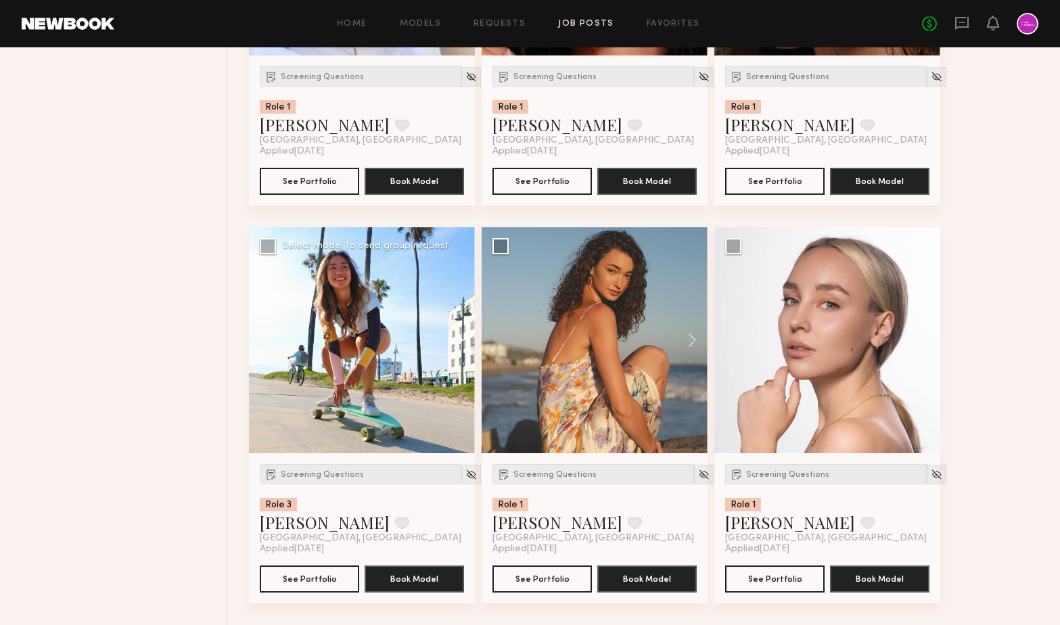
click at [463, 329] on button at bounding box center [453, 340] width 43 height 226
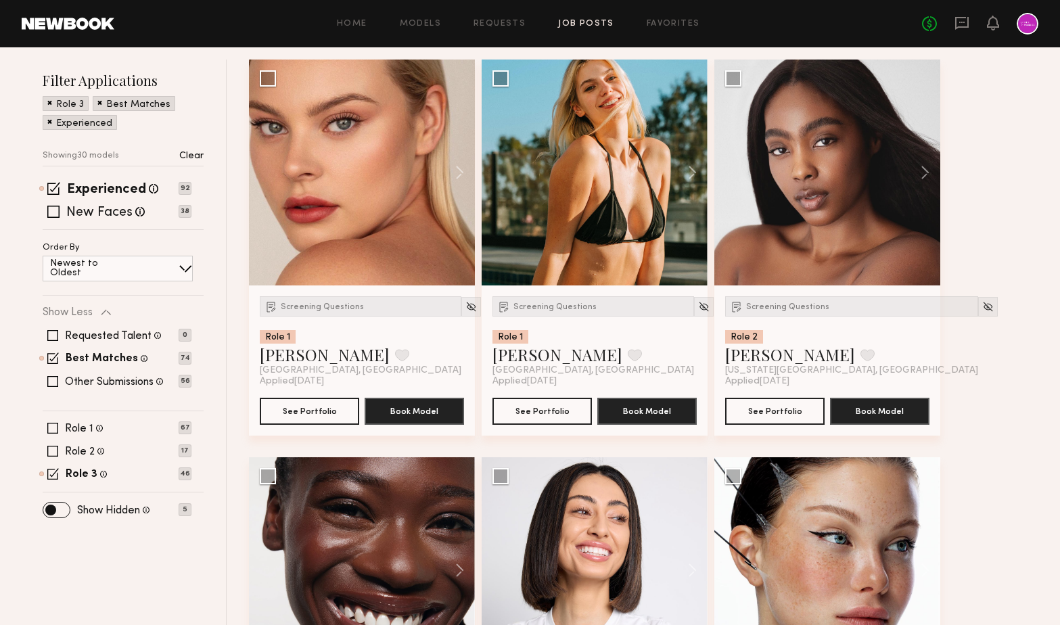
scroll to position [0, 0]
